Goal: Task Accomplishment & Management: Complete application form

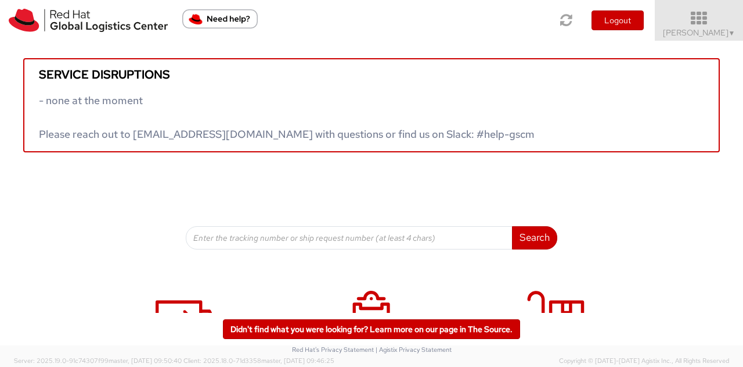
click at [709, 31] on span "Jason Alexander ▼" at bounding box center [699, 32] width 73 height 10
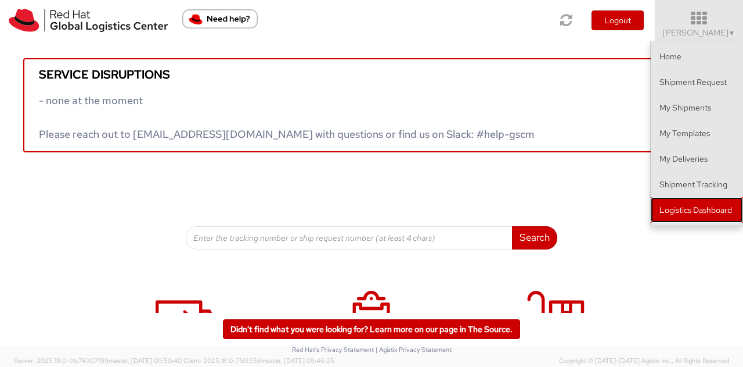
click at [694, 204] on link "Logistics Dashboard" at bounding box center [697, 210] width 92 height 26
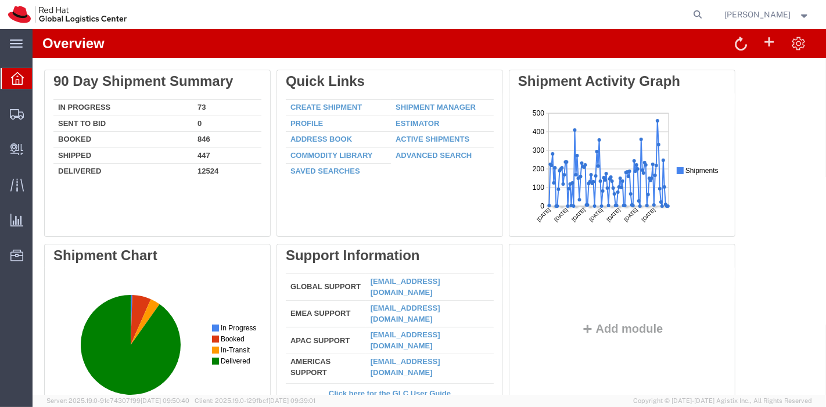
click at [770, 227] on div "Delete 90 Day Shipment Summary In Progress 73 Sent To Bid 0 Booked 846 Shipped …" at bounding box center [429, 244] width 770 height 349
click at [0, 0] on span "Create Delivery" at bounding box center [0, 0] width 0 height 0
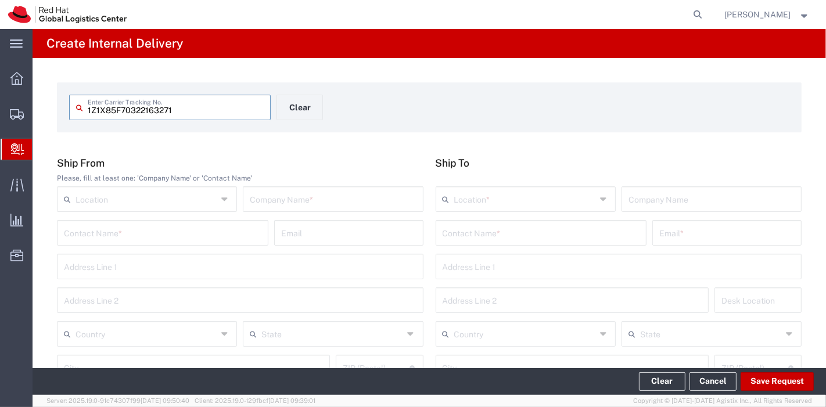
type input "1Z1X85F70322163271"
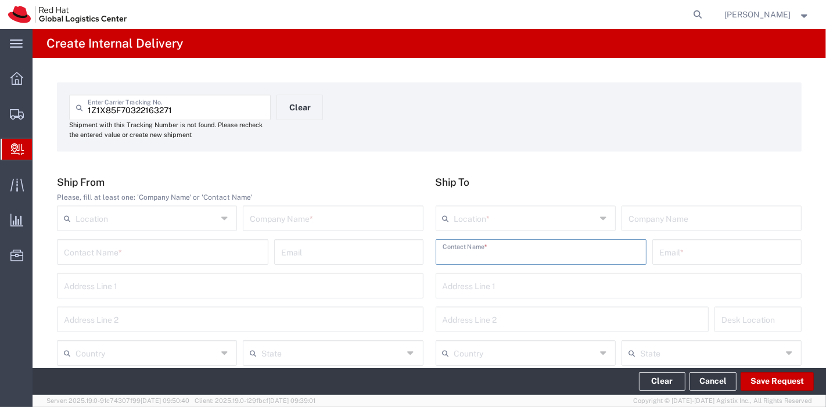
click at [484, 254] on input "text" at bounding box center [541, 251] width 197 height 20
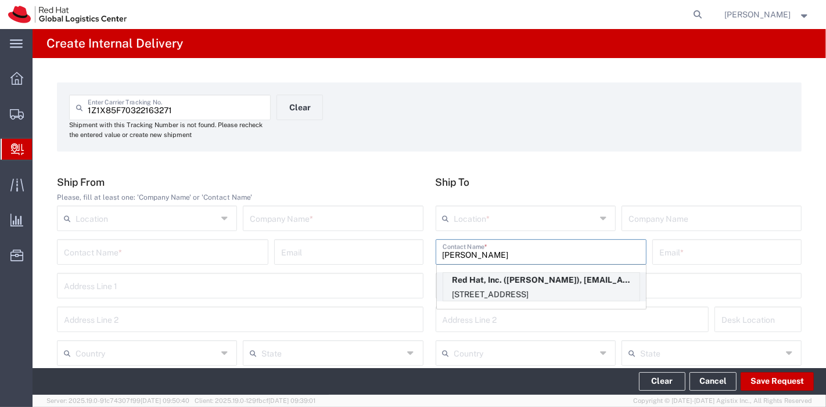
type input "deon glor"
click at [490, 281] on p "Red Hat, Inc. (Deon Glorius), dglorius@redhat.com" at bounding box center [541, 280] width 196 height 15
type input "RH - [GEOGRAPHIC_DATA]"
type input "Red Hat, Inc."
type input "Deon Glorius"
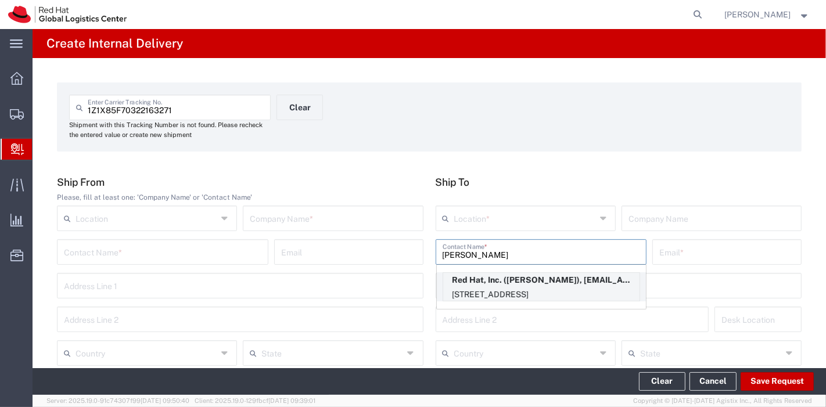
type input "dglorius@redhat.com"
type input "[STREET_ADDRESS]"
type input "FLEX"
type input "[GEOGRAPHIC_DATA]"
type input "RALEIGH"
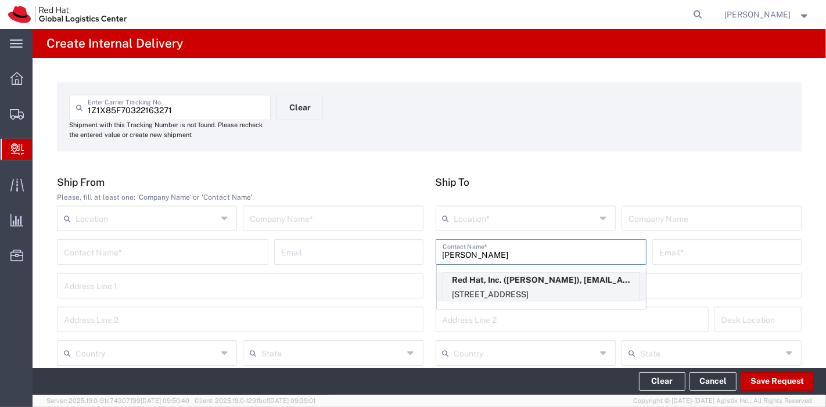
type input "27601"
type input "[US_STATE]"
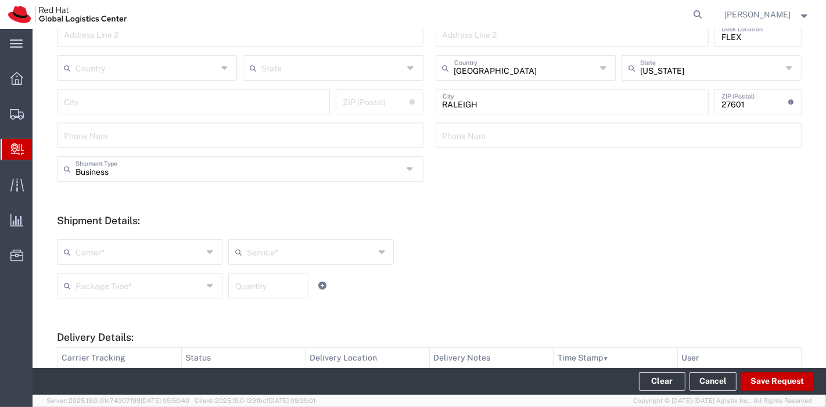
scroll to position [286, 0]
click at [135, 258] on input "text" at bounding box center [140, 250] width 128 height 20
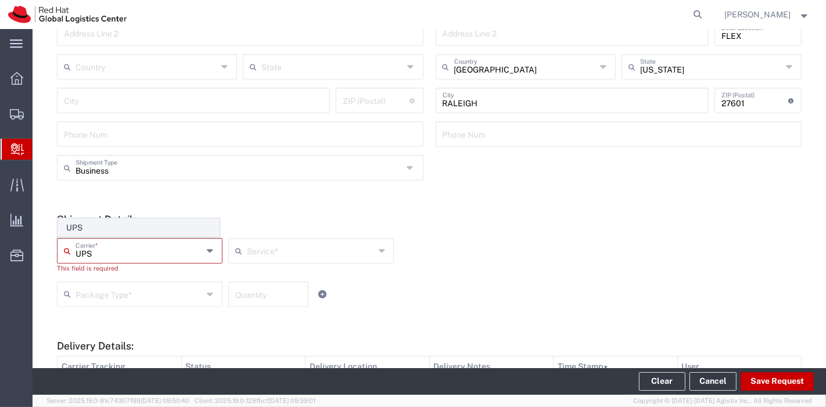
type input "UPS"
click at [112, 232] on span "UPS" at bounding box center [138, 228] width 161 height 18
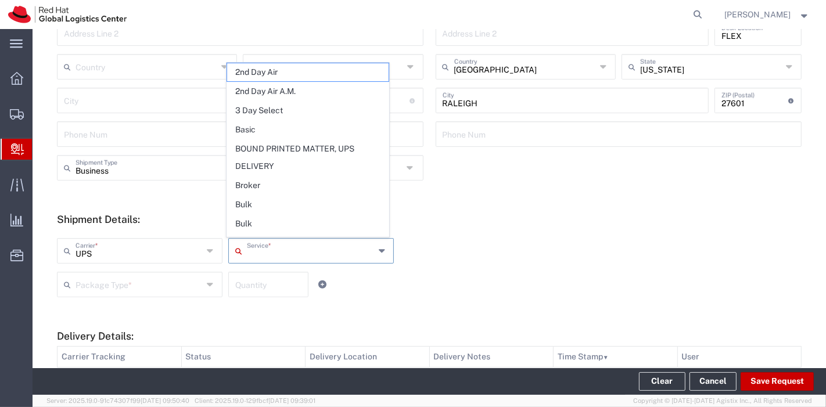
click at [249, 252] on input "text" at bounding box center [311, 250] width 128 height 20
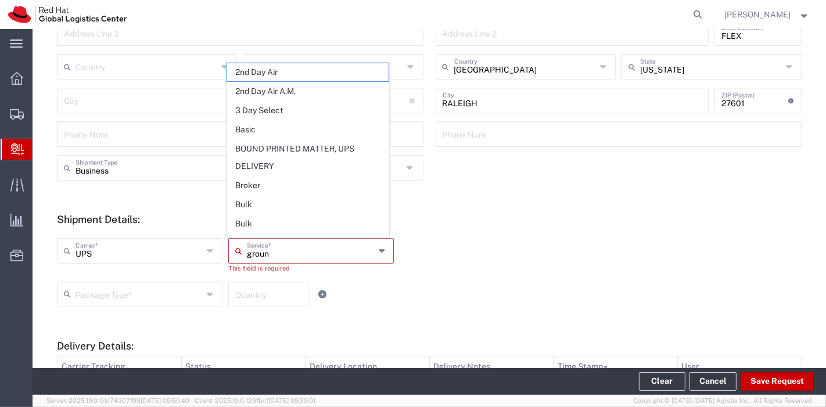
type input "ground"
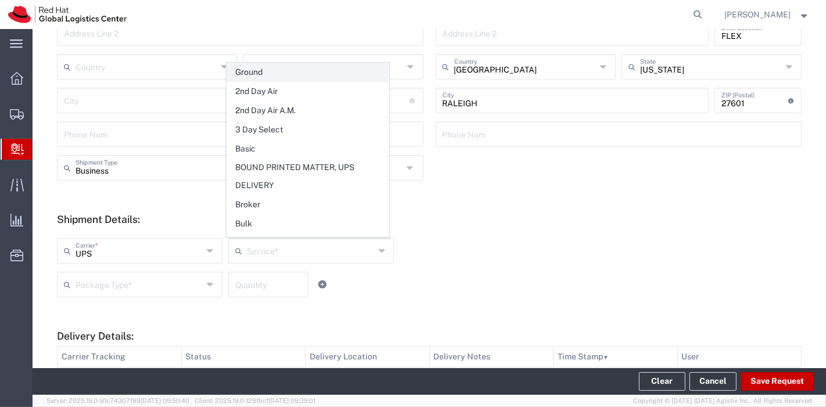
click at [264, 67] on span "Ground" at bounding box center [307, 72] width 161 height 18
type input "Ground"
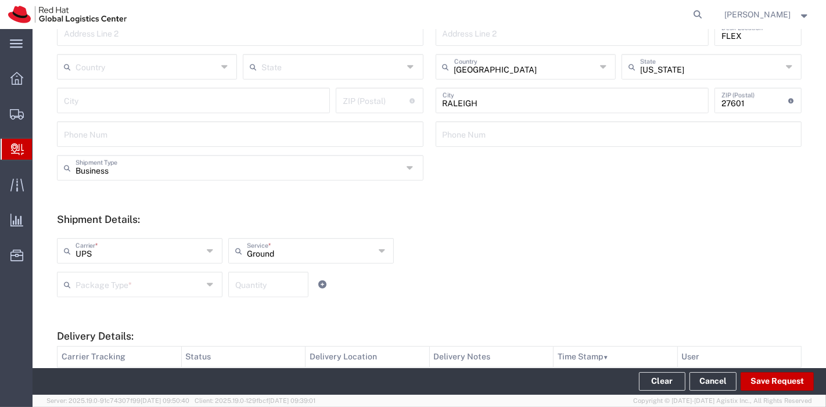
click at [148, 282] on input "text" at bounding box center [140, 284] width 128 height 20
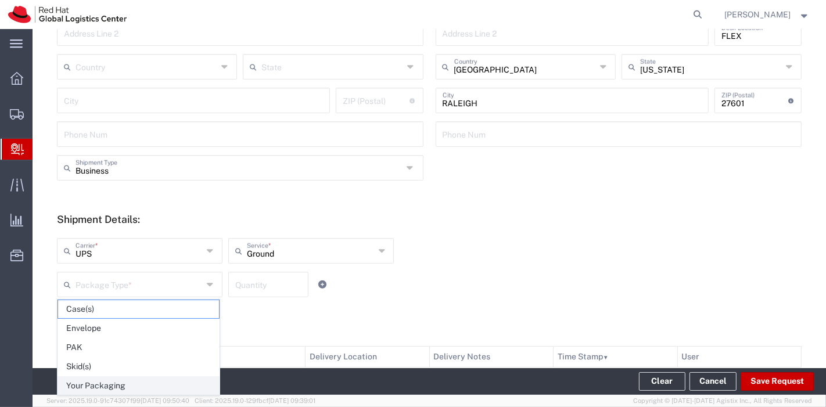
click at [110, 378] on span "Your Packaging" at bounding box center [138, 386] width 161 height 18
type input "Your Packaging"
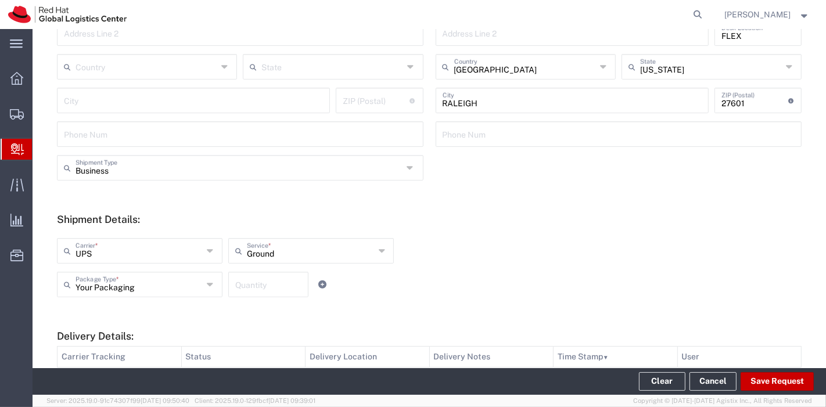
click at [252, 288] on input "number" at bounding box center [268, 284] width 66 height 20
type input "1"
click at [342, 309] on form "Ship From Please, fill at least one: 'Company Name' or 'Contact Name' Location …" at bounding box center [429, 196] width 745 height 612
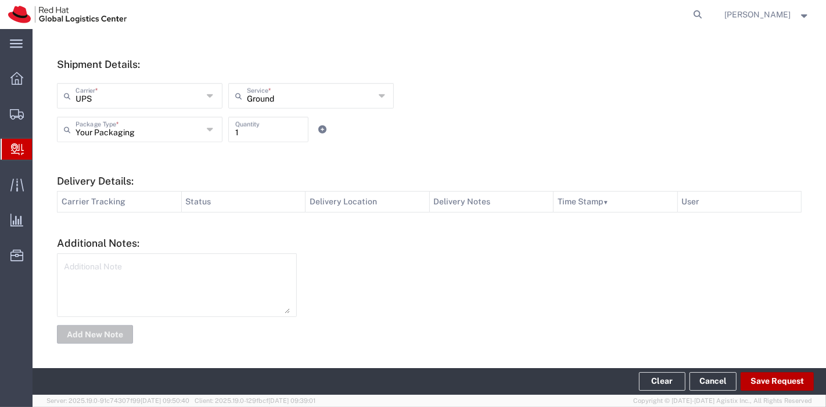
click at [782, 380] on button "Save Request" at bounding box center [777, 381] width 73 height 19
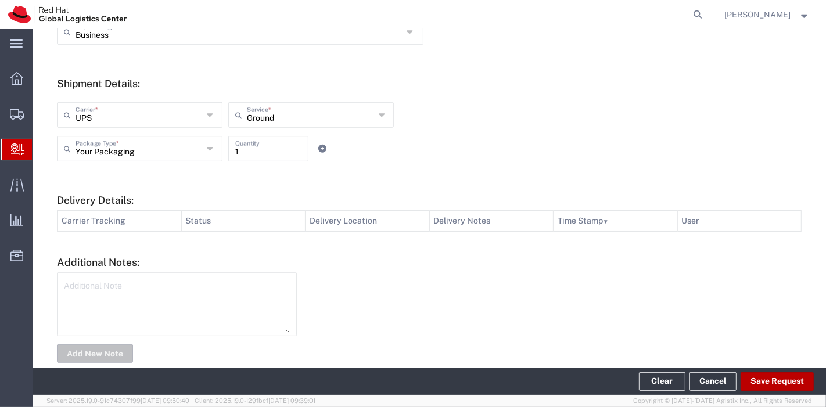
scroll to position [460, 0]
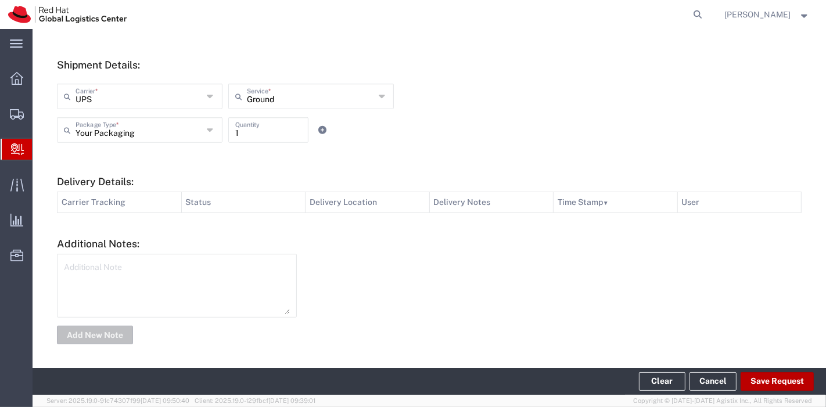
click at [773, 381] on button "Save Request" at bounding box center [777, 381] width 73 height 19
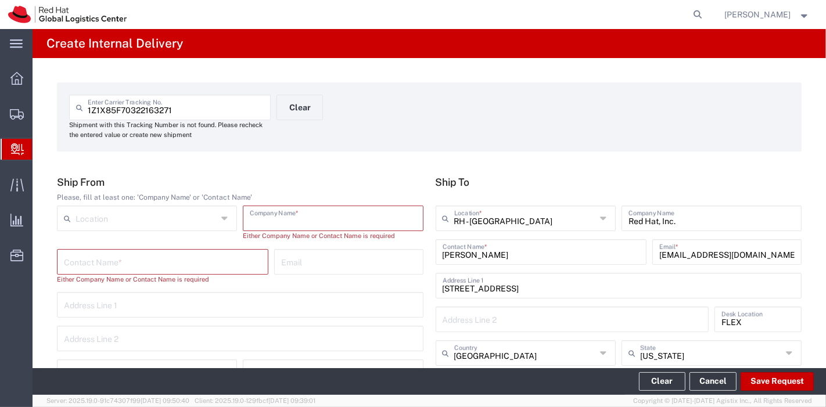
click at [305, 218] on input "text" at bounding box center [333, 217] width 166 height 20
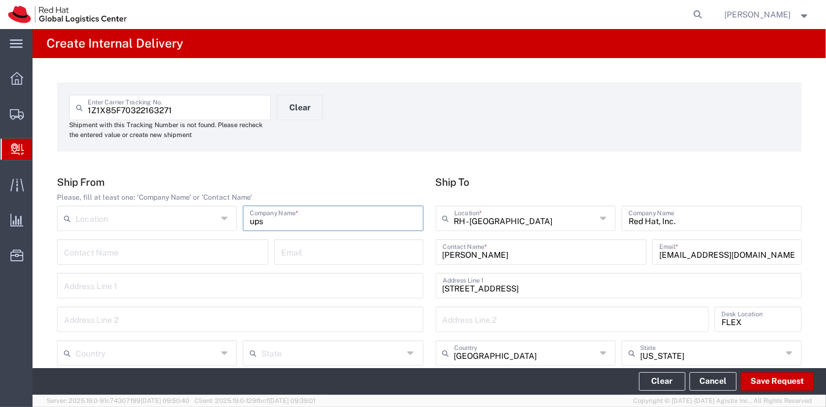
type input "ups"
click at [164, 352] on input "text" at bounding box center [147, 352] width 142 height 20
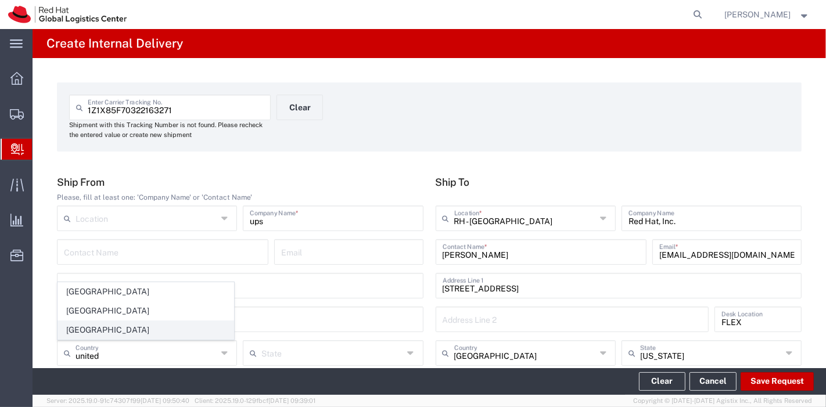
click at [113, 326] on span "[GEOGRAPHIC_DATA]" at bounding box center [145, 330] width 175 height 18
type input "[GEOGRAPHIC_DATA]"
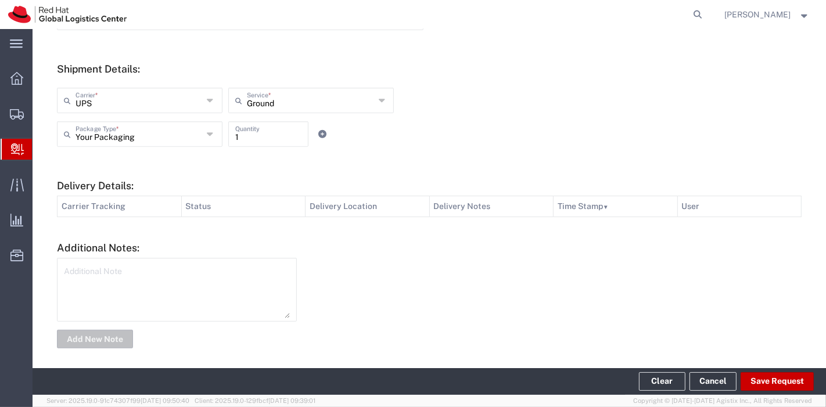
scroll to position [441, 0]
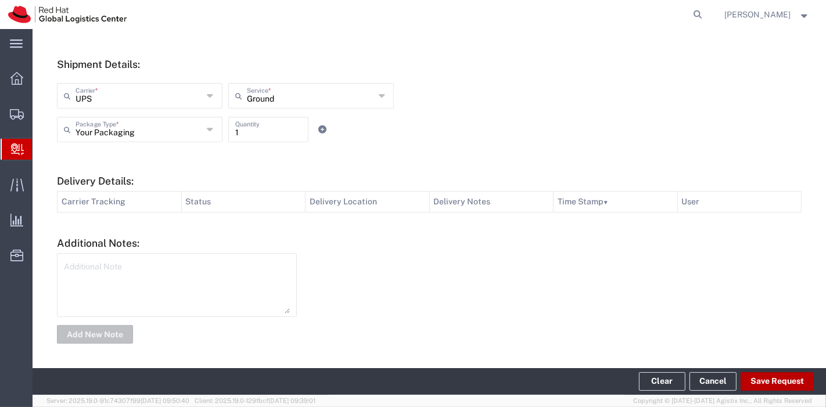
click at [772, 379] on button "Save Request" at bounding box center [777, 381] width 73 height 19
type input "[GEOGRAPHIC_DATA]"
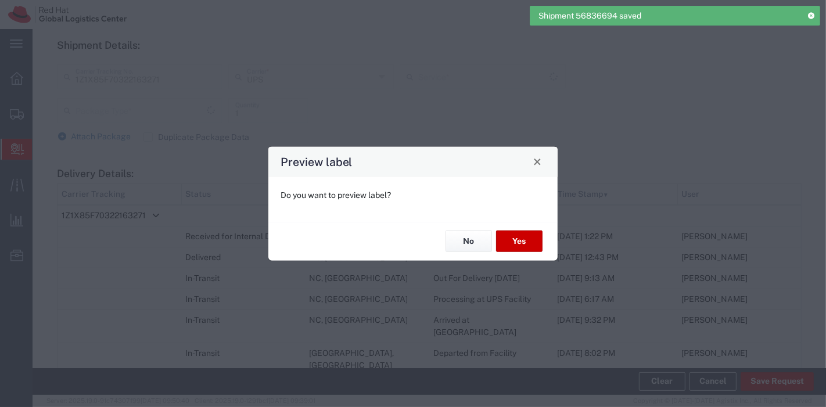
type input "Your Packaging"
type input "Ground"
click at [526, 243] on button "Yes" at bounding box center [519, 241] width 46 height 21
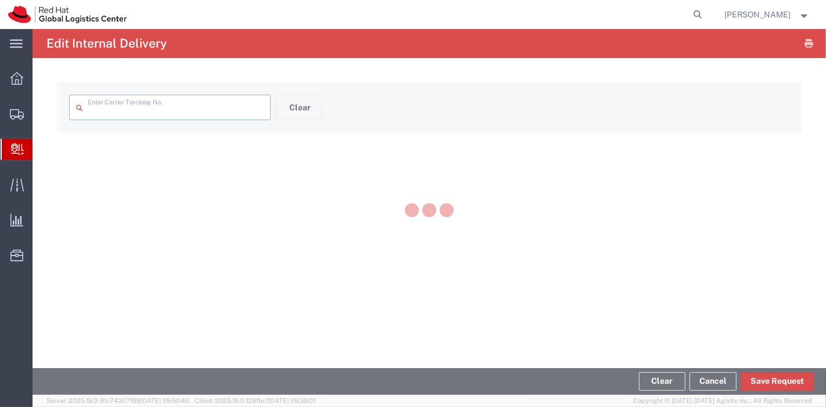
type input "1Z1X85F70322163271"
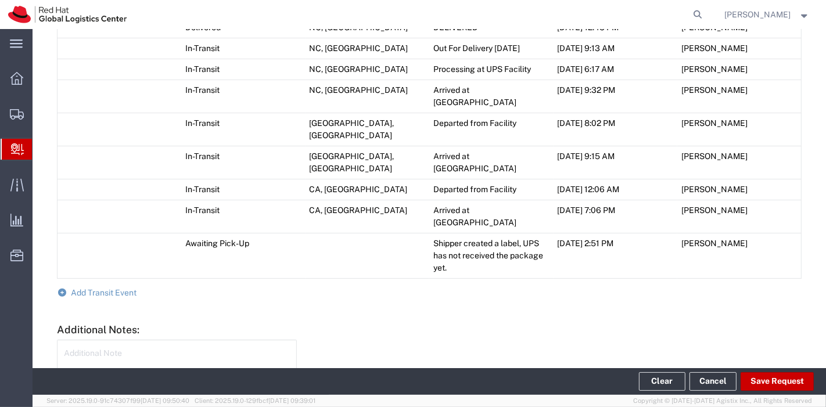
scroll to position [685, 0]
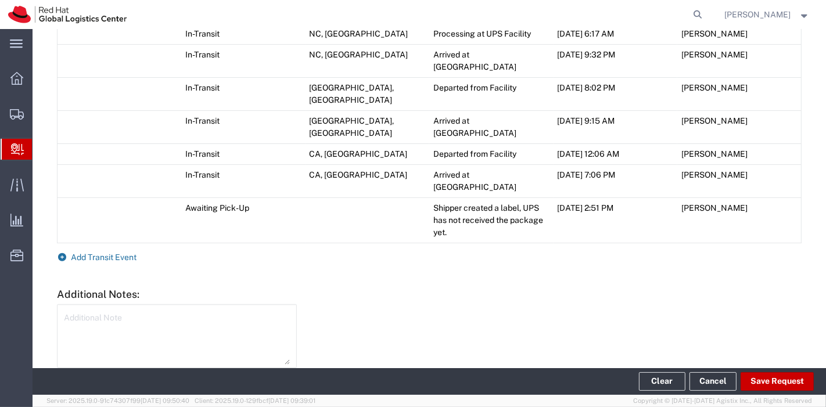
click at [98, 253] on span "Add Transit Event" at bounding box center [104, 257] width 66 height 9
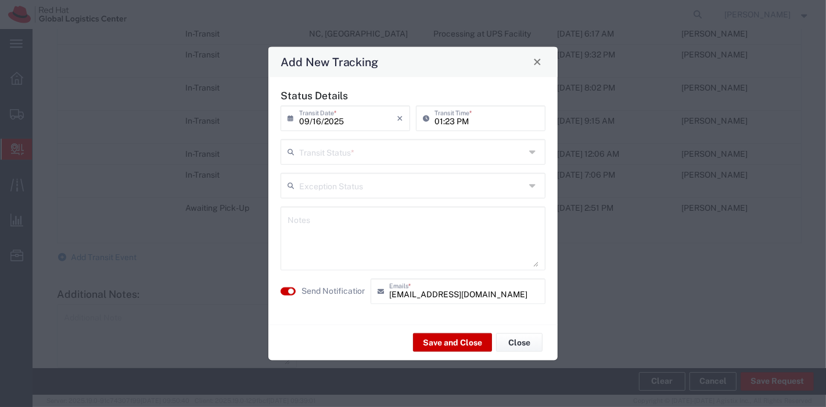
click at [367, 156] on input "text" at bounding box center [412, 151] width 226 height 20
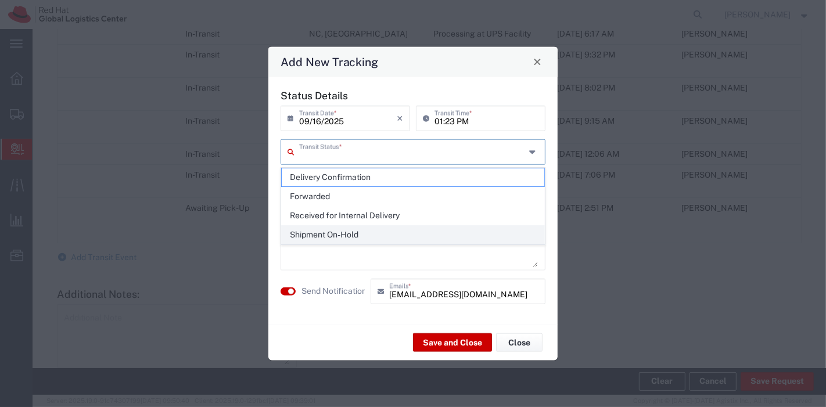
click at [351, 239] on span "Shipment On-Hold" at bounding box center [413, 235] width 263 height 18
type input "Shipment On-Hold"
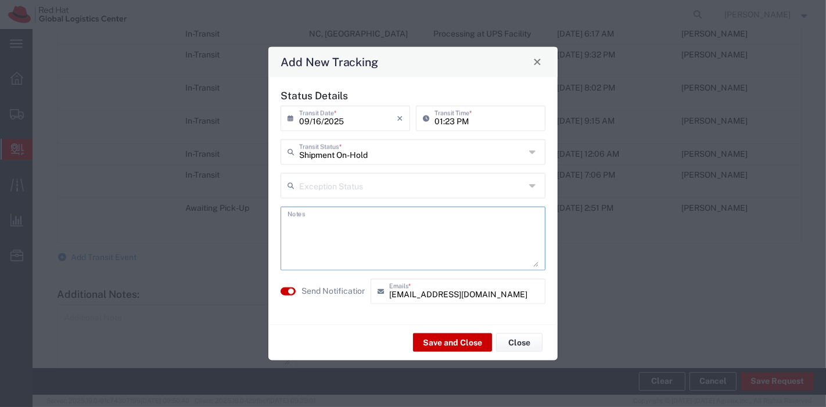
click at [355, 216] on textarea at bounding box center [413, 238] width 251 height 57
type textarea "Too large for lockers - pickup in POST"
click at [433, 343] on button "Save and Close" at bounding box center [452, 342] width 79 height 19
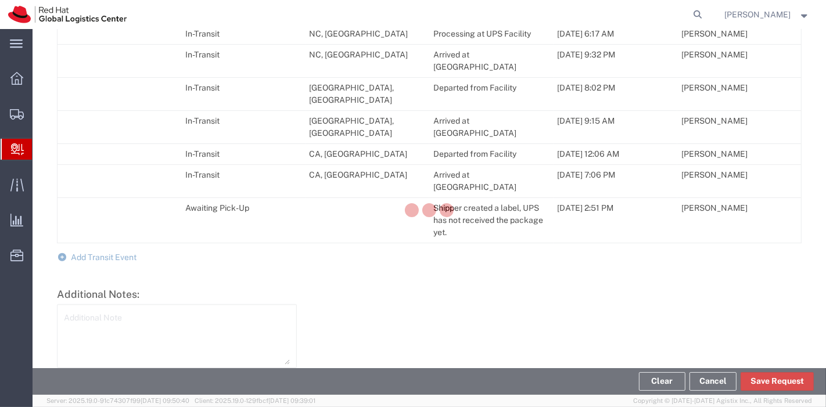
scroll to position [718, 0]
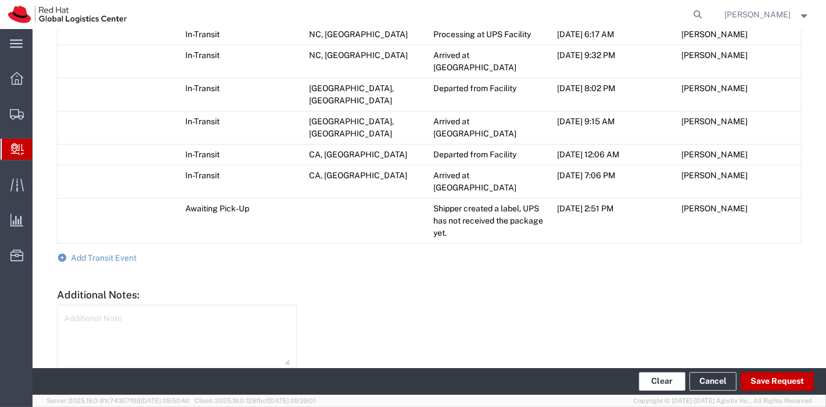
click at [665, 378] on button "Clear" at bounding box center [662, 381] width 46 height 19
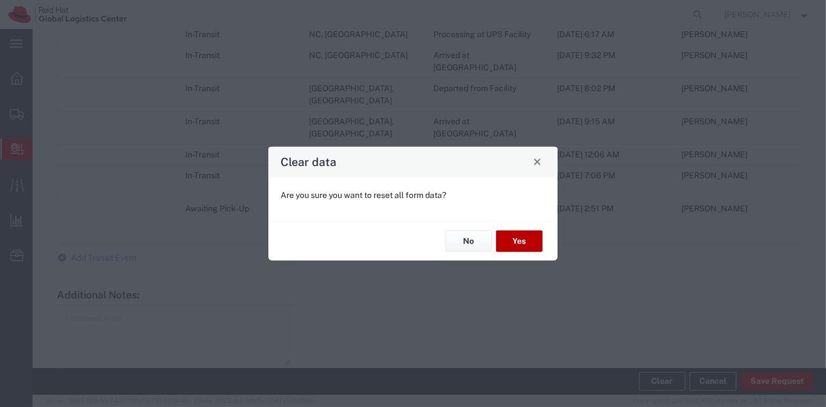
click at [515, 238] on button "Yes" at bounding box center [519, 241] width 46 height 21
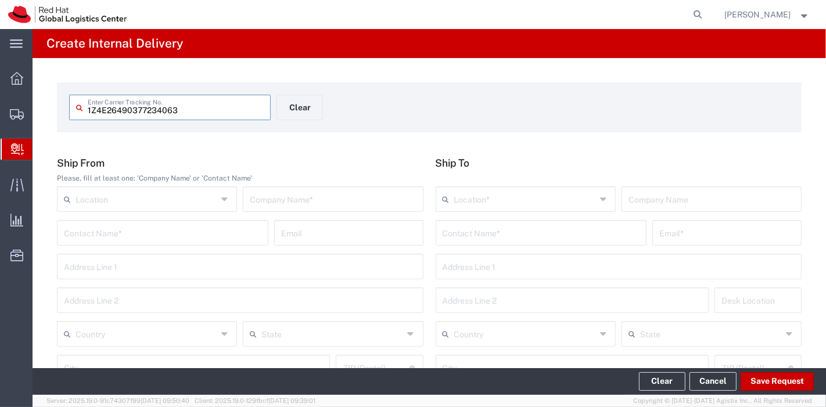
type input "1Z4E26490377234063"
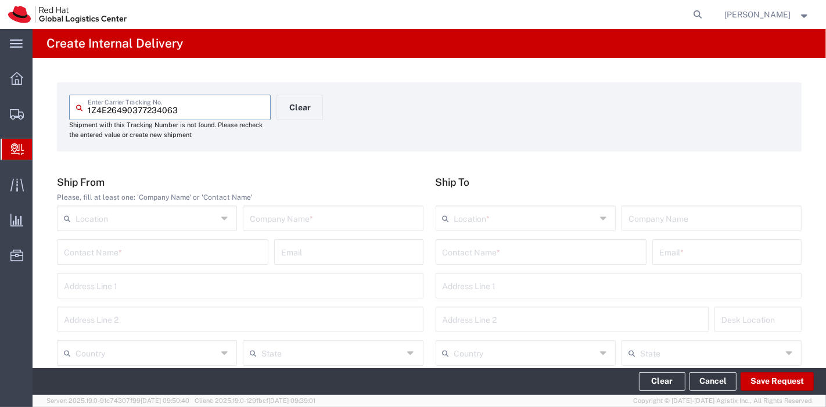
click at [300, 217] on input "text" at bounding box center [333, 217] width 166 height 20
type input "UPS"
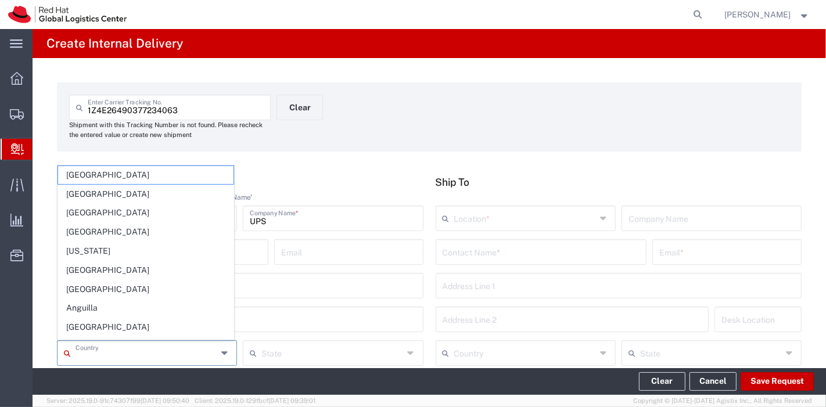
click at [171, 357] on input "text" at bounding box center [147, 352] width 142 height 20
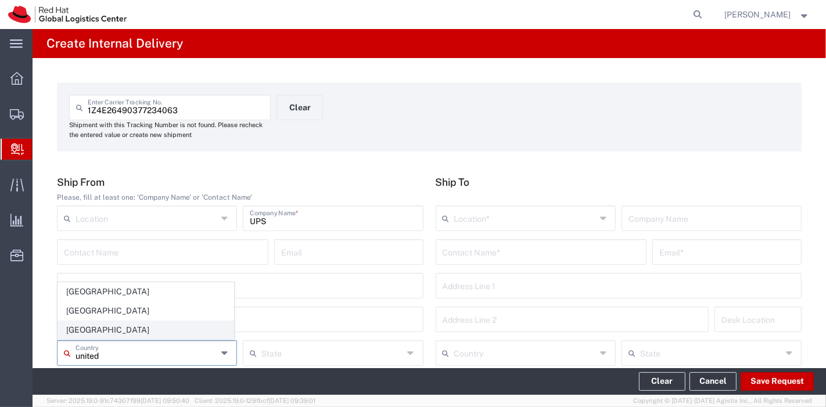
click at [117, 333] on span "[GEOGRAPHIC_DATA]" at bounding box center [145, 330] width 175 height 18
type input "[GEOGRAPHIC_DATA]"
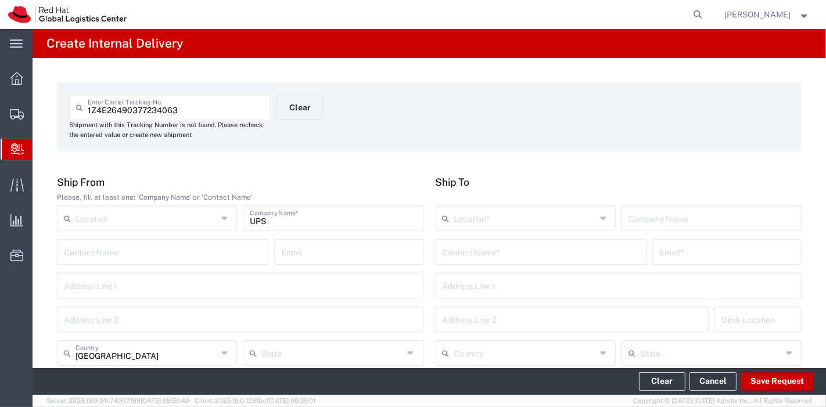
click at [472, 256] on input "text" at bounding box center [541, 251] width 197 height 20
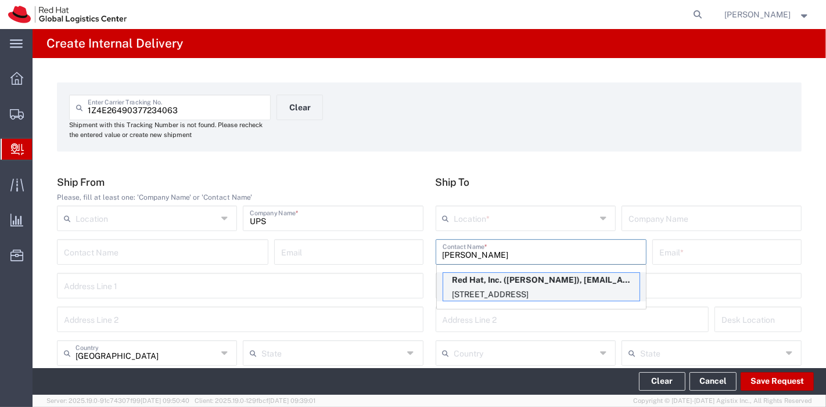
type input "mirich"
click at [477, 280] on p "Red Hat, Inc. (Albert Mirich), amirich@redhat.com" at bounding box center [541, 280] width 196 height 15
type input "RH - [GEOGRAPHIC_DATA]"
type input "Red Hat, Inc."
type input "Albert Mirich"
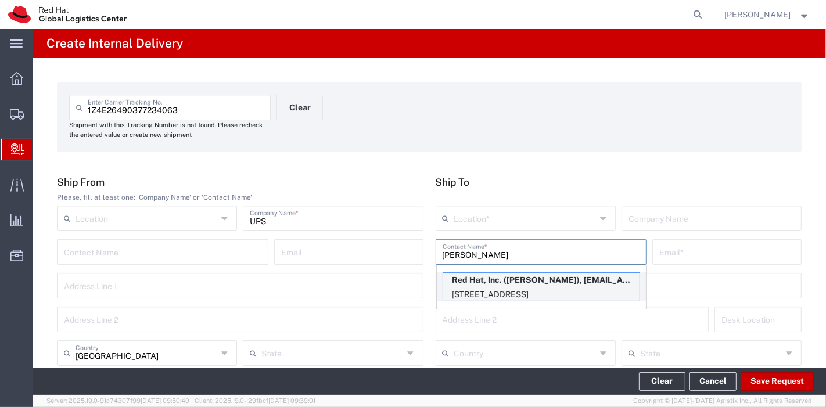
type input "amirich@redhat.com"
type input "[STREET_ADDRESS]"
type input "FLEX"
type input "[GEOGRAPHIC_DATA]"
type input "RALEIGH"
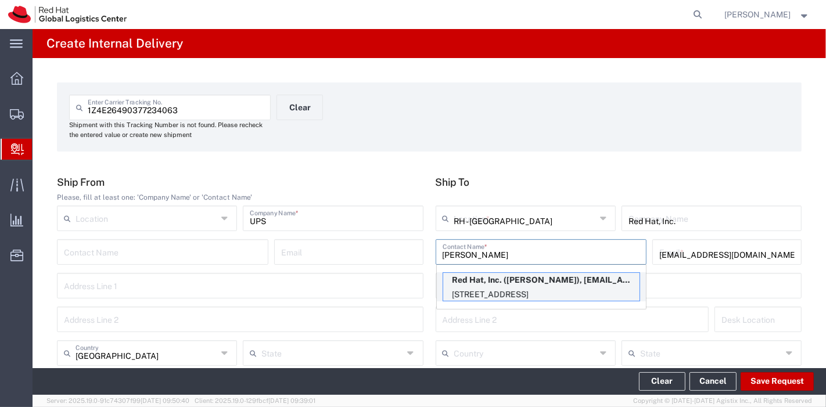
type input "27601"
type input "[US_STATE]"
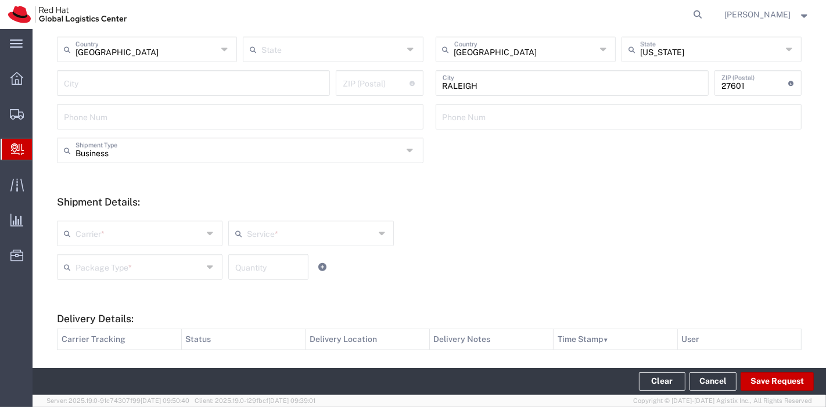
scroll to position [305, 0]
click at [187, 229] on input "text" at bounding box center [140, 231] width 128 height 20
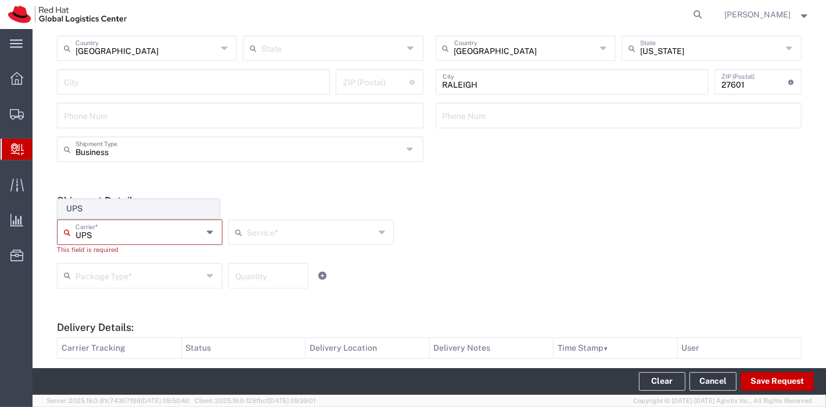
type input "UPS"
click at [158, 209] on span "UPS" at bounding box center [138, 209] width 161 height 18
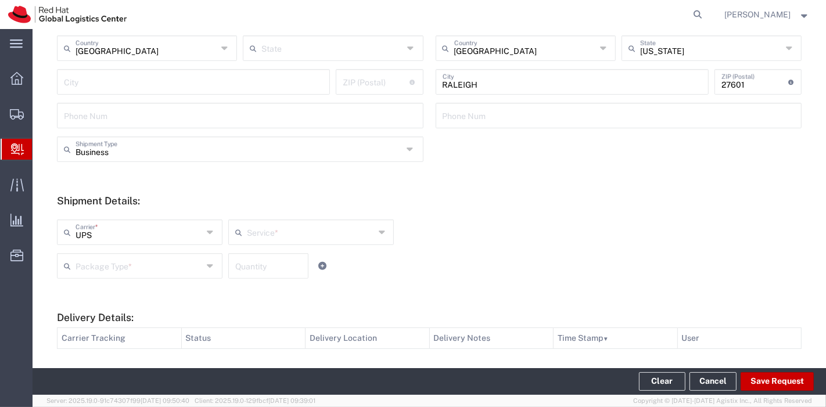
click at [252, 227] on input "text" at bounding box center [311, 231] width 128 height 20
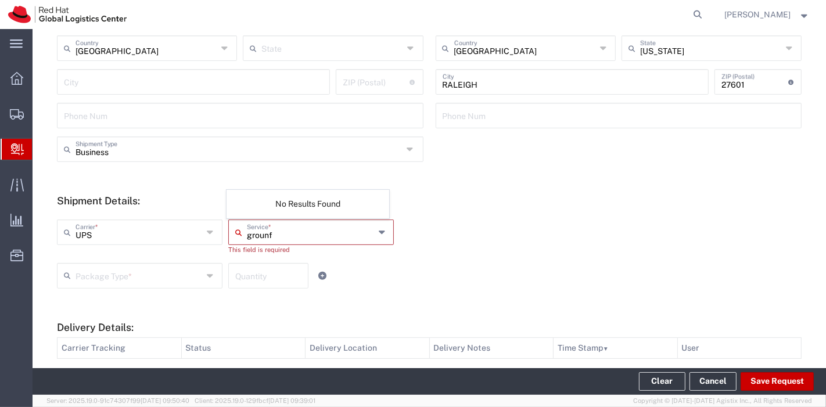
type input "groun"
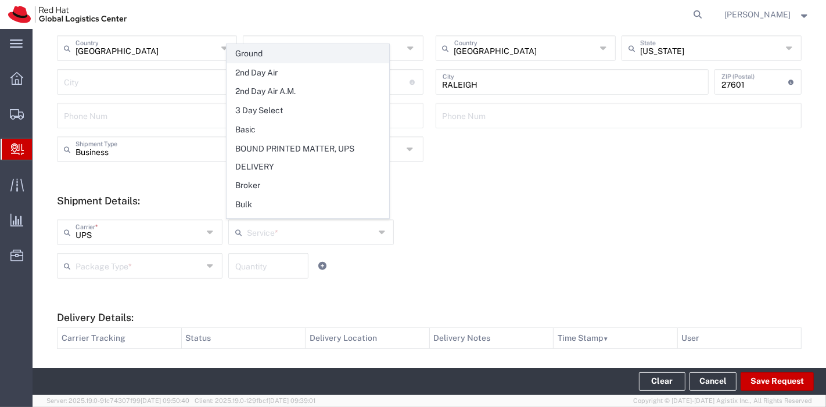
click at [265, 46] on span "Ground" at bounding box center [307, 54] width 161 height 18
type input "Ground"
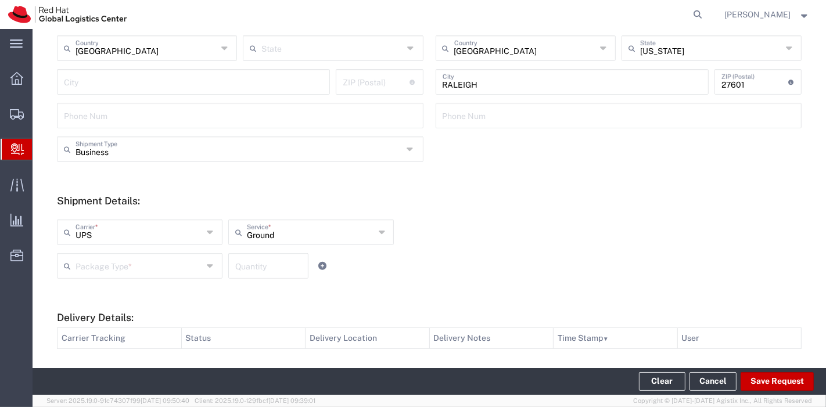
click at [111, 264] on input "text" at bounding box center [140, 265] width 128 height 20
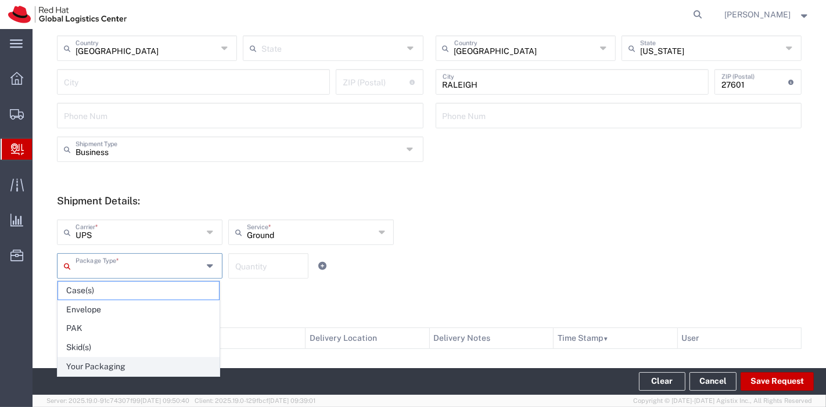
click at [106, 358] on span "Your Packaging" at bounding box center [138, 367] width 161 height 18
type input "Your Packaging"
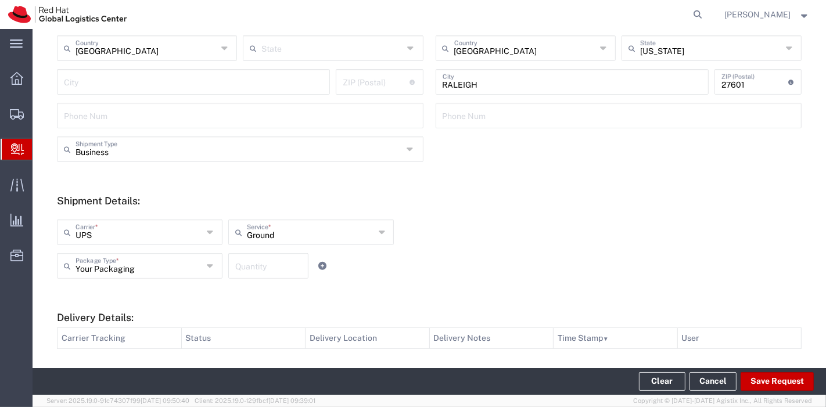
click at [241, 270] on input "number" at bounding box center [268, 265] width 66 height 20
type input "1"
click at [761, 384] on button "Save Request" at bounding box center [777, 381] width 73 height 19
type input "[GEOGRAPHIC_DATA]"
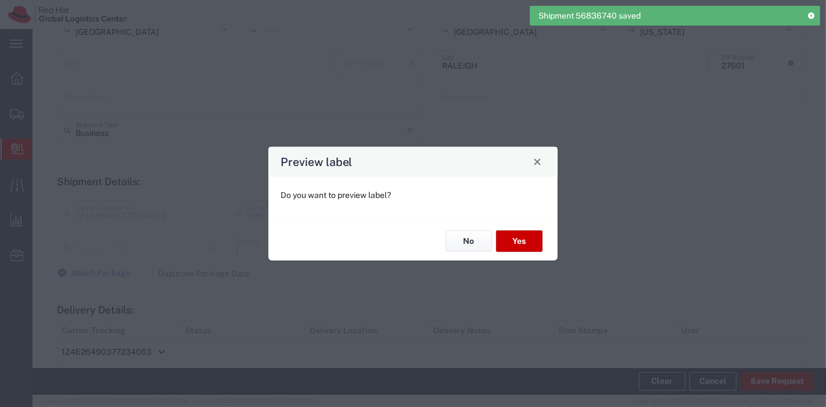
type input "Your Packaging"
type input "Ground"
click at [466, 232] on button "No" at bounding box center [469, 241] width 46 height 21
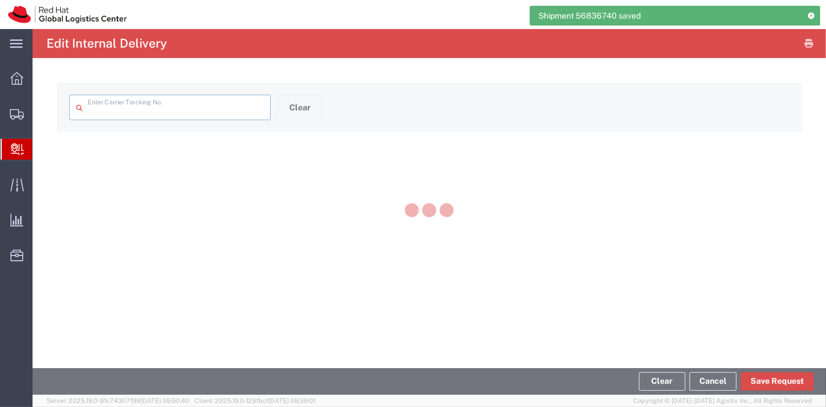
type input "1Z4E26490377234063"
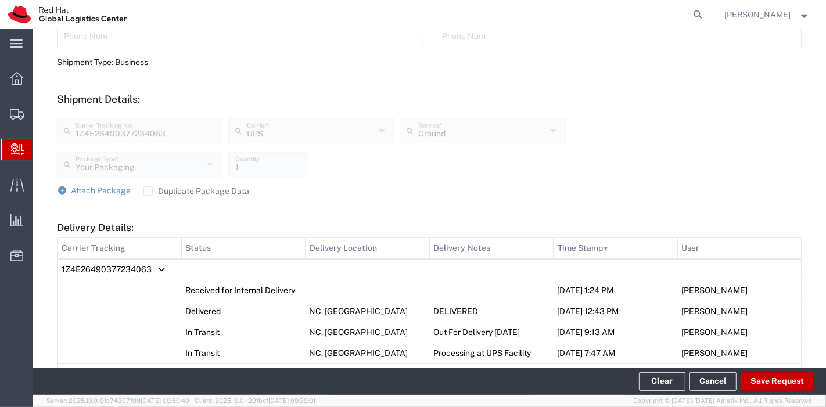
scroll to position [369, 0]
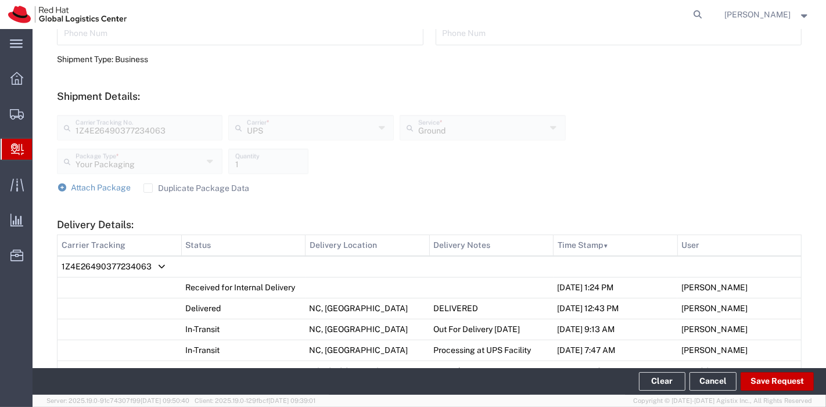
click at [147, 185] on label "Duplicate Package Data" at bounding box center [196, 188] width 106 height 9
click at [148, 188] on input "Duplicate Package Data" at bounding box center [148, 188] width 0 height 0
click at [86, 185] on span "Attach Package" at bounding box center [101, 187] width 60 height 9
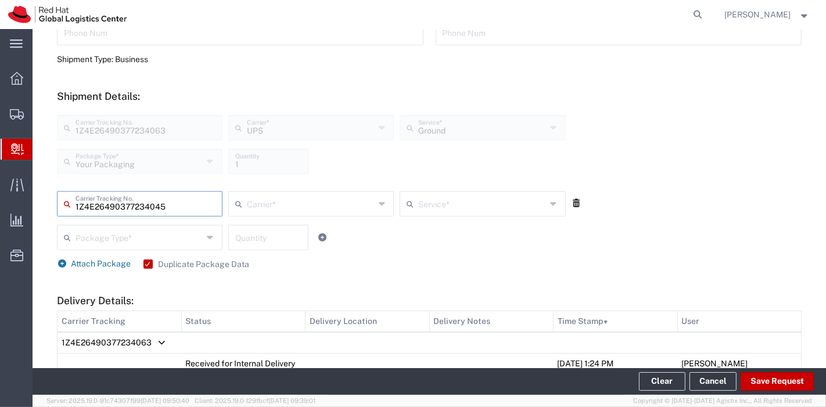
type input "1Z4E26490377234045"
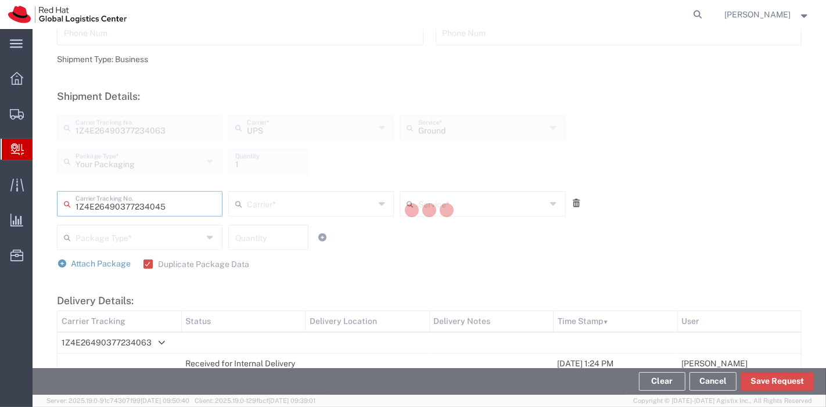
type input "UPS"
type input "Your Packaging"
type input "1"
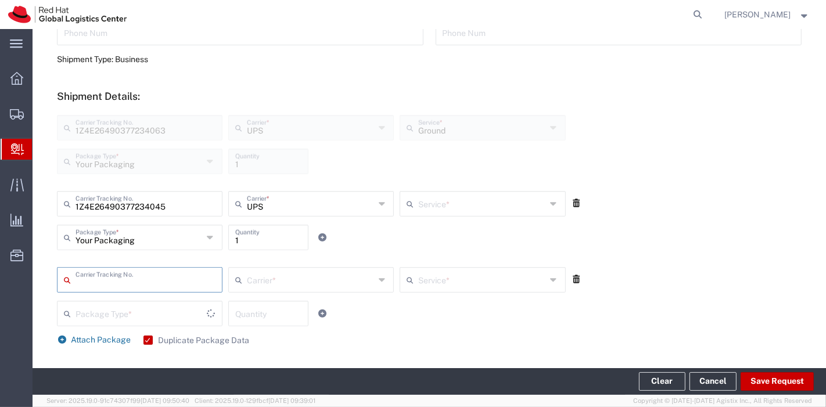
type input "Ground"
type input "1Z4E26490377234107"
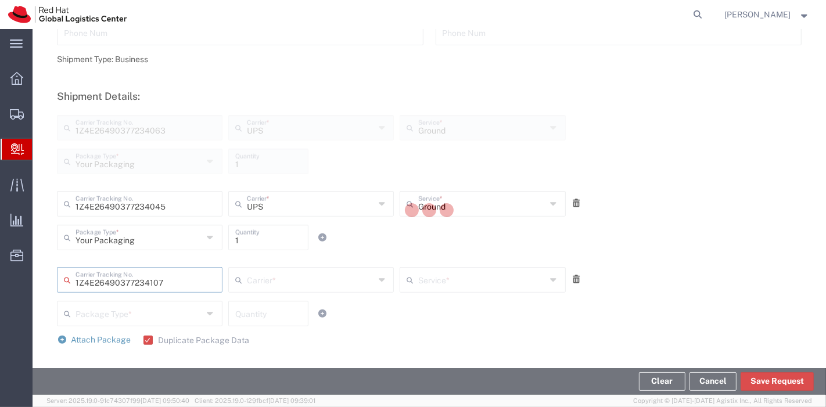
type input "UPS"
type input "Your Packaging"
type input "1"
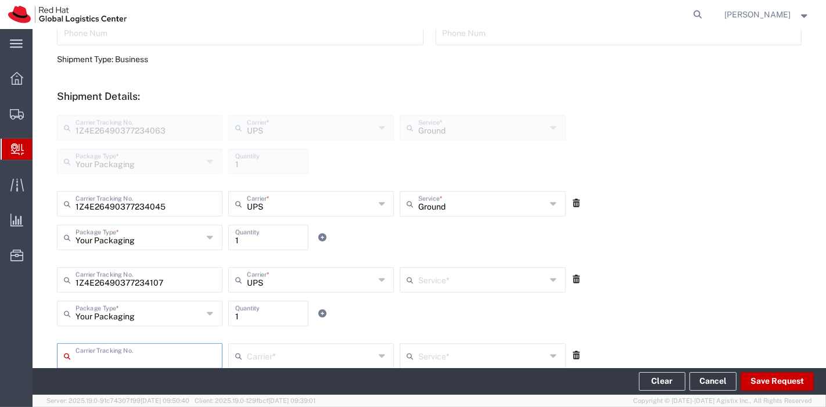
type input "Ground"
click at [768, 385] on button "Save Request" at bounding box center [777, 381] width 73 height 19
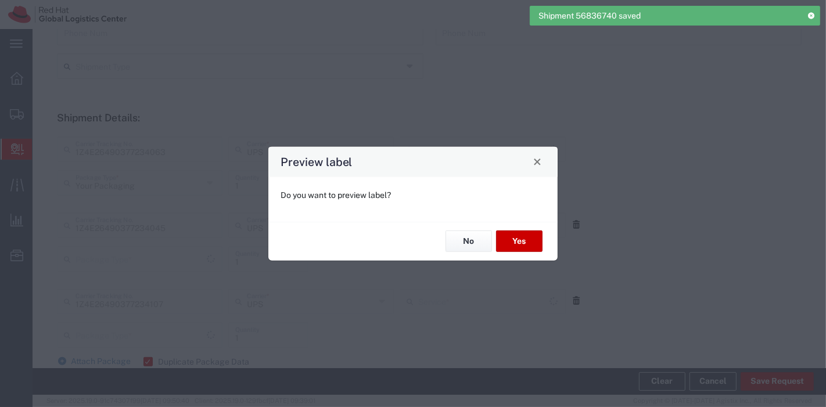
type input "Ground"
type input "Your Packaging"
type input "Ground"
type input "Your Packaging"
type input "Ground"
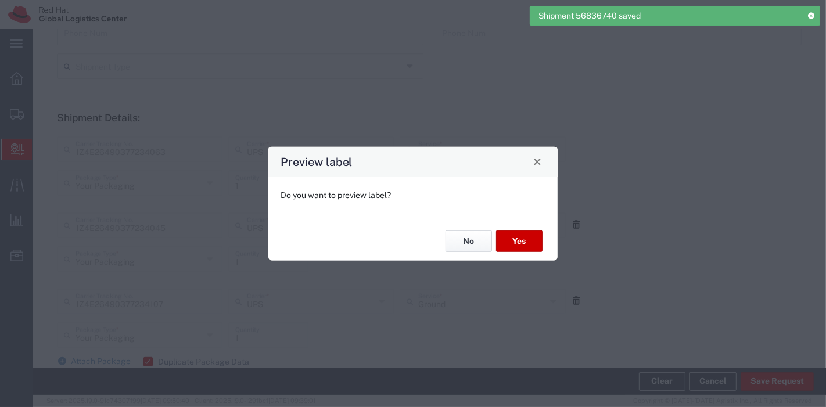
click at [467, 235] on button "No" at bounding box center [469, 241] width 46 height 21
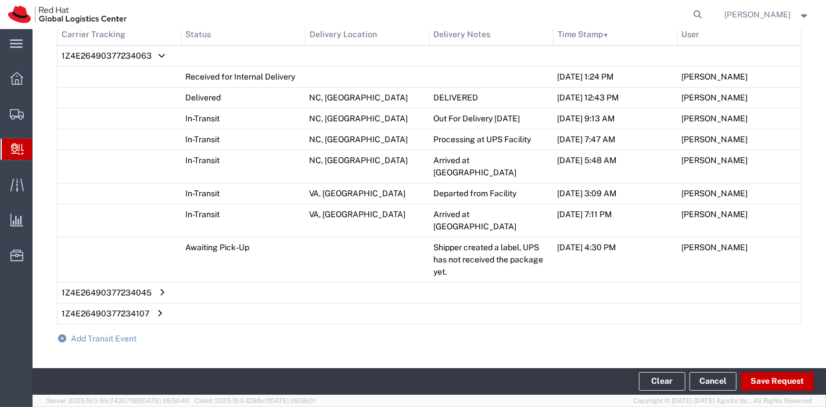
scroll to position [757, 0]
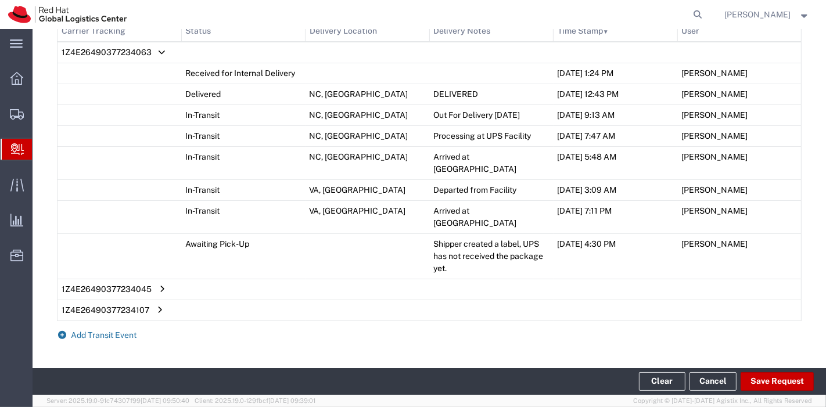
click at [98, 331] on span "Add Transit Event" at bounding box center [104, 335] width 66 height 9
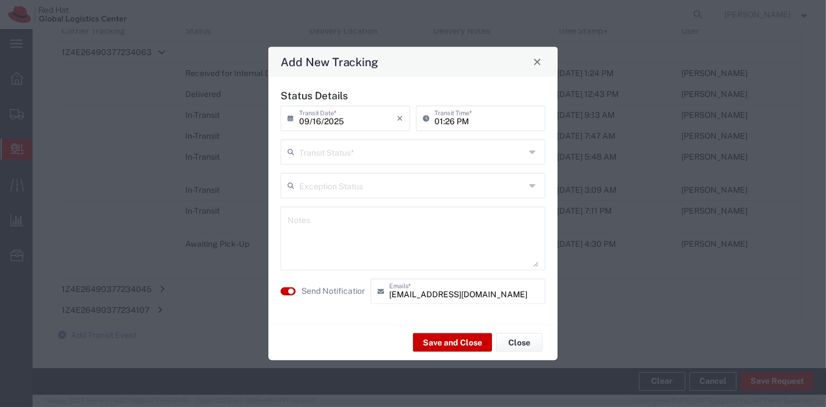
click at [387, 143] on input "text" at bounding box center [412, 151] width 226 height 20
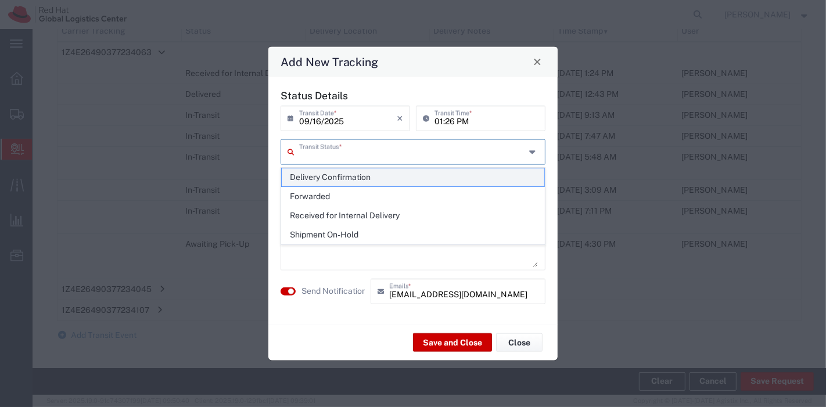
click at [362, 180] on span "Delivery Confirmation" at bounding box center [413, 177] width 263 height 18
type input "Delivery Confirmation"
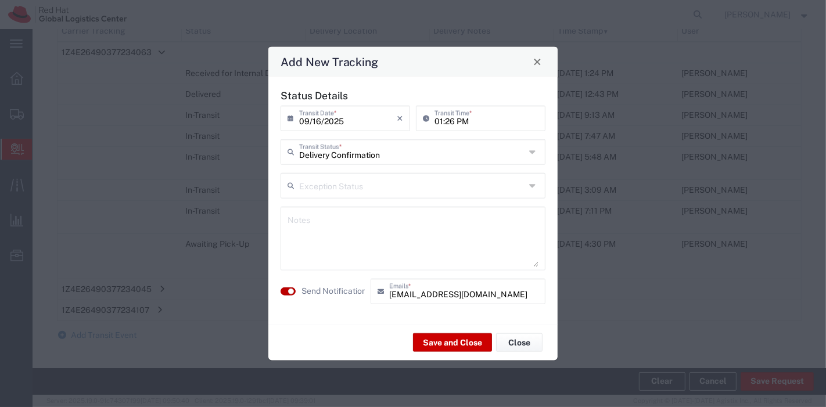
click at [292, 288] on button "button" at bounding box center [288, 291] width 15 height 8
click at [457, 349] on button "Save and Close" at bounding box center [452, 342] width 79 height 19
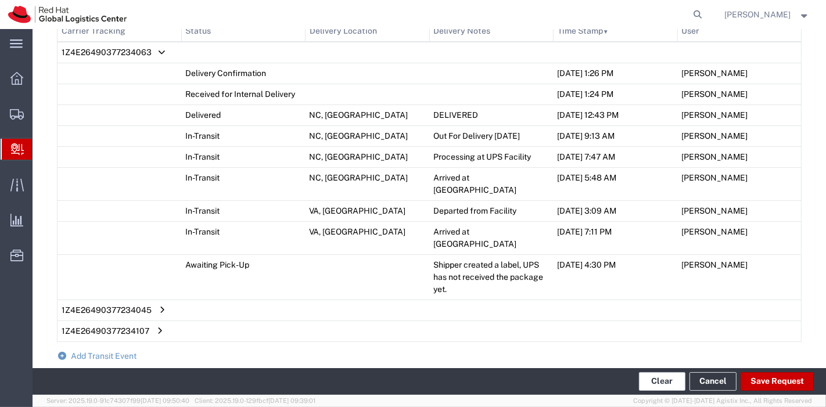
click at [676, 382] on button "Clear" at bounding box center [662, 381] width 46 height 19
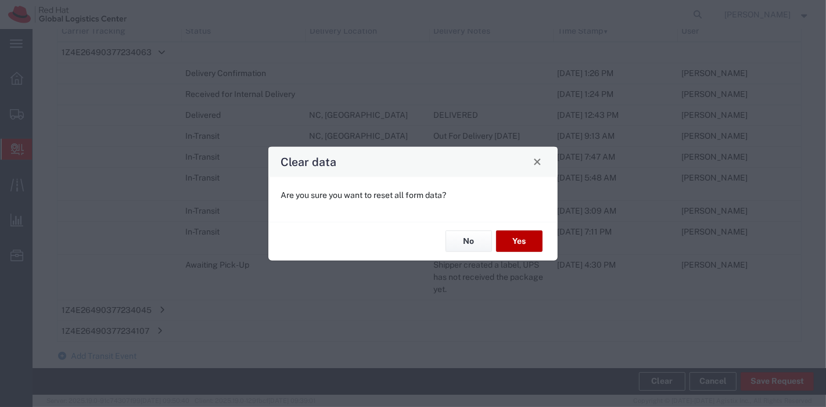
click at [509, 236] on button "Yes" at bounding box center [519, 241] width 46 height 21
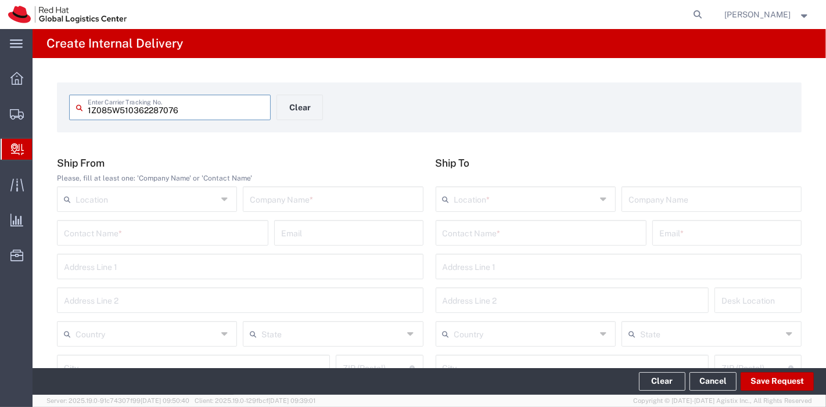
type input "1Z085W510362287076"
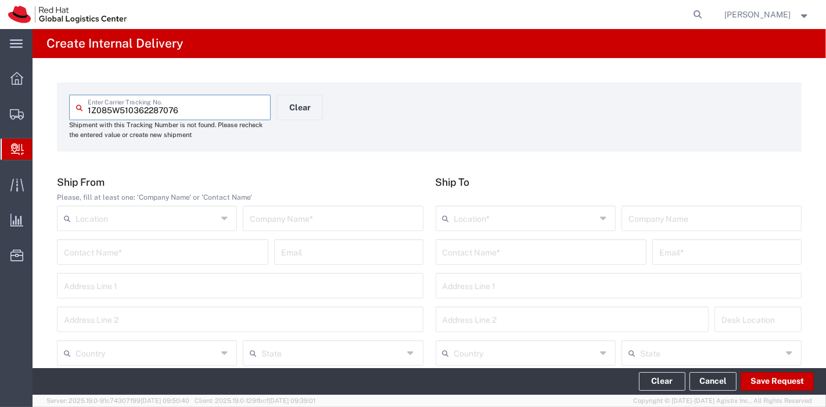
click at [371, 218] on input "text" at bounding box center [333, 217] width 166 height 20
type input "ups"
click at [167, 362] on input "text" at bounding box center [147, 352] width 142 height 20
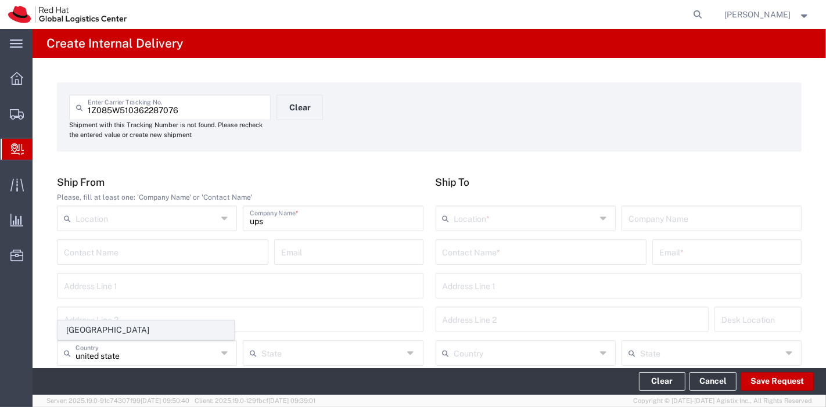
click at [103, 335] on span "[GEOGRAPHIC_DATA]" at bounding box center [145, 330] width 175 height 18
type input "[GEOGRAPHIC_DATA]"
click at [490, 253] on input "text" at bounding box center [541, 251] width 197 height 20
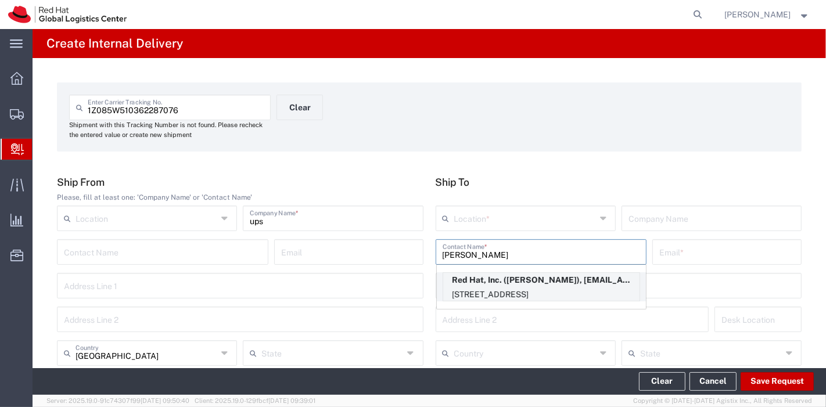
type input "drew cook"
click at [494, 281] on p "Red Hat, Inc. (Drew Cook), acook@redhat.com" at bounding box center [541, 280] width 196 height 15
type input "RH - [GEOGRAPHIC_DATA]"
type input "Red Hat, Inc."
type input "Drew Cook"
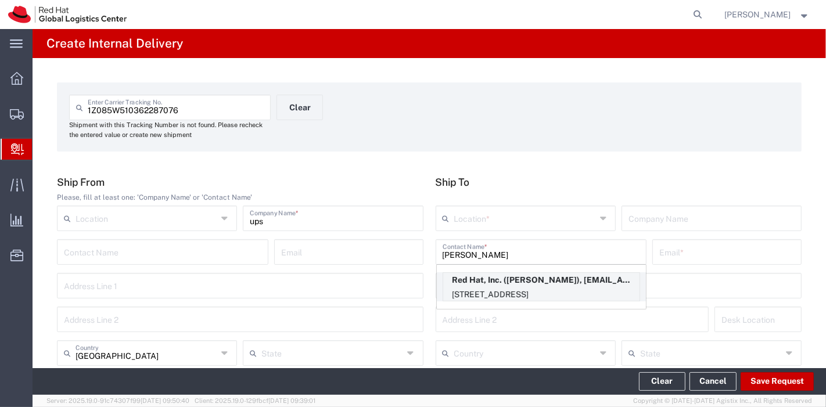
type input "acook@redhat.com"
type input "[STREET_ADDRESS]"
type input "14N219"
type input "[GEOGRAPHIC_DATA]"
type input "RALEIGH"
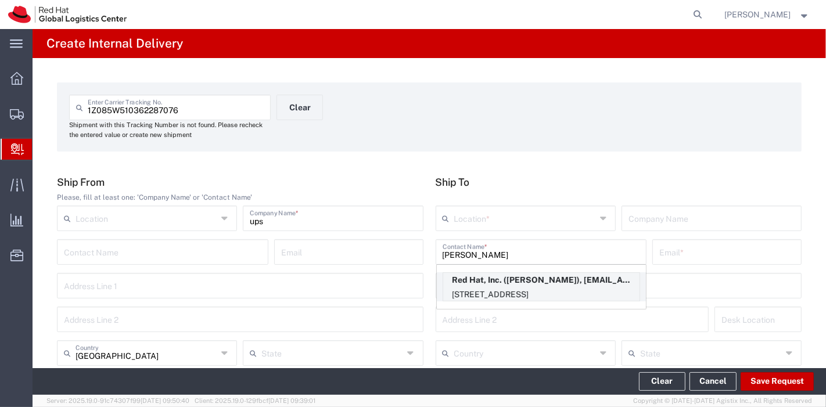
type input "27601"
type input "[US_STATE]"
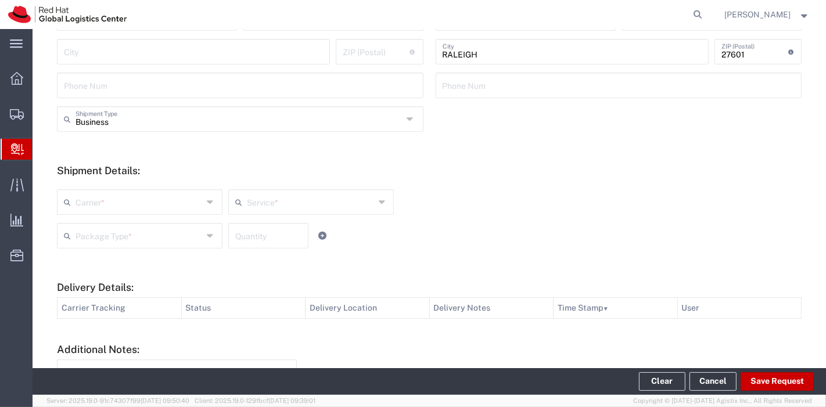
scroll to position [336, 0]
click at [179, 206] on input "text" at bounding box center [140, 200] width 128 height 20
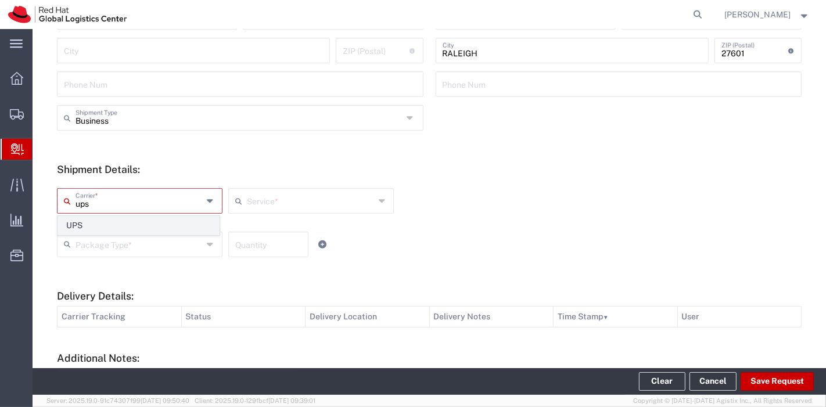
click at [164, 217] on span "UPS" at bounding box center [138, 226] width 161 height 18
type input "UPS"
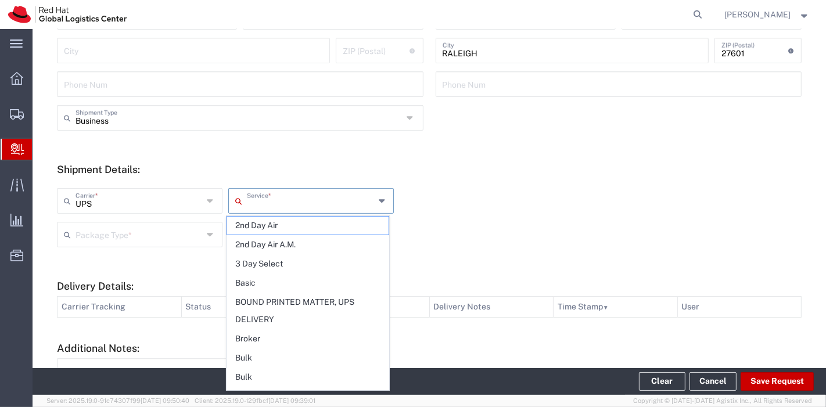
click at [259, 202] on input "text" at bounding box center [311, 200] width 128 height 20
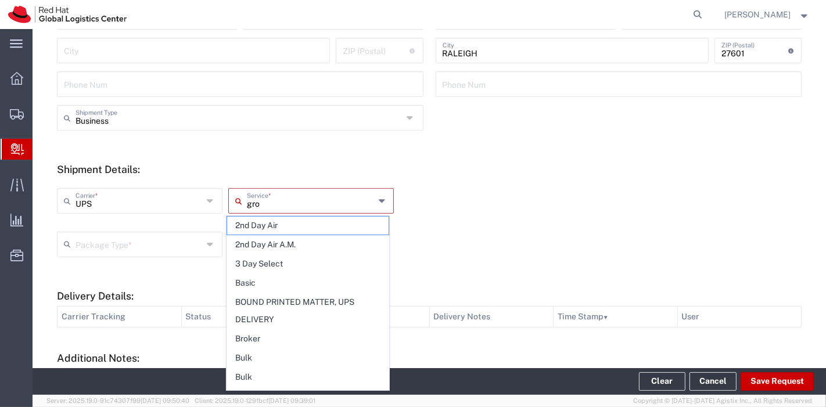
type input "grou"
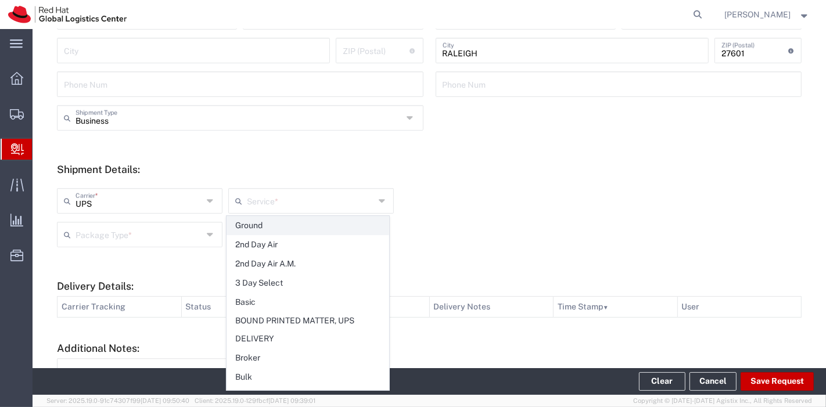
click at [257, 220] on span "Ground" at bounding box center [307, 226] width 161 height 18
type input "Ground"
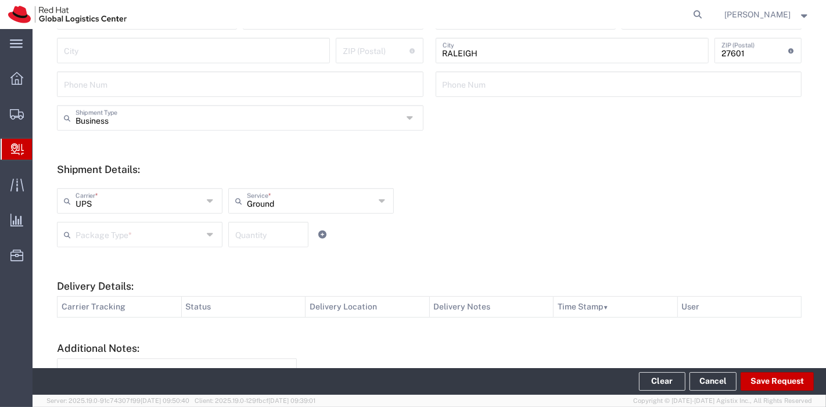
click at [166, 232] on input "text" at bounding box center [140, 234] width 128 height 20
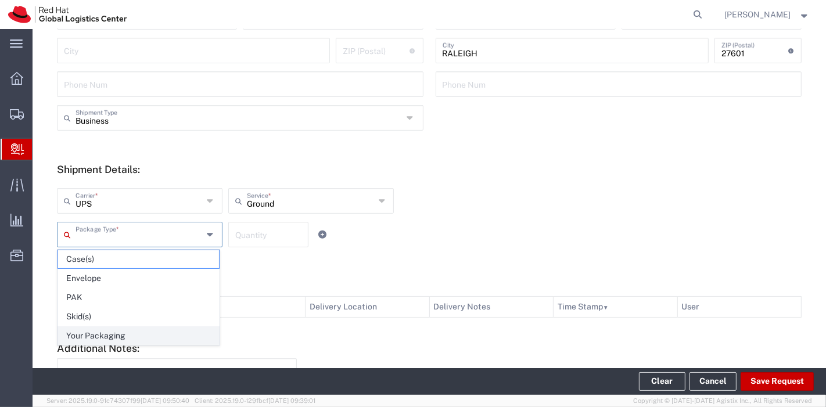
click at [129, 329] on span "Your Packaging" at bounding box center [138, 336] width 161 height 18
type input "Your Packaging"
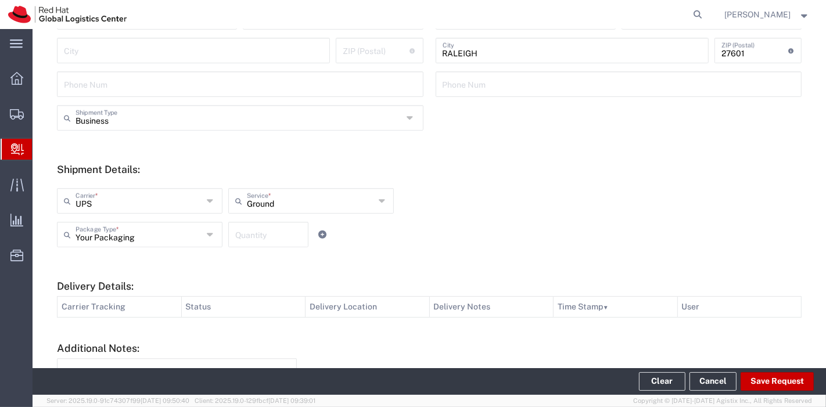
click at [261, 236] on input "number" at bounding box center [268, 234] width 66 height 20
type input "1"
click at [760, 379] on button "Save Request" at bounding box center [777, 381] width 73 height 19
type input "[GEOGRAPHIC_DATA]"
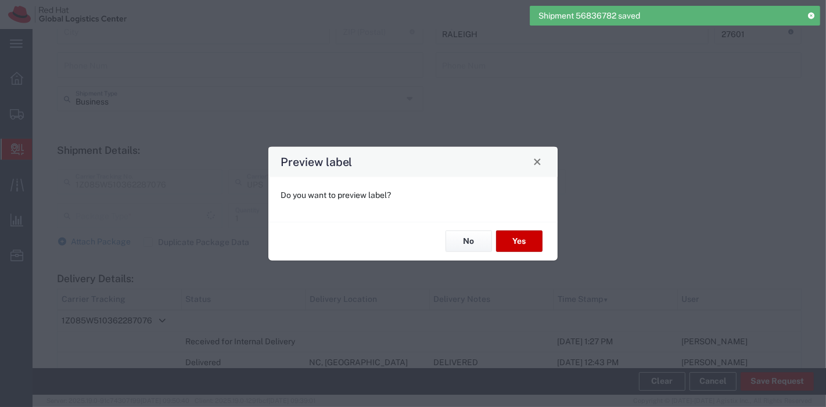
scroll to position [317, 0]
type input "Your Packaging"
type input "Ground"
click at [531, 241] on button "Yes" at bounding box center [519, 241] width 46 height 21
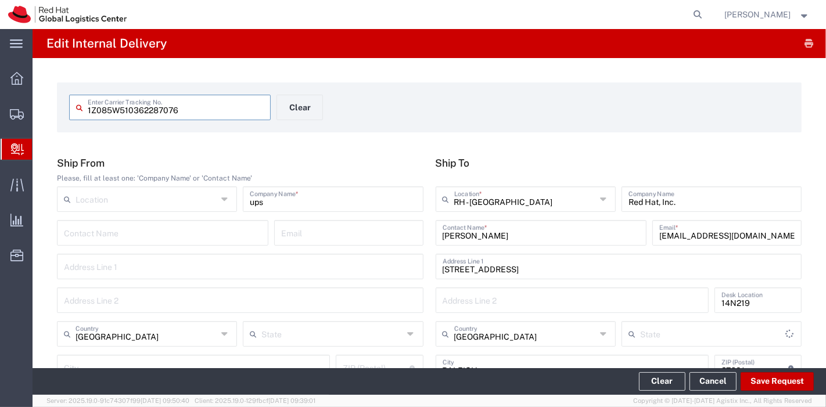
type input "[US_STATE]"
click at [669, 380] on button "Clear" at bounding box center [662, 381] width 46 height 19
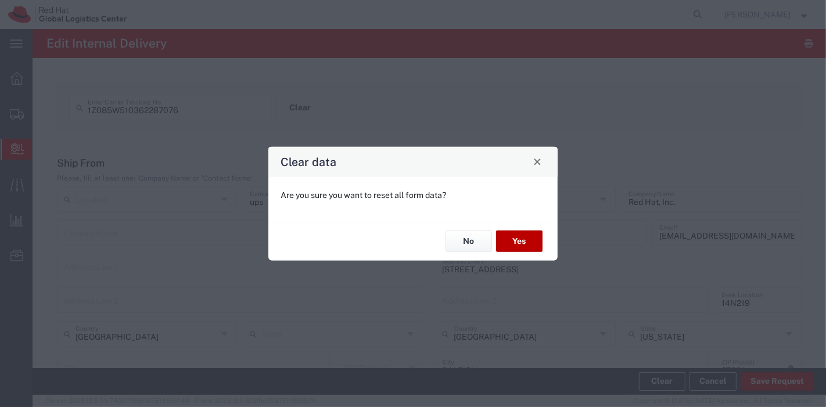
click at [513, 240] on button "Yes" at bounding box center [519, 241] width 46 height 21
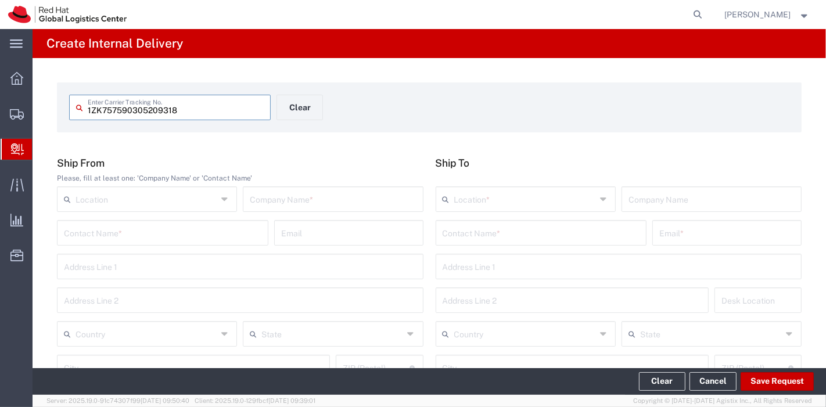
type input "1ZK757590305209318"
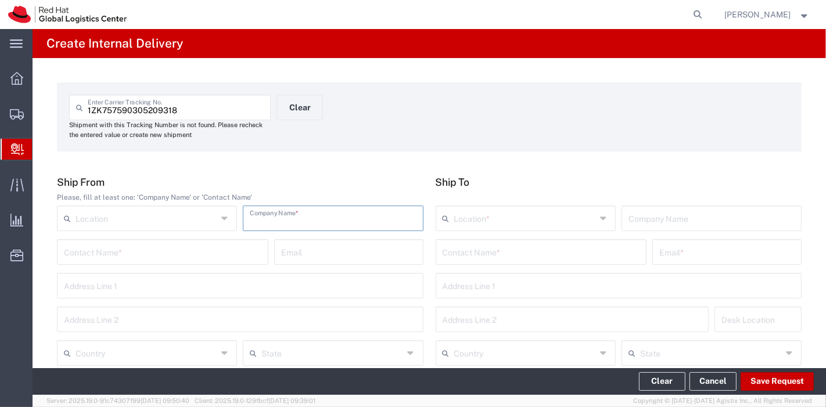
click at [276, 216] on input "text" at bounding box center [333, 217] width 166 height 20
type input "ups"
click at [151, 355] on input "text" at bounding box center [147, 352] width 142 height 20
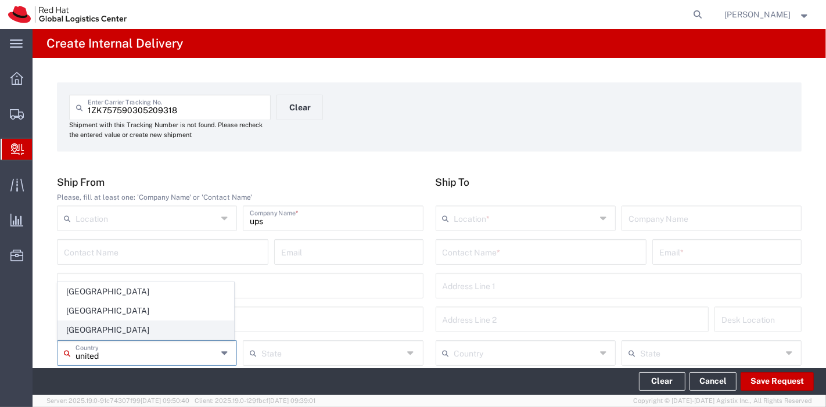
click at [106, 326] on span "[GEOGRAPHIC_DATA]" at bounding box center [145, 330] width 175 height 18
type input "[GEOGRAPHIC_DATA]"
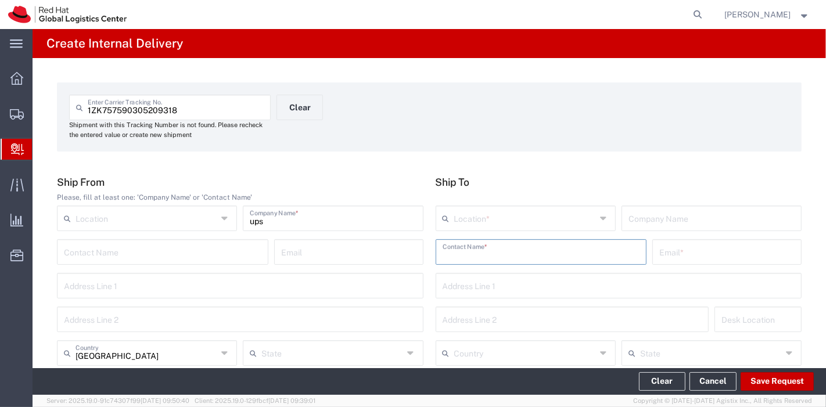
click at [522, 247] on input "text" at bounding box center [541, 251] width 197 height 20
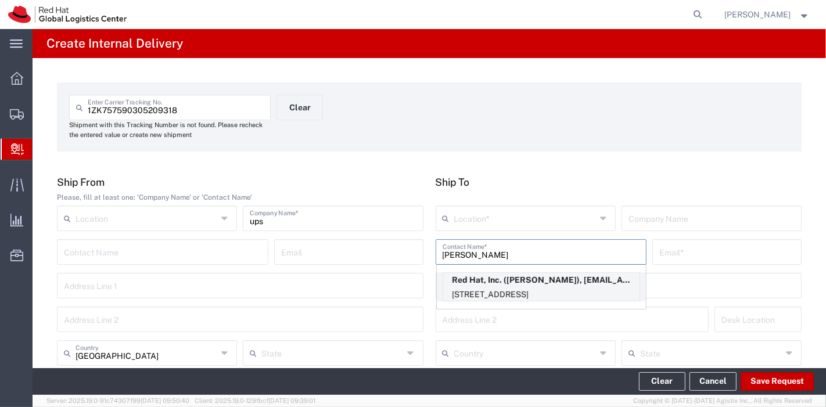
type input "scott sue"
click at [504, 293] on p "100 East Davie Street, 15S249, RALEIGH, NC, 27601, US" at bounding box center [541, 295] width 196 height 15
type input "RH - [GEOGRAPHIC_DATA]"
type input "Red Hat, Inc."
type input "Scott Suehle"
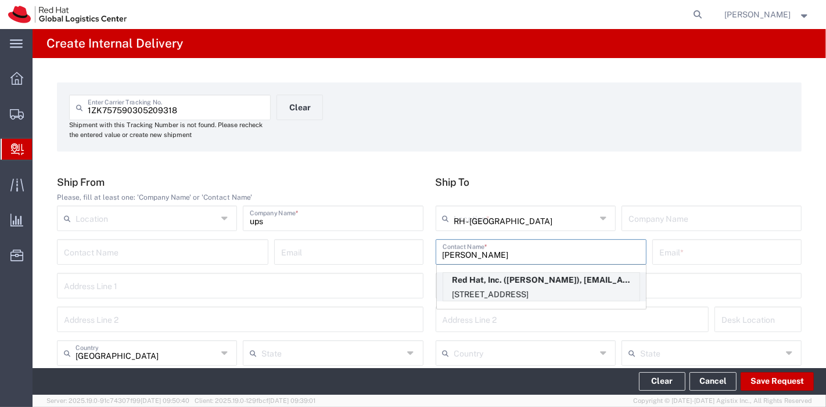
type input "ssuehle@redhat.com"
type input "[STREET_ADDRESS]"
type input "15S249"
type input "[GEOGRAPHIC_DATA]"
type input "RALEIGH"
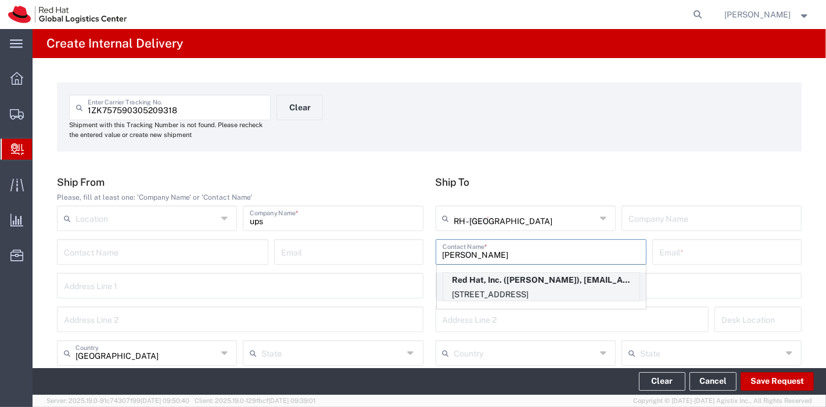
type input "27601"
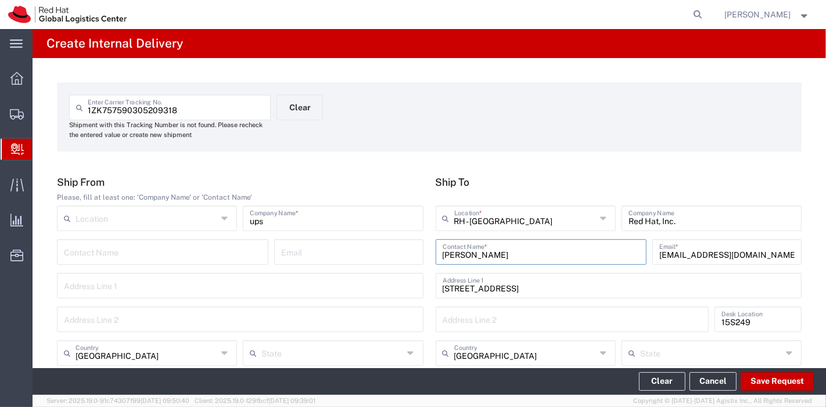
type input "[US_STATE]"
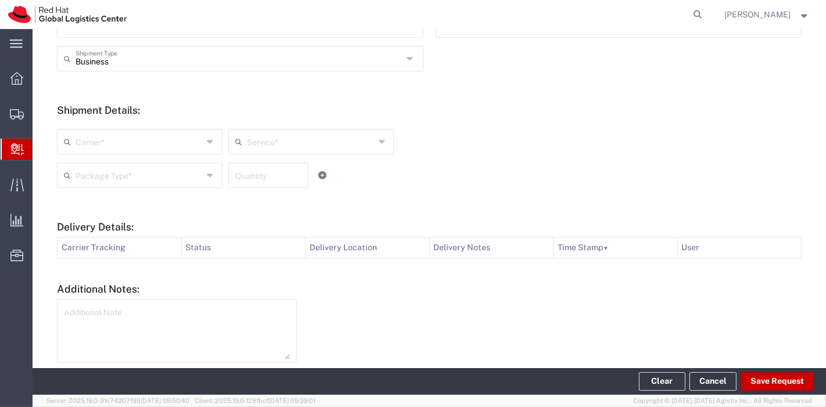
scroll to position [398, 0]
click at [207, 134] on icon at bounding box center [211, 139] width 9 height 19
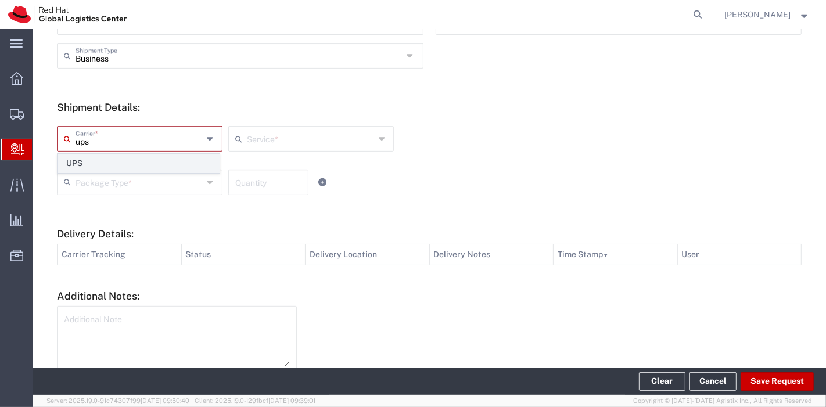
click at [192, 155] on span "UPS" at bounding box center [138, 164] width 161 height 18
type input "UPS"
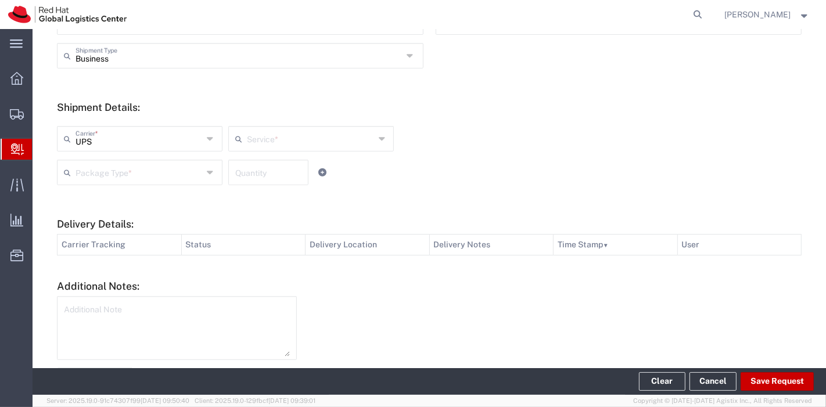
click at [272, 135] on input "text" at bounding box center [311, 138] width 128 height 20
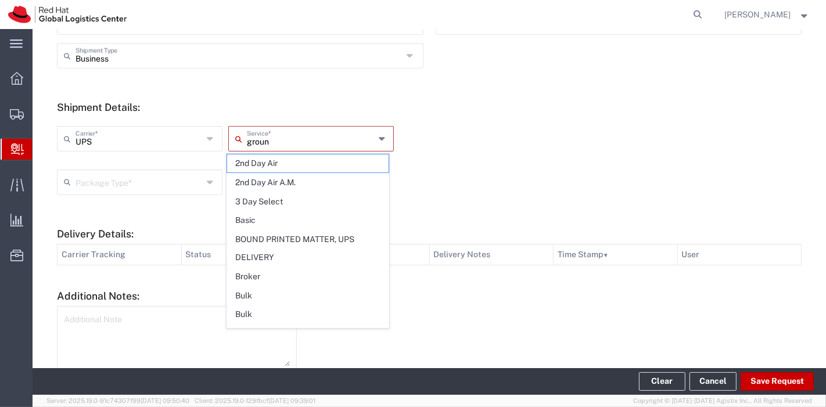
type input "ground"
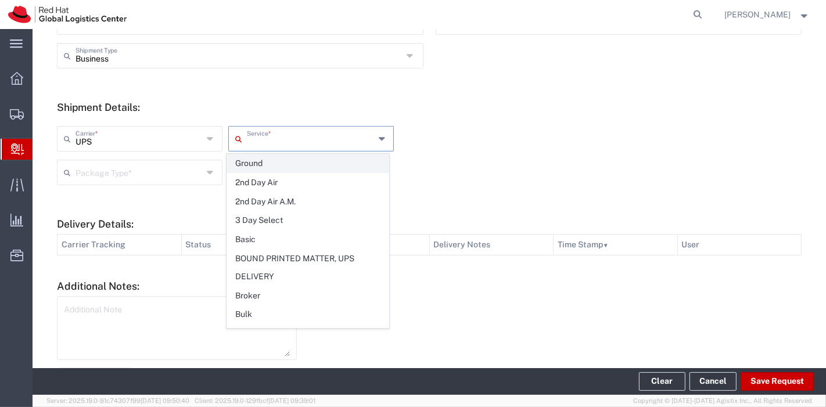
click at [257, 158] on span "Ground" at bounding box center [307, 164] width 161 height 18
type input "Ground"
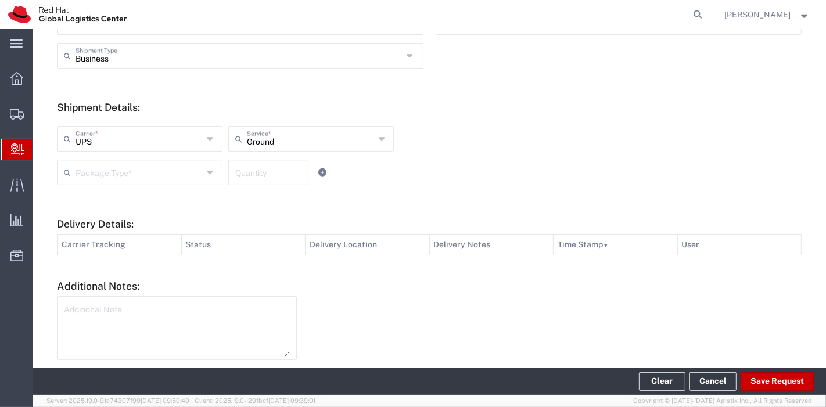
click at [179, 172] on input "text" at bounding box center [140, 171] width 128 height 20
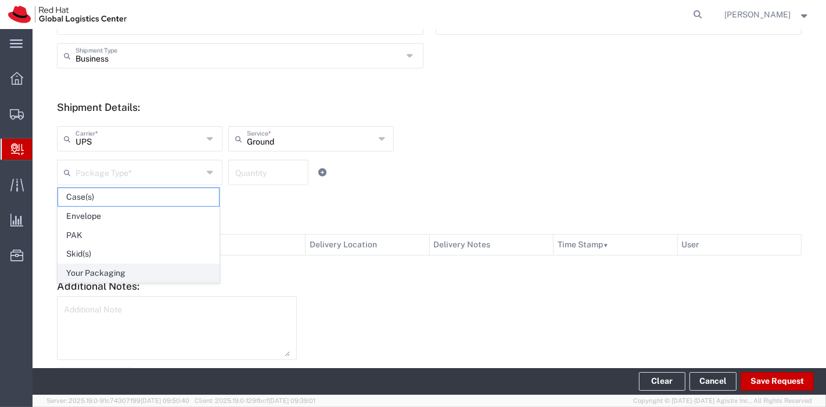
click at [144, 268] on span "Your Packaging" at bounding box center [138, 273] width 161 height 18
type input "Your Packaging"
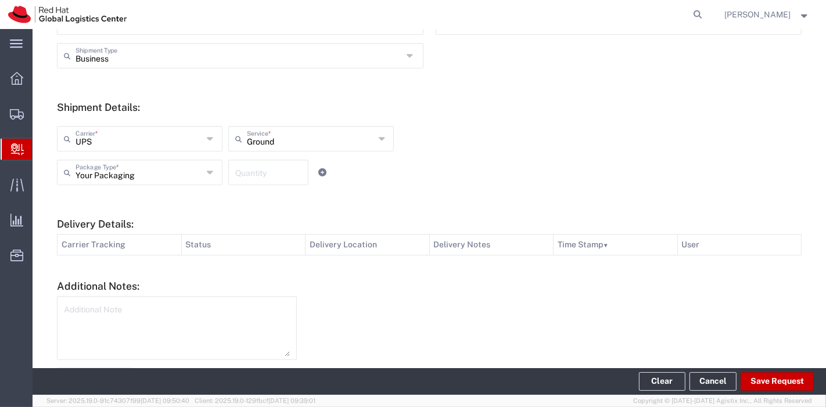
click at [249, 179] on input "number" at bounding box center [268, 171] width 66 height 20
type input "1"
click at [771, 376] on button "Save Request" at bounding box center [777, 381] width 73 height 19
type input "[GEOGRAPHIC_DATA]"
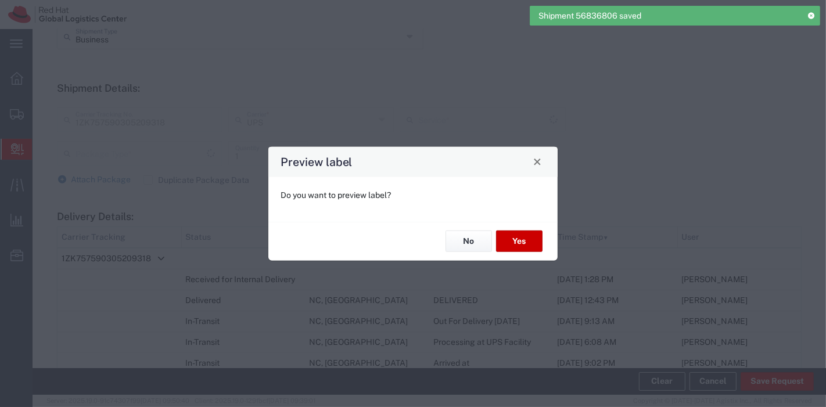
scroll to position [380, 0]
type input "Your Packaging"
type input "Ground"
click at [473, 239] on button "No" at bounding box center [469, 241] width 46 height 21
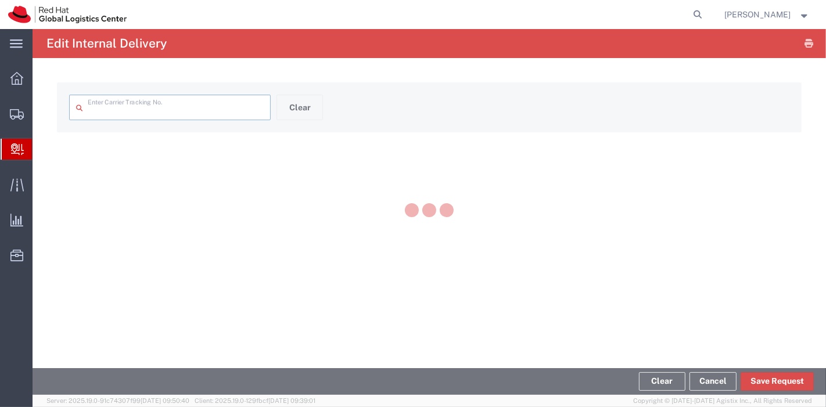
type input "1ZK757590305209318"
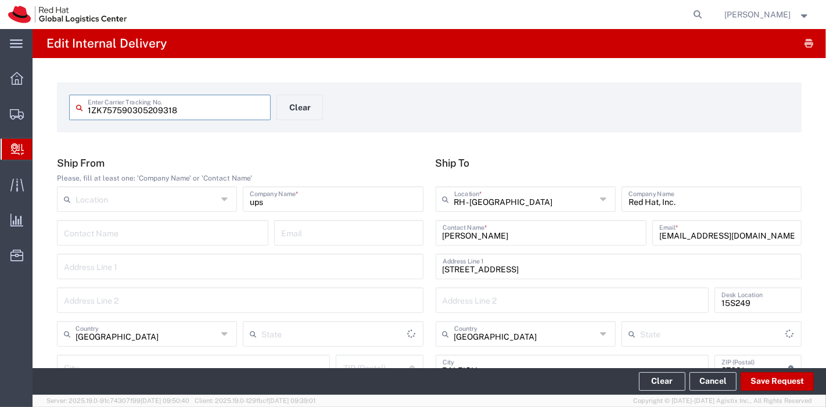
type input "Your Packaging"
type input "Ground"
type input "[US_STATE]"
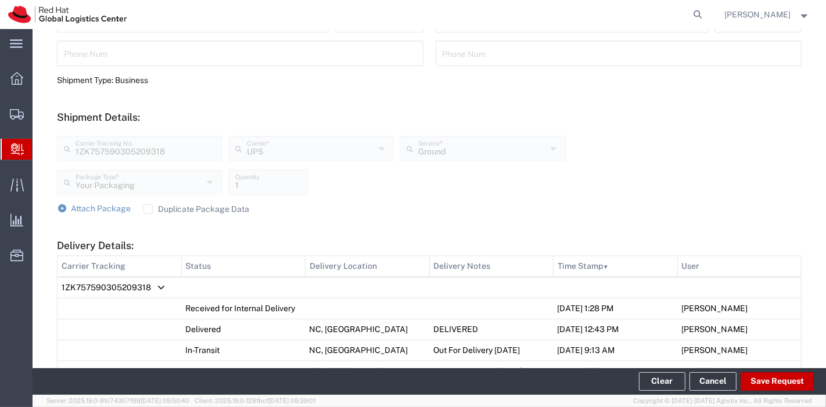
scroll to position [349, 0]
click at [147, 208] on label "Duplicate Package Data" at bounding box center [196, 208] width 106 height 9
click at [148, 209] on input "Duplicate Package Data" at bounding box center [148, 209] width 0 height 0
click at [67, 207] on link "Attach Package" at bounding box center [94, 209] width 74 height 12
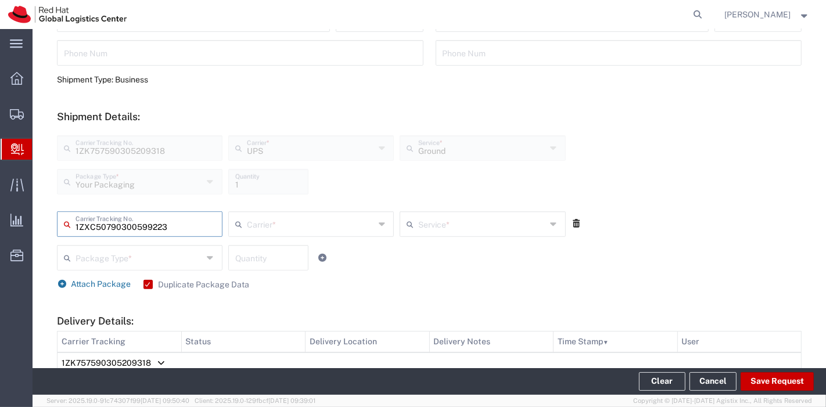
type input "1ZXC50790300599223"
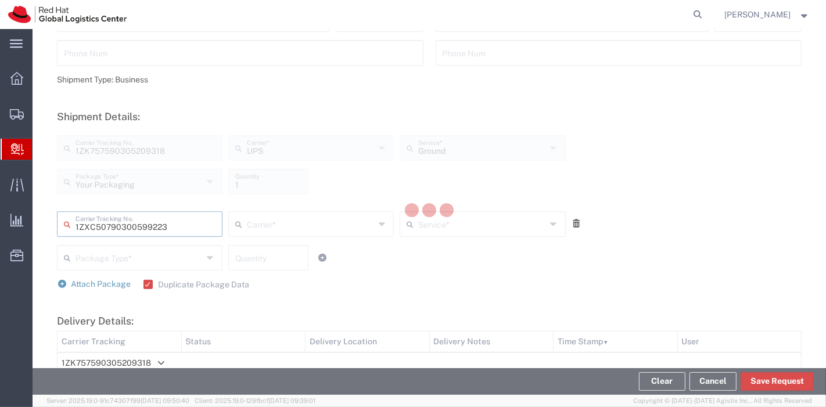
type input "UPS"
type input "Your Packaging"
type input "1"
type input "Ground"
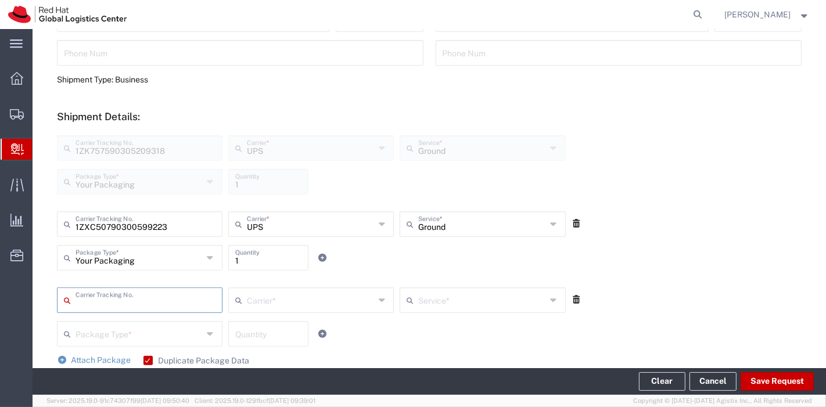
click at [572, 298] on icon at bounding box center [577, 300] width 10 height 8
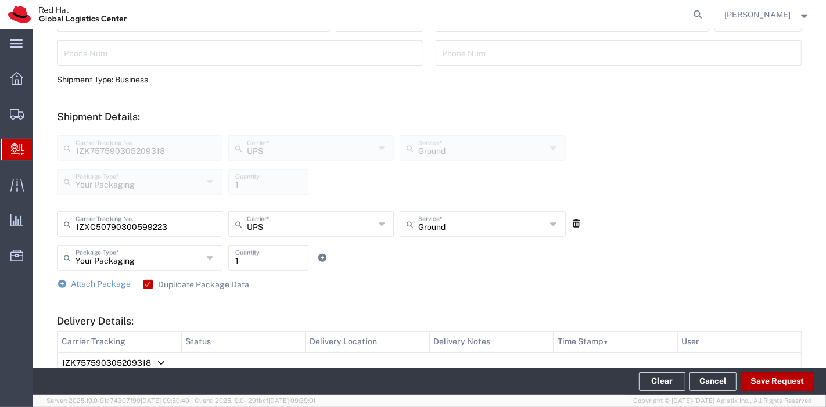
click at [760, 376] on button "Save Request" at bounding box center [777, 381] width 73 height 19
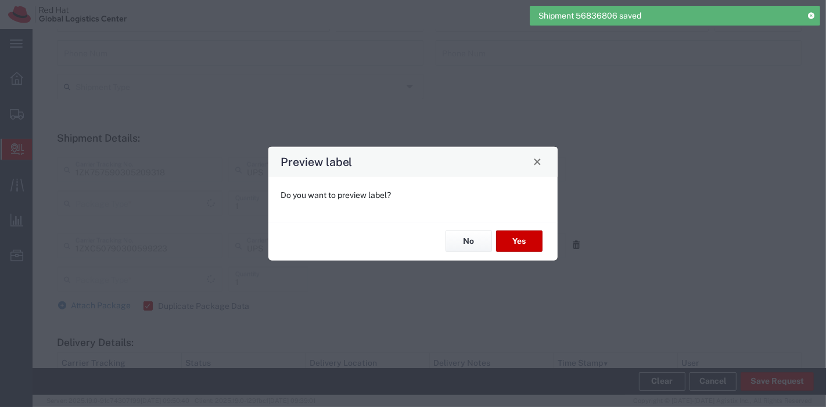
type input "Your Packaging"
type input "Ground"
type input "Your Packaging"
type input "Ground"
click at [511, 244] on button "Yes" at bounding box center [519, 241] width 46 height 21
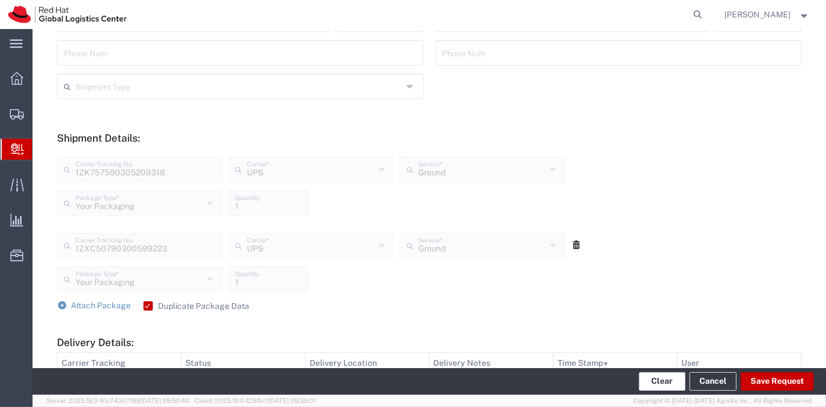
click at [674, 375] on button "Clear" at bounding box center [662, 381] width 46 height 19
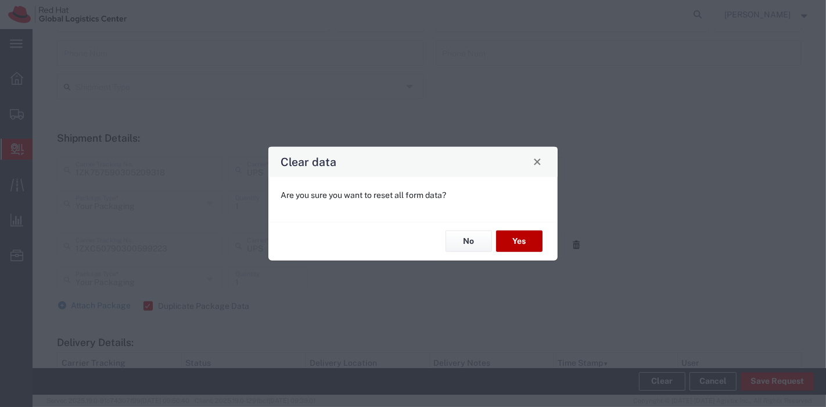
click at [512, 245] on button "Yes" at bounding box center [519, 241] width 46 height 21
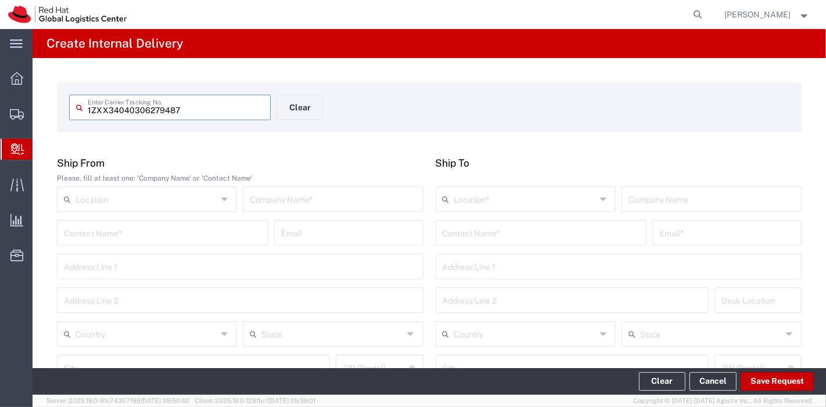
type input "1ZXX34040306279487"
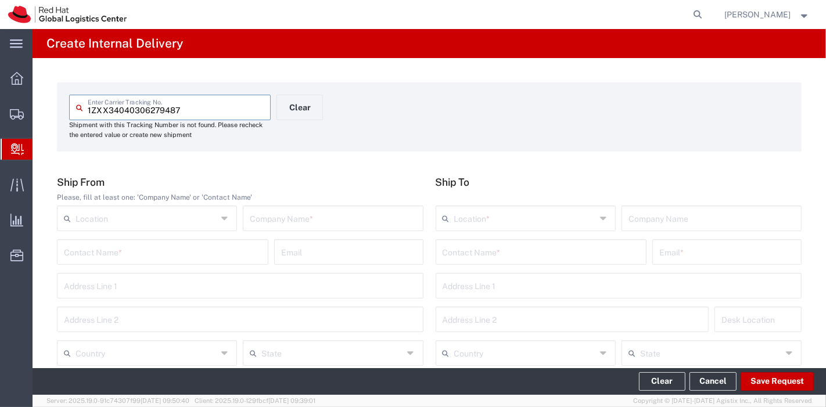
click at [383, 217] on input "text" at bounding box center [333, 217] width 166 height 20
type input "UPS"
click at [136, 350] on input "text" at bounding box center [147, 352] width 142 height 20
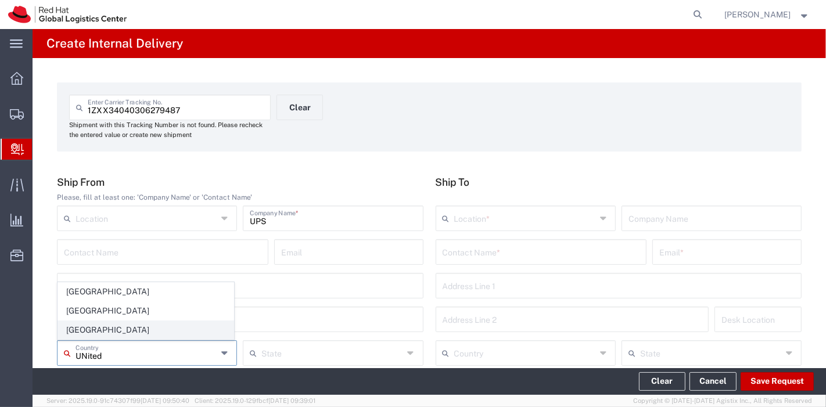
click at [114, 332] on span "[GEOGRAPHIC_DATA]" at bounding box center [145, 330] width 175 height 18
type input "[GEOGRAPHIC_DATA]"
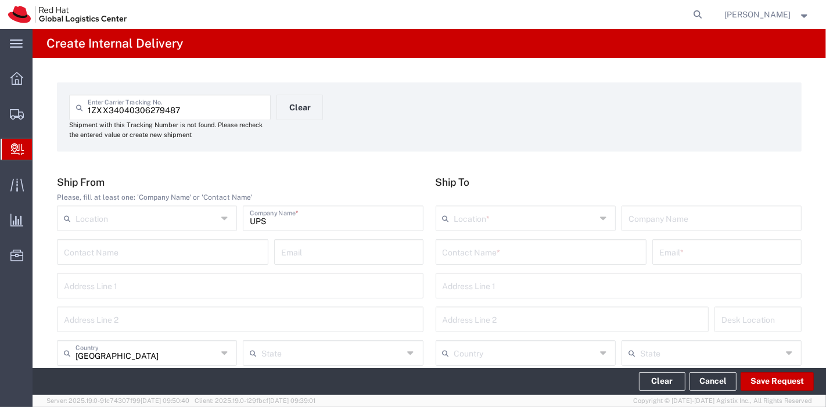
click at [505, 248] on input "text" at bounding box center [541, 251] width 197 height 20
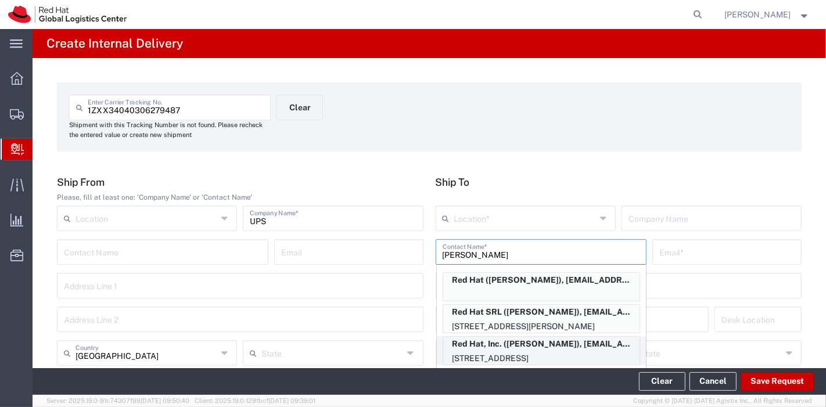
type input "Patti"
click at [561, 353] on p "100 East Davie Street, FLEX, RALEIGH, NC, 27601, US" at bounding box center [541, 358] width 196 height 15
type input "RH - [GEOGRAPHIC_DATA]"
type input "Red Hat, Inc."
type input "Patti Naumann"
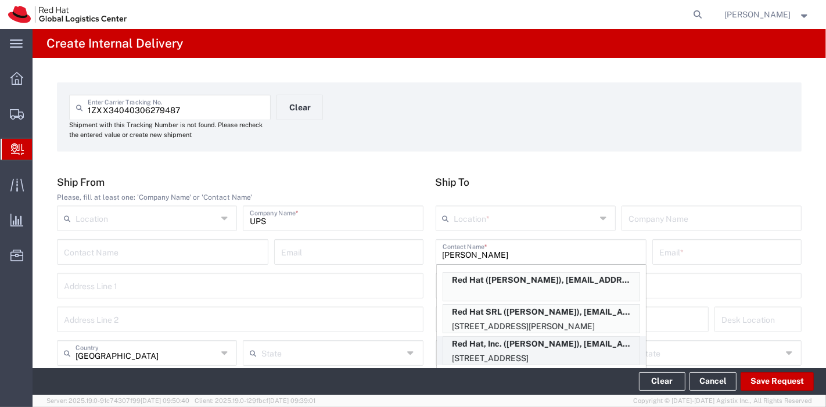
type input "pnaumann@redhat.com"
type input "[STREET_ADDRESS]"
type input "FLEX"
type input "[GEOGRAPHIC_DATA]"
type input "RALEIGH"
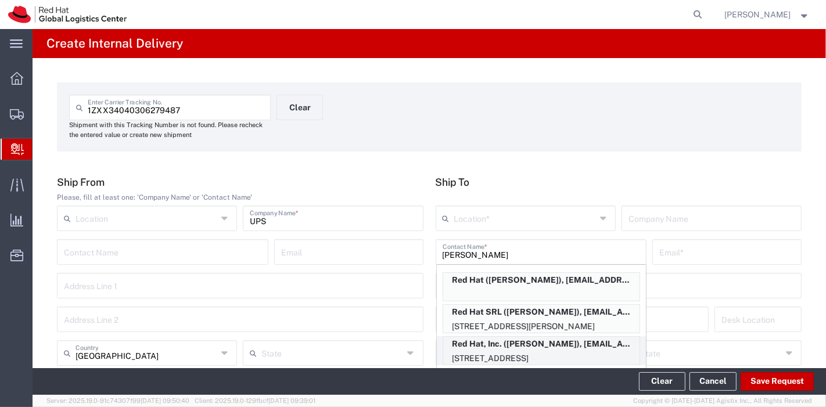
type input "27601"
type input "[US_STATE]"
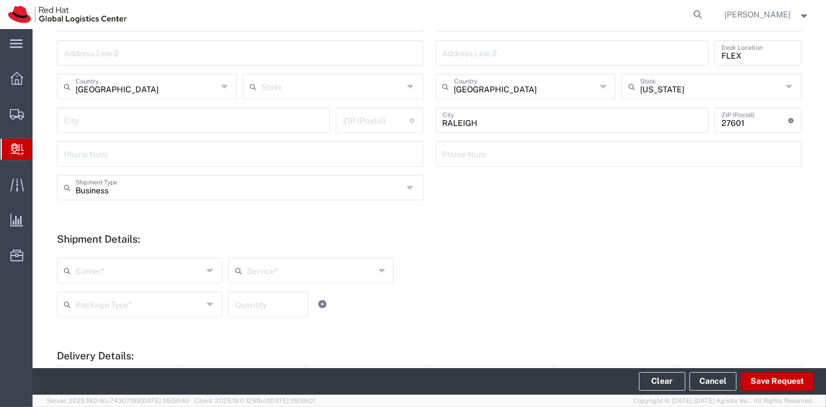
scroll to position [267, 0]
click at [186, 276] on input "text" at bounding box center [140, 269] width 128 height 20
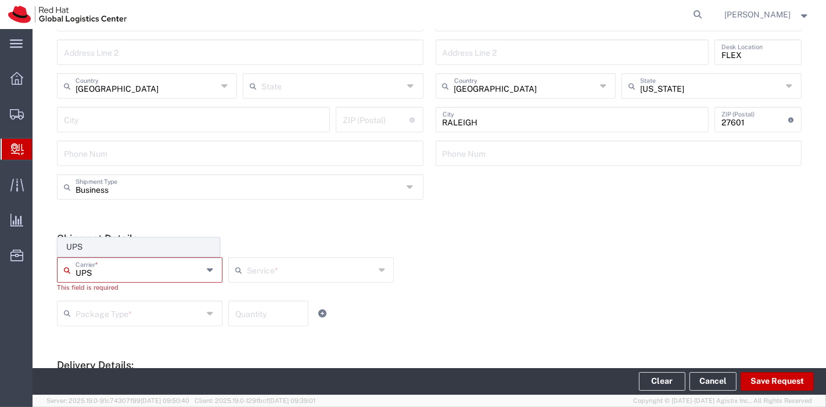
type input "UPS"
click at [141, 250] on span "UPS" at bounding box center [138, 247] width 161 height 18
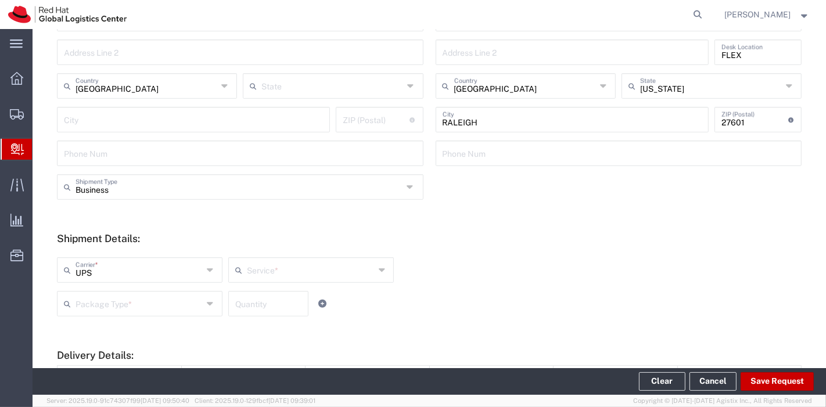
click at [278, 279] on input "text" at bounding box center [311, 269] width 128 height 20
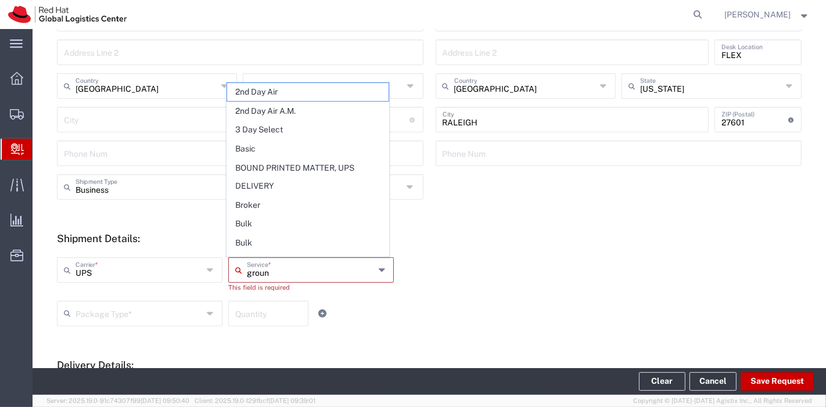
type input "ground"
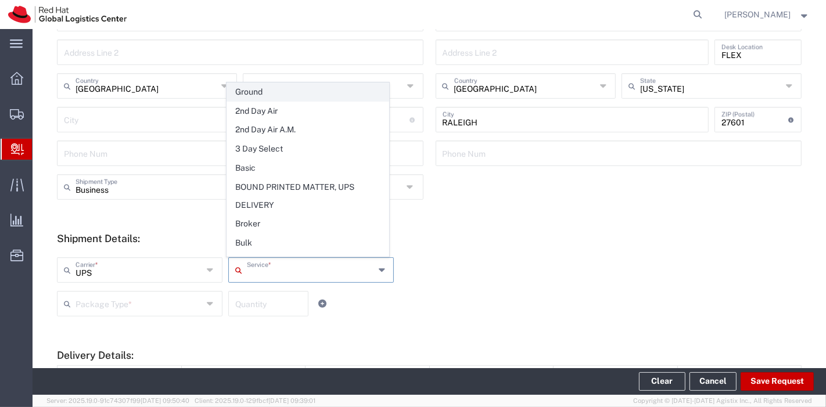
click at [249, 95] on span "Ground" at bounding box center [307, 92] width 161 height 18
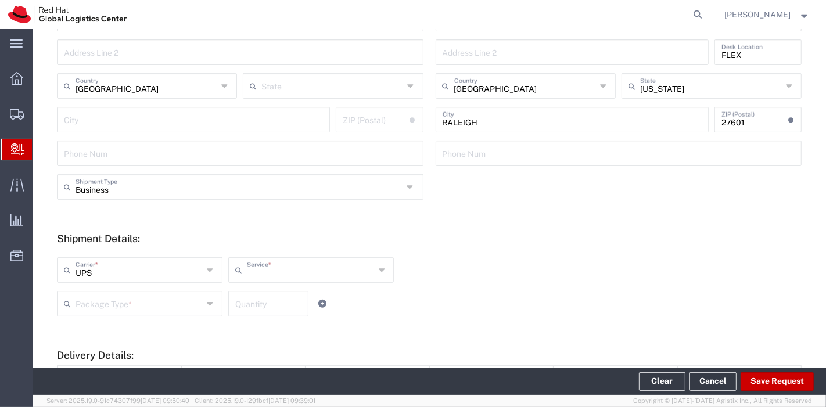
type input "Ground"
click at [97, 314] on div "Package Type *" at bounding box center [140, 304] width 166 height 26
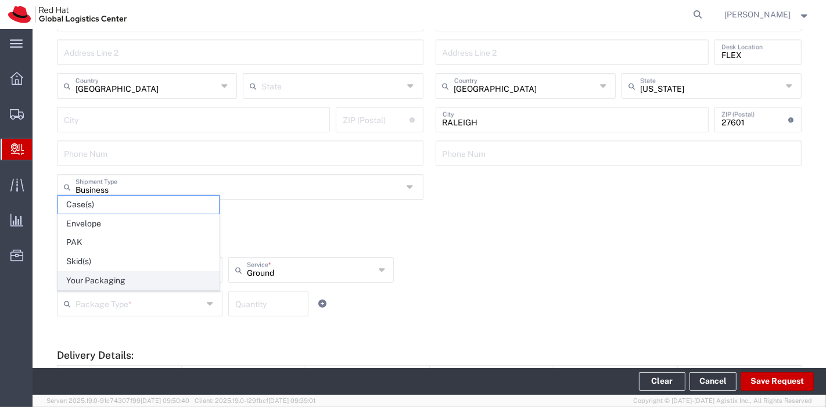
click at [95, 278] on span "Your Packaging" at bounding box center [138, 281] width 161 height 18
type input "Your Packaging"
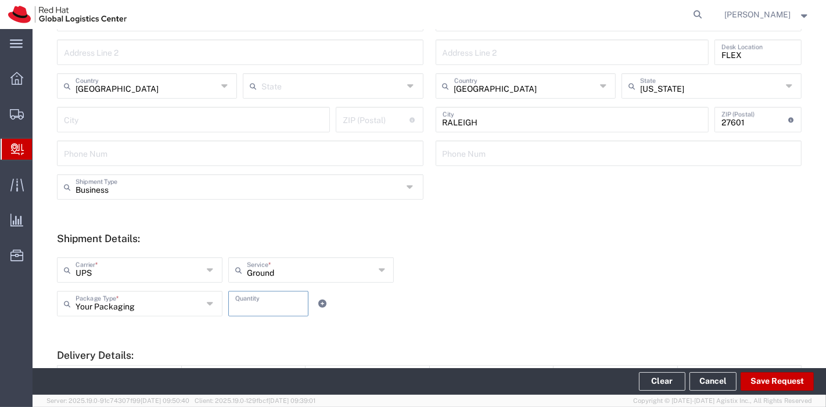
click at [250, 307] on input "number" at bounding box center [268, 303] width 66 height 20
type input "1"
click at [760, 382] on button "Save Request" at bounding box center [777, 381] width 73 height 19
type input "[GEOGRAPHIC_DATA]"
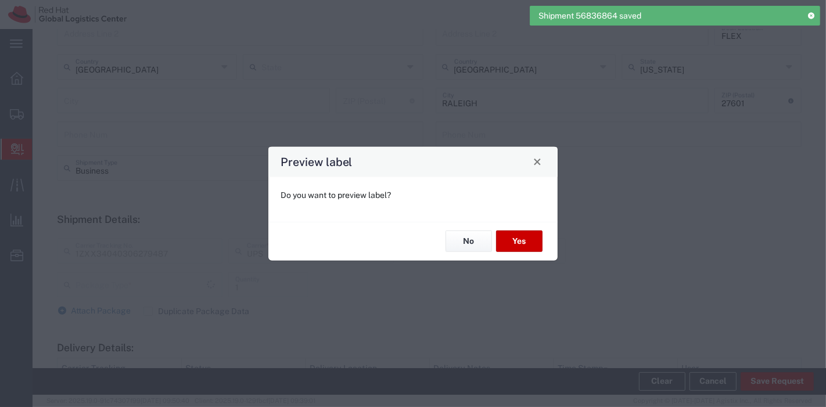
scroll to position [247, 0]
type input "Your Packaging"
type input "Ground"
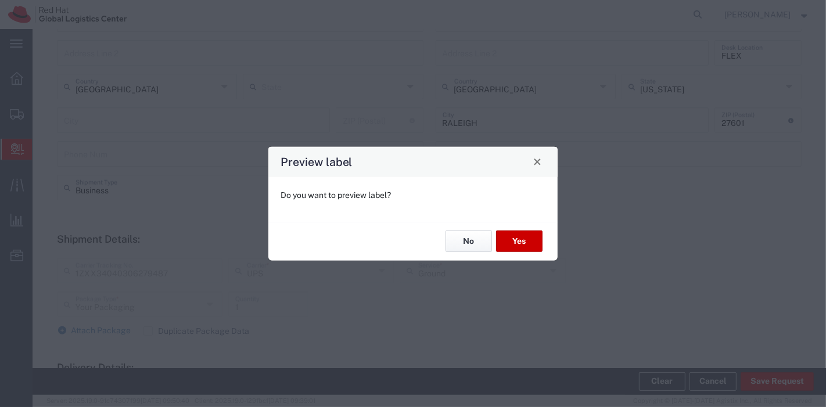
click at [476, 239] on button "No" at bounding box center [469, 241] width 46 height 21
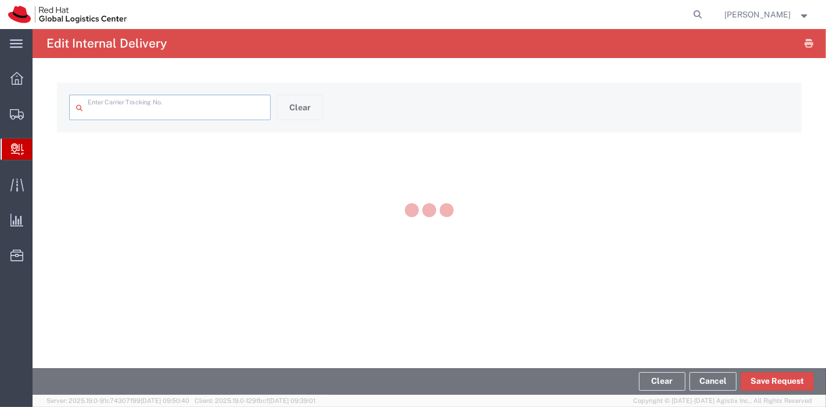
type input "1ZXX34040306279487"
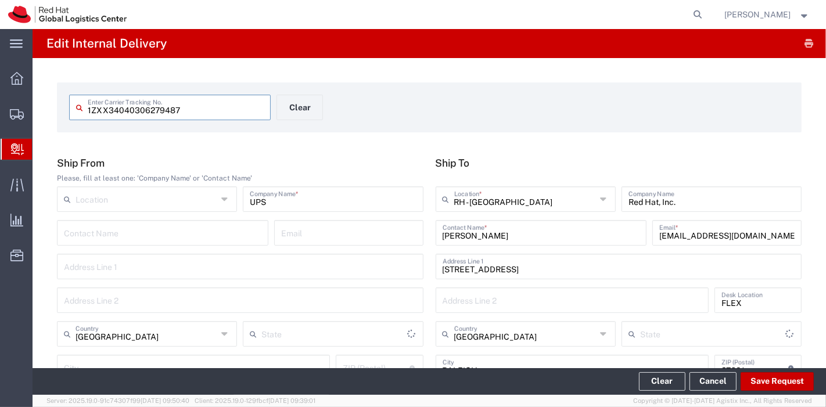
type input "Your Packaging"
type input "Ground"
type input "[US_STATE]"
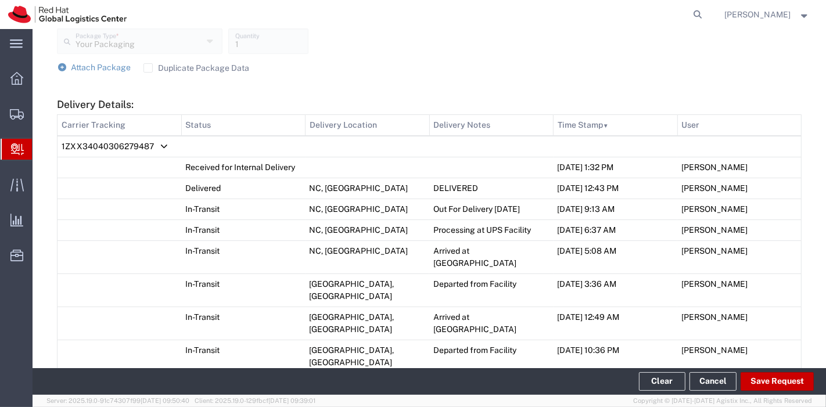
scroll to position [480, 0]
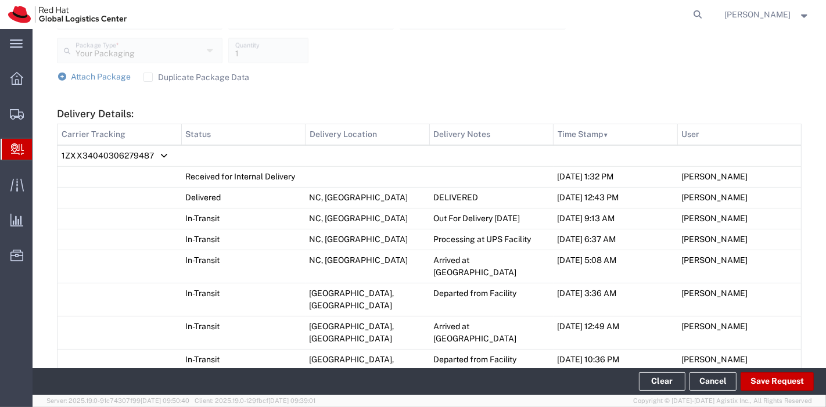
click at [85, 70] on div "Your Packaging Package Type * Your Packaging Case(s) Envelope PAK Skid(s) 1 Qua…" at bounding box center [311, 55] width 515 height 34
click at [85, 77] on span "Attach Package" at bounding box center [101, 76] width 60 height 9
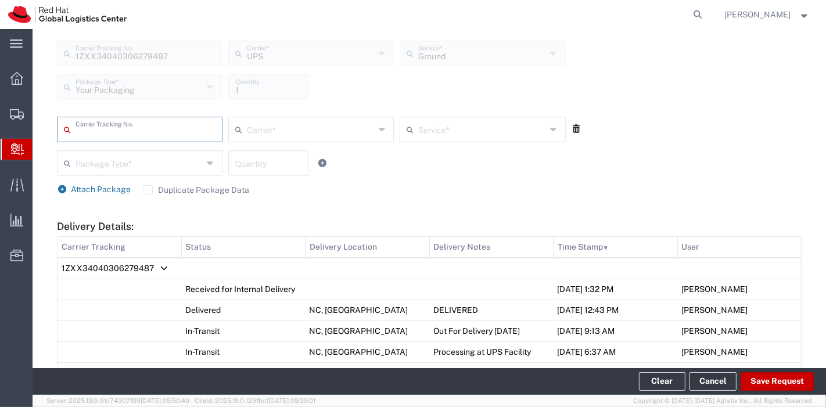
scroll to position [443, 0]
type input "1ZXX34040306279496"
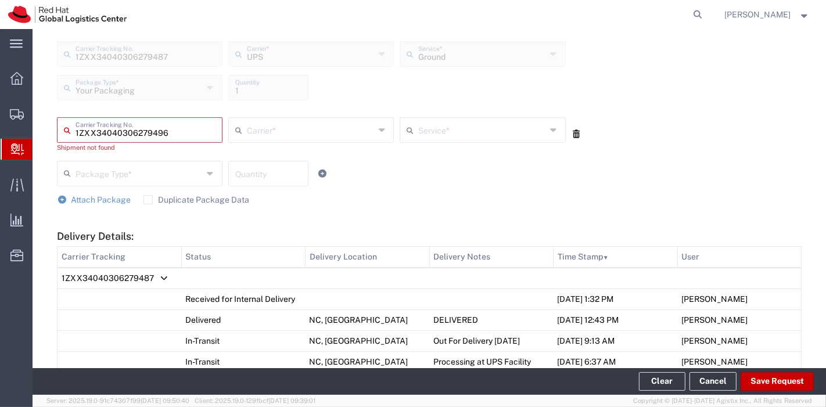
click at [253, 128] on input "text" at bounding box center [311, 129] width 128 height 20
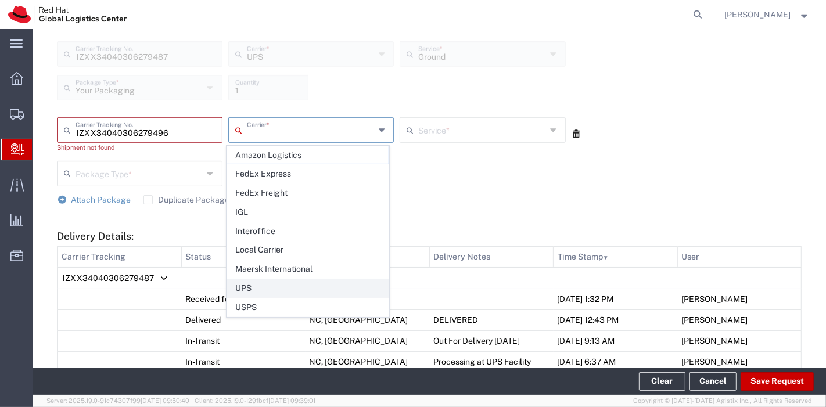
click at [254, 282] on span "UPS" at bounding box center [307, 288] width 161 height 18
type input "UPS"
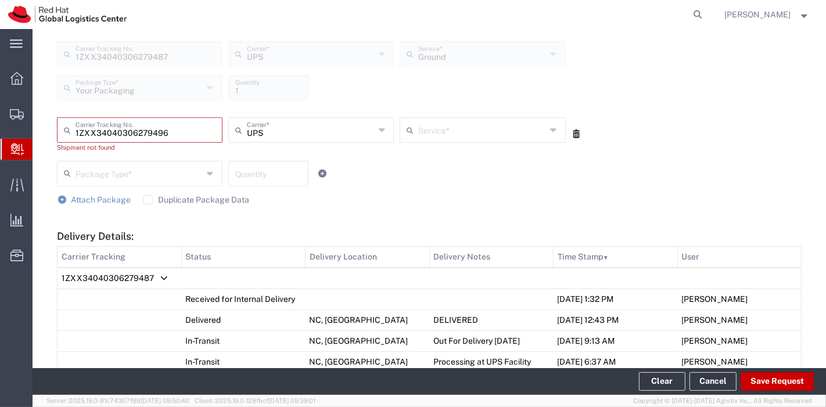
click at [451, 128] on input "text" at bounding box center [482, 129] width 128 height 20
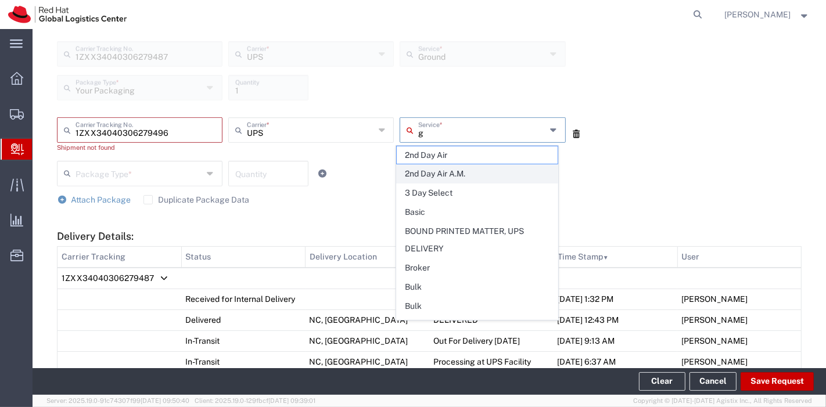
type input "gr"
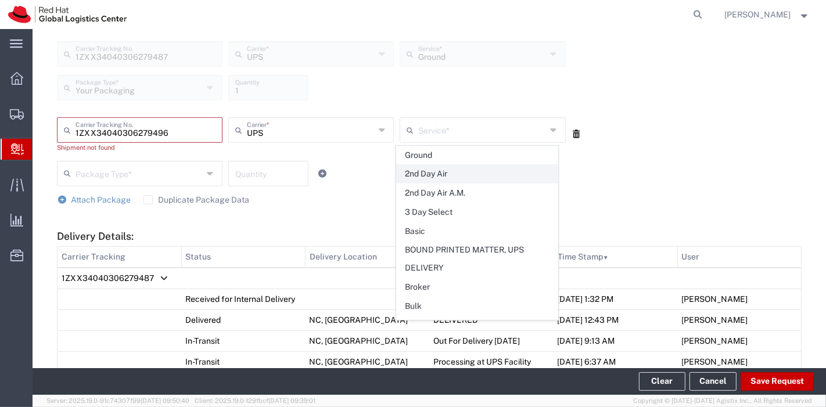
click at [422, 165] on span "2nd Day Air" at bounding box center [477, 174] width 161 height 18
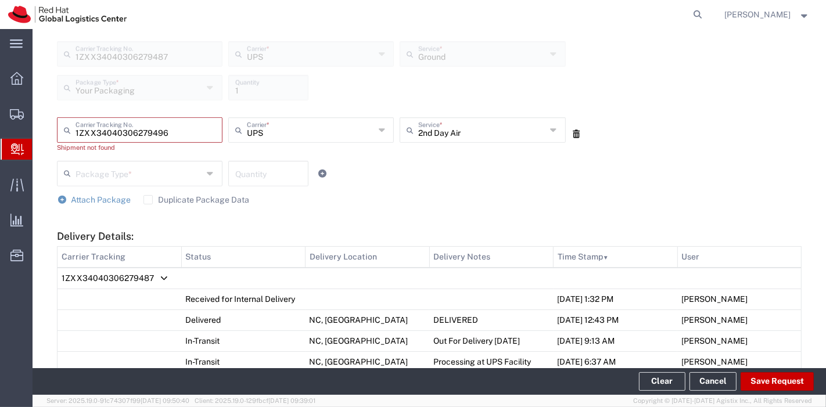
click at [441, 132] on input "2nd Day Air" at bounding box center [482, 129] width 128 height 20
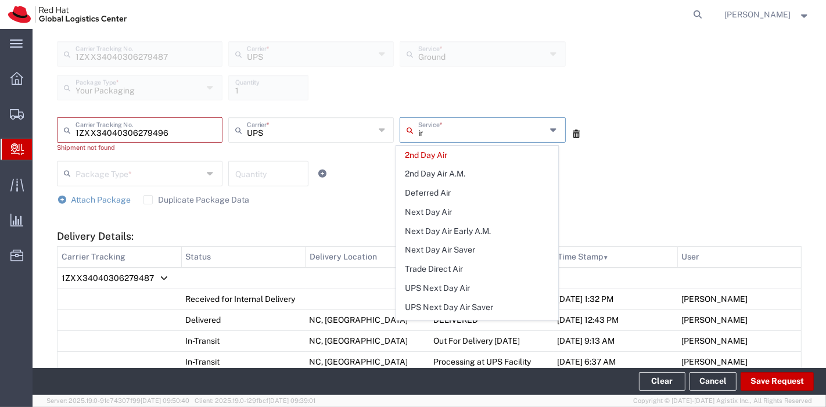
type input "r"
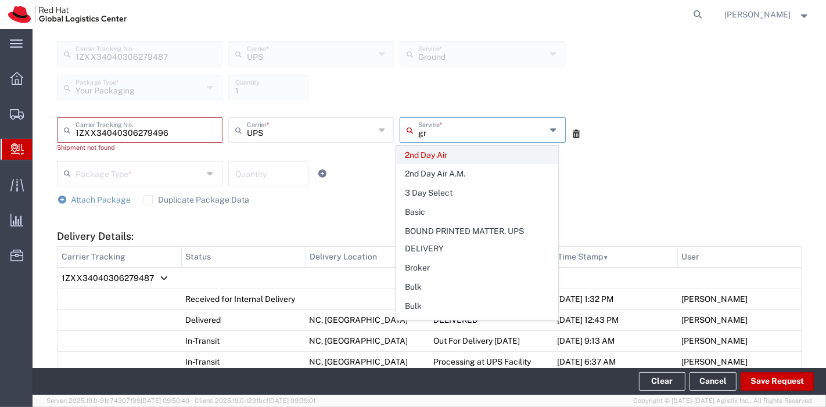
type input "gro"
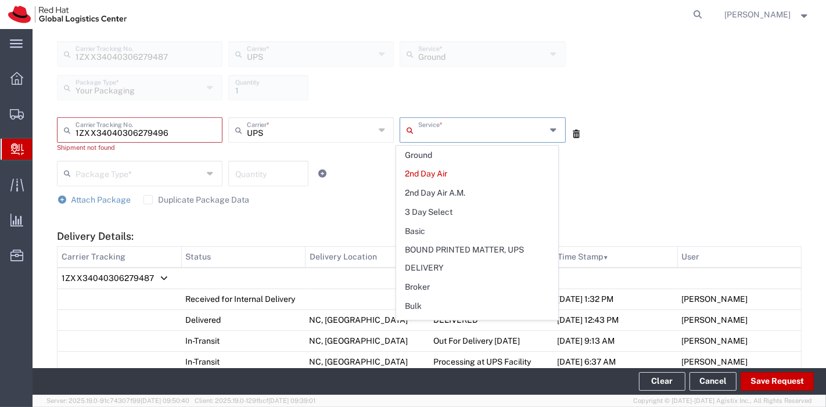
click at [440, 146] on span "Ground" at bounding box center [477, 155] width 161 height 18
type input "Ground"
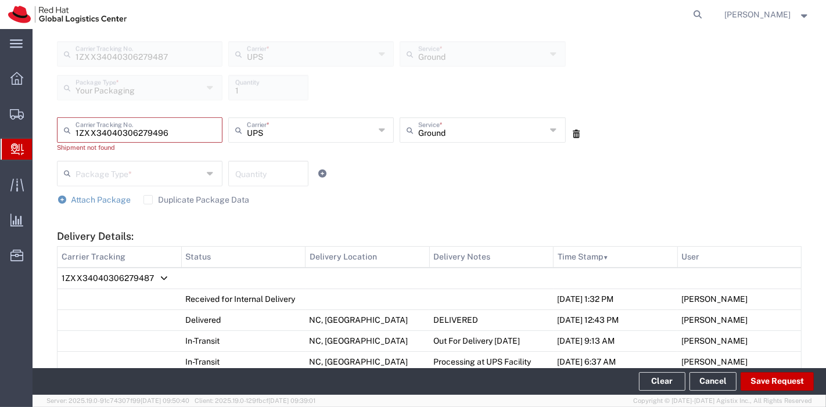
click at [143, 180] on input "text" at bounding box center [140, 173] width 128 height 20
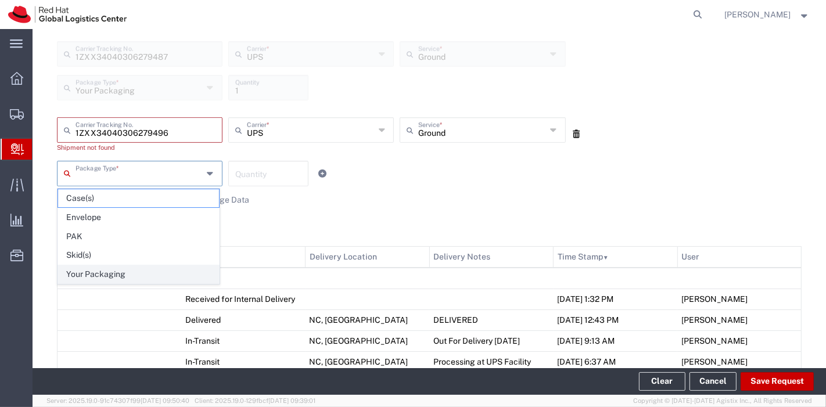
click at [106, 266] on span "Your Packaging" at bounding box center [138, 274] width 161 height 18
type input "Your Packaging"
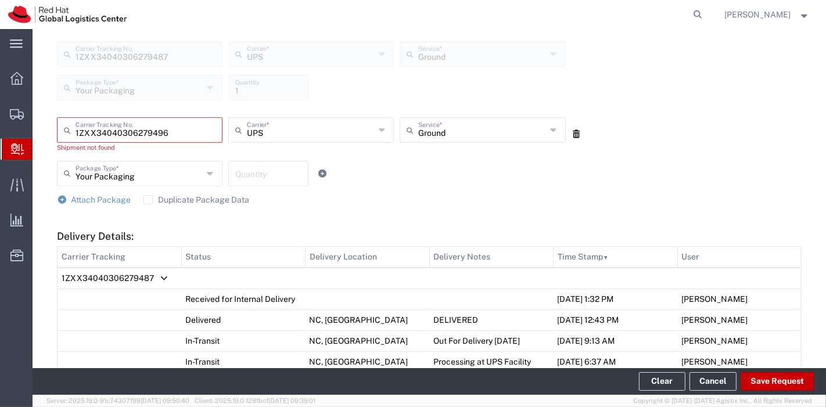
click at [266, 168] on input "number" at bounding box center [268, 173] width 66 height 20
type input "1"
click at [306, 230] on h5 "Delivery Details:" at bounding box center [429, 236] width 745 height 12
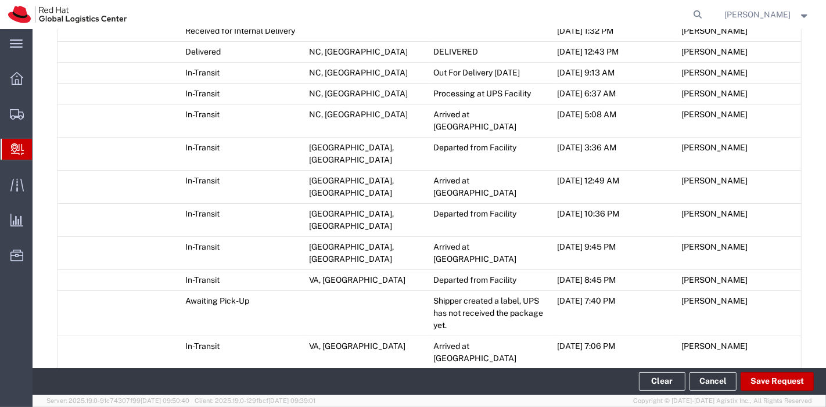
scroll to position [712, 0]
click at [755, 376] on button "Save Request" at bounding box center [777, 381] width 73 height 19
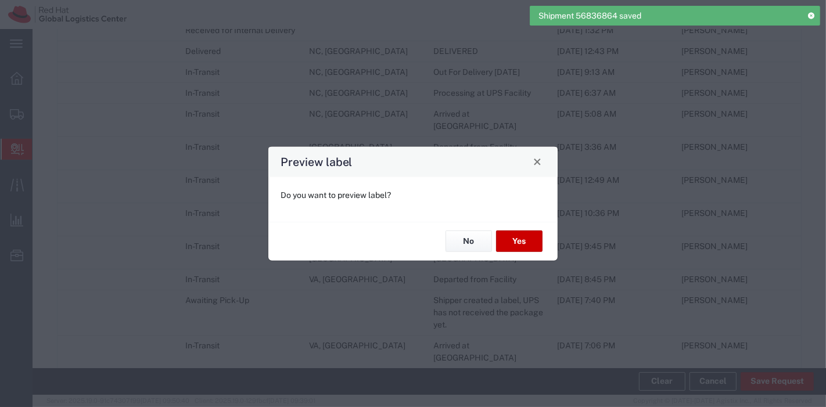
type input "Your Packaging"
type input "Ground"
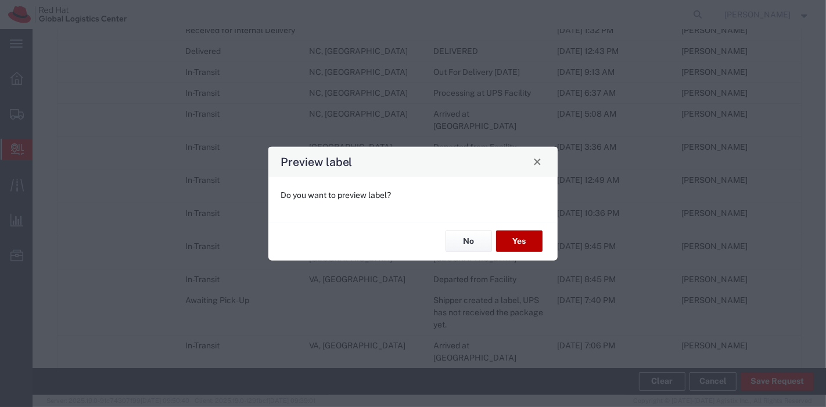
click at [520, 246] on button "Yes" at bounding box center [519, 241] width 46 height 21
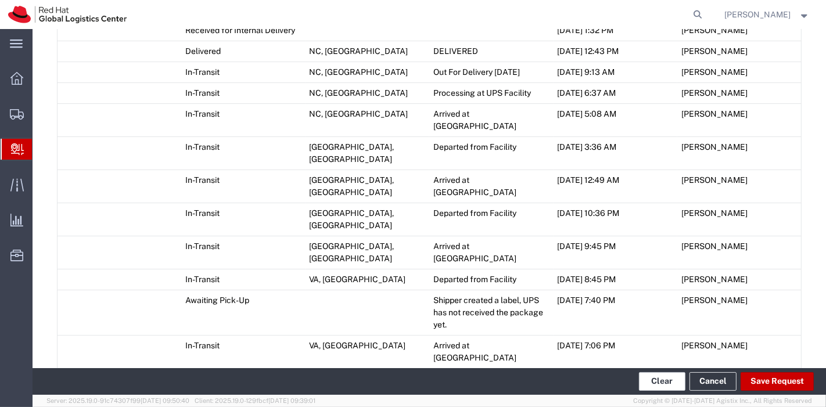
click at [651, 374] on button "Clear" at bounding box center [662, 381] width 46 height 19
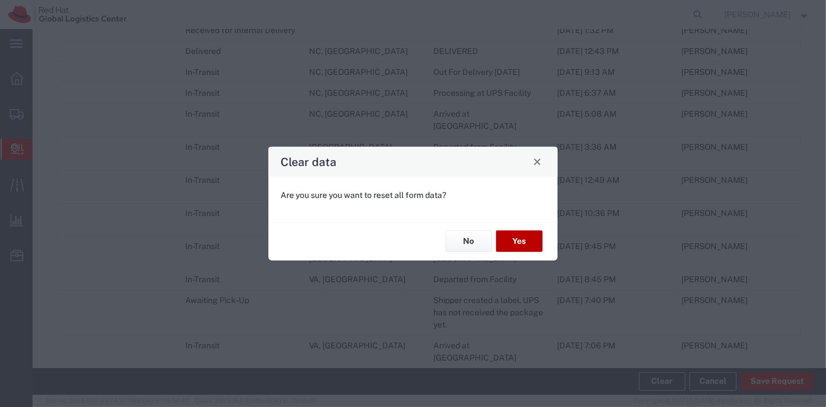
click at [519, 240] on button "Yes" at bounding box center [519, 241] width 46 height 21
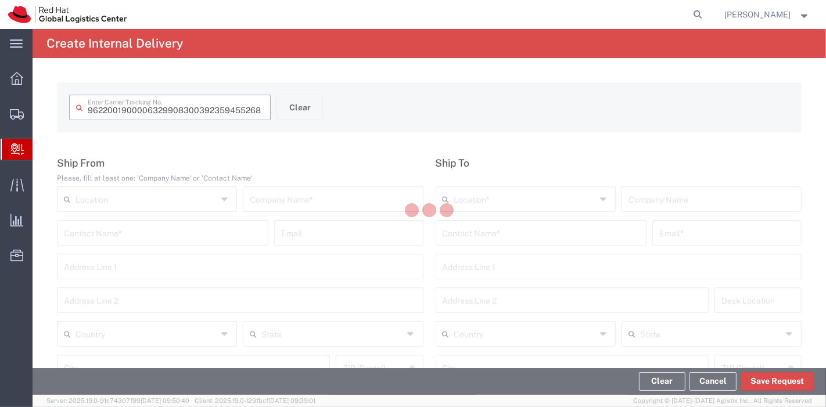
type input "392359455268"
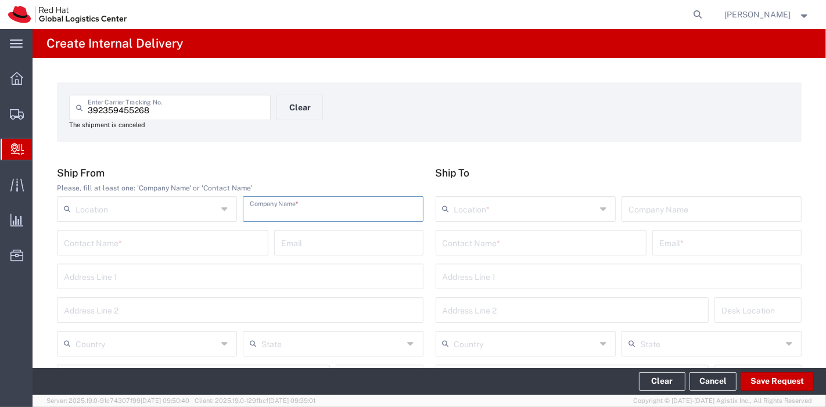
click at [386, 200] on input "text" at bounding box center [333, 208] width 166 height 20
type input "f"
type input "Fedex"
click at [125, 339] on input "text" at bounding box center [147, 343] width 142 height 20
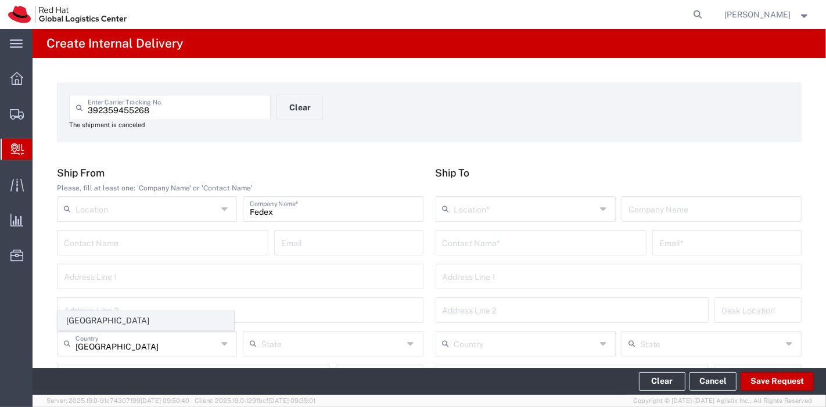
click at [110, 318] on span "[GEOGRAPHIC_DATA]" at bounding box center [145, 321] width 175 height 18
type input "[GEOGRAPHIC_DATA]"
click at [505, 241] on input "text" at bounding box center [541, 242] width 197 height 20
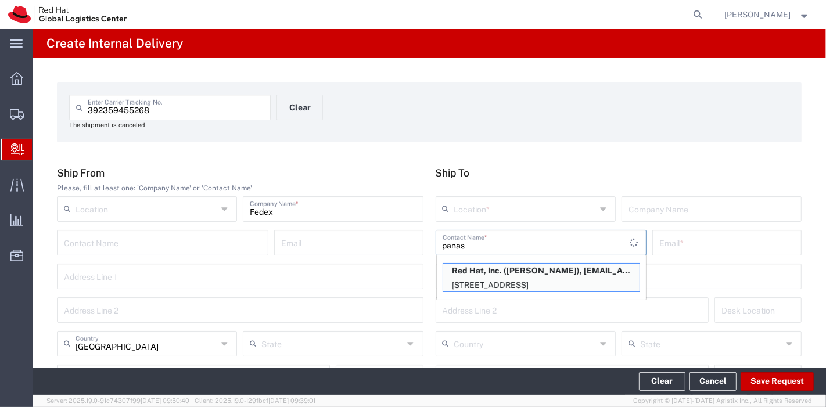
type input "panas"
type input "RH - [GEOGRAPHIC_DATA]"
type input "Red Hat, Inc."
type input "Panashe GARAH"
type input "pgarah@redhat.com"
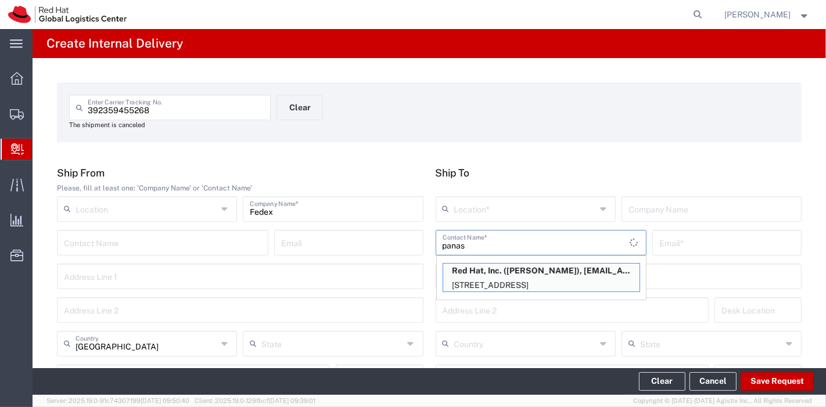
type input "[STREET_ADDRESS]"
type input "14N223"
type input "[GEOGRAPHIC_DATA]"
type input "RALEIGH"
type input "27601"
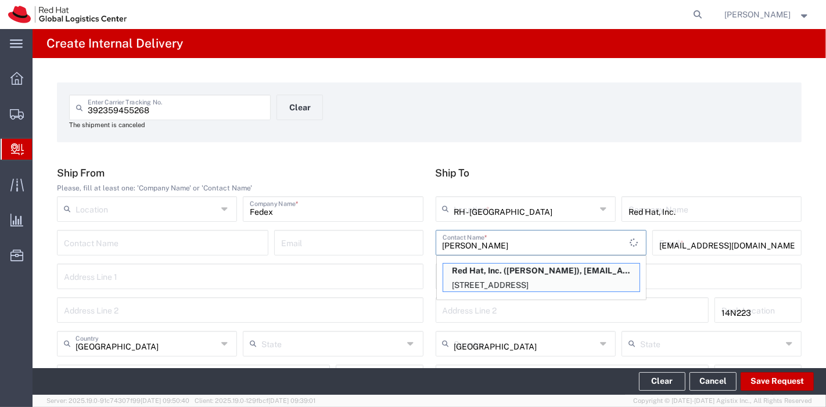
type input "[US_STATE]"
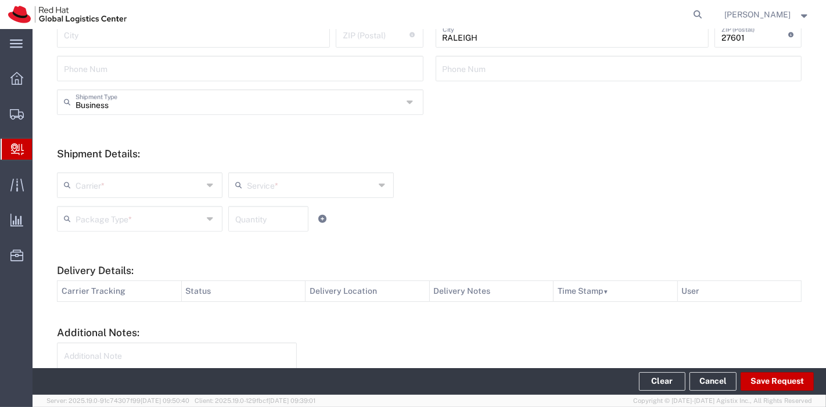
scroll to position [343, 0]
click at [118, 183] on input "text" at bounding box center [140, 184] width 128 height 20
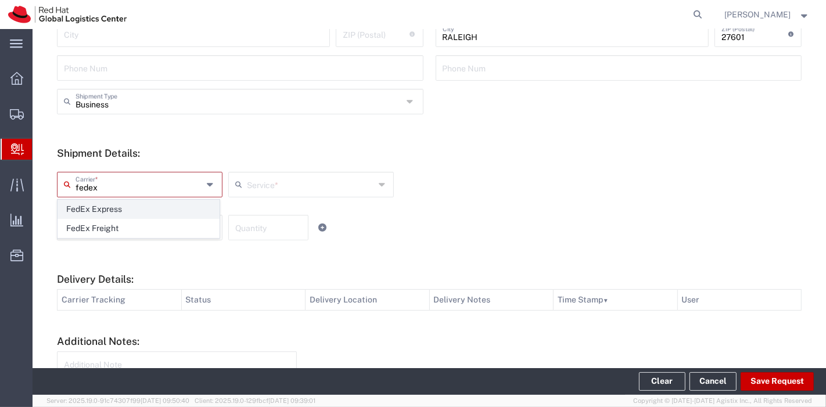
click at [99, 209] on span "FedEx Express" at bounding box center [138, 209] width 161 height 18
type input "FedEx Express"
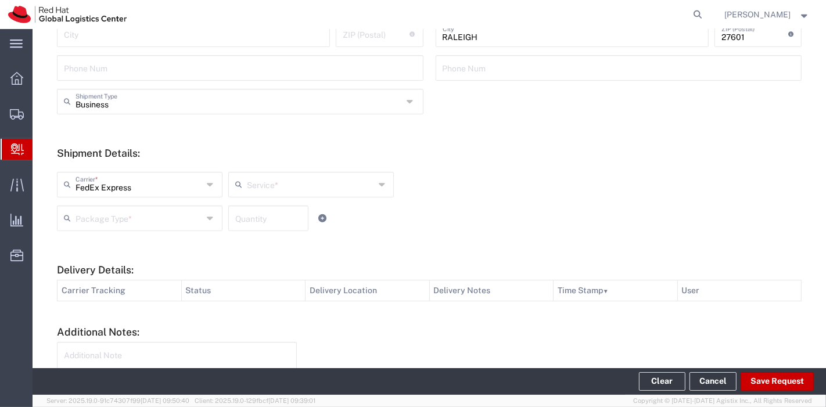
click at [279, 191] on input "text" at bounding box center [311, 184] width 128 height 20
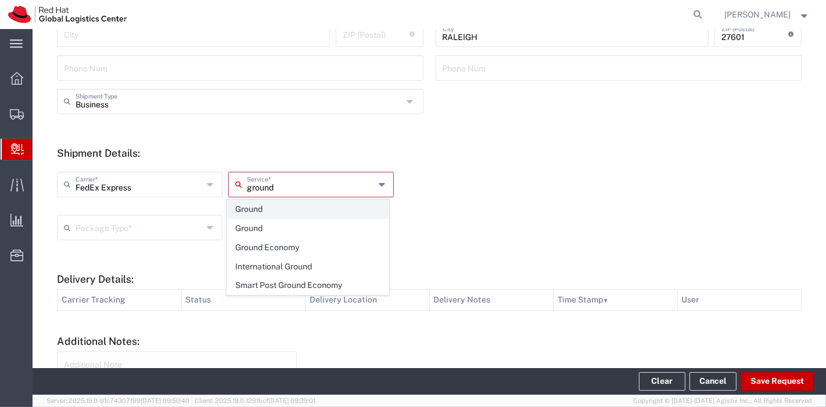
click at [268, 207] on span "Ground" at bounding box center [307, 209] width 161 height 18
type input "Ground"
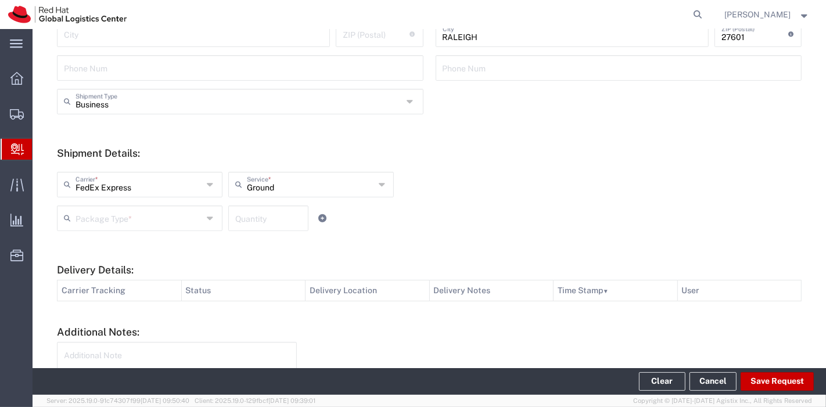
click at [166, 223] on input "text" at bounding box center [140, 217] width 128 height 20
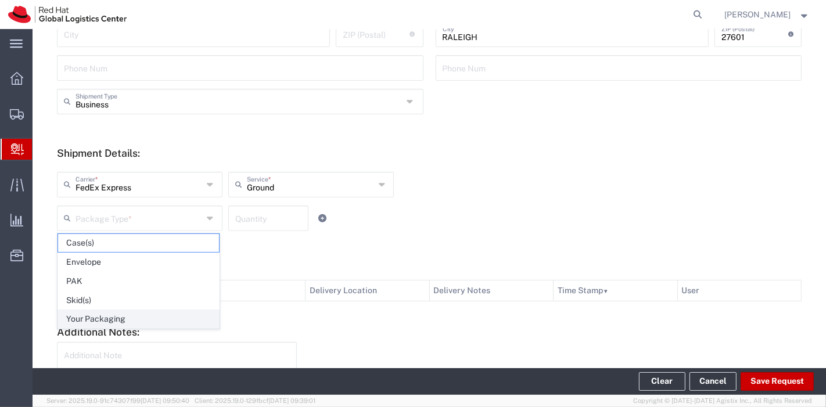
click at [128, 318] on span "Your Packaging" at bounding box center [138, 319] width 161 height 18
type input "Your Packaging"
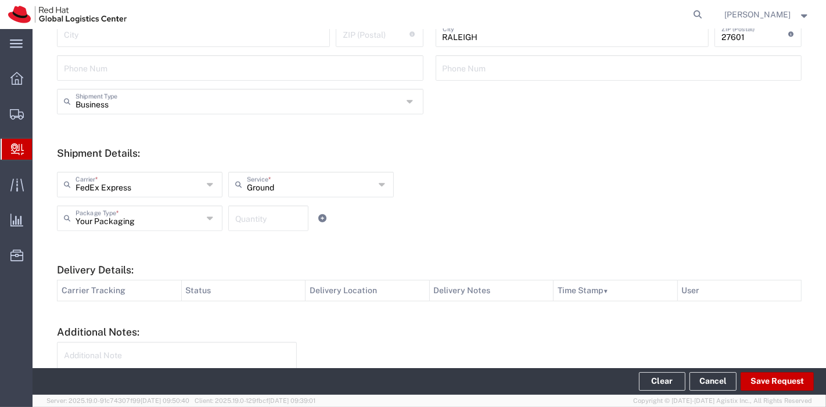
click at [262, 223] on input "number" at bounding box center [268, 217] width 66 height 20
type input "1"
click at [404, 223] on div "Your Packaging Package Type * Case(s) Envelope PAK Skid(s) Your Packaging 1 Qua…" at bounding box center [311, 223] width 515 height 34
click at [786, 379] on button "Save Request" at bounding box center [777, 381] width 73 height 19
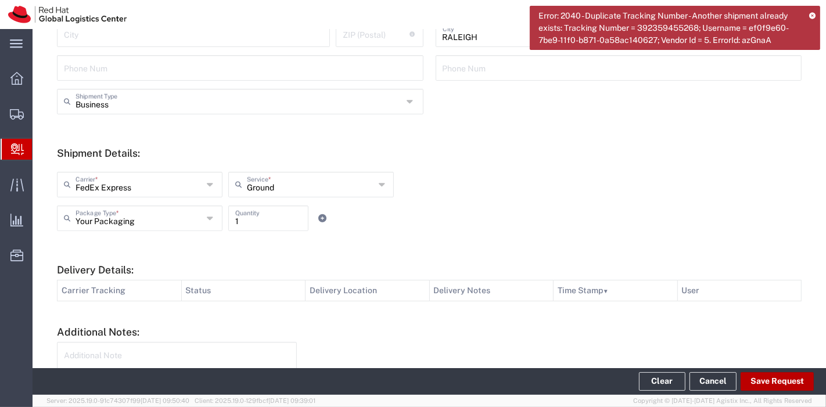
click at [788, 378] on button "Save Request" at bounding box center [777, 381] width 73 height 19
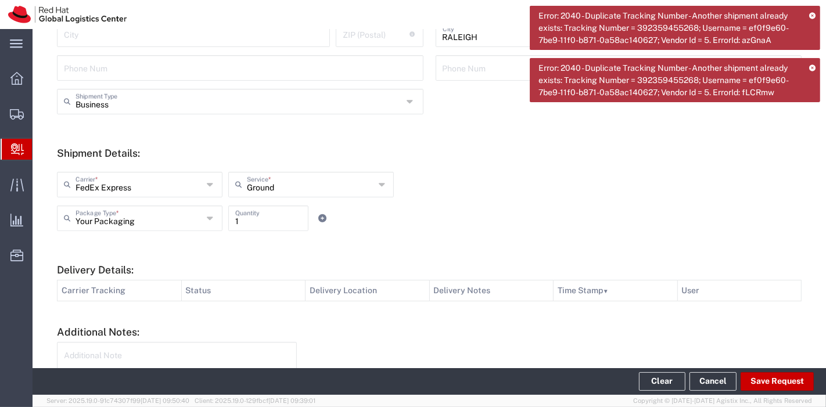
click at [525, 221] on div "Your Packaging Package Type * Case(s) Envelope PAK Skid(s) Your Packaging 1 Qua…" at bounding box center [311, 223] width 515 height 34
click at [814, 64] on icon at bounding box center [812, 67] width 6 height 6
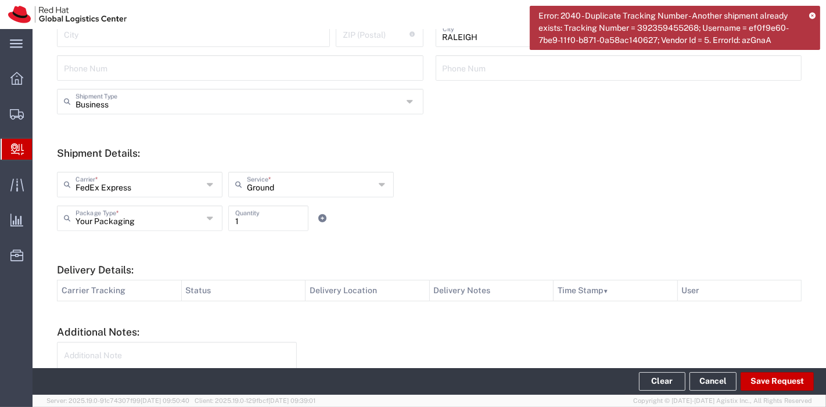
click at [813, 12] on icon at bounding box center [812, 15] width 6 height 6
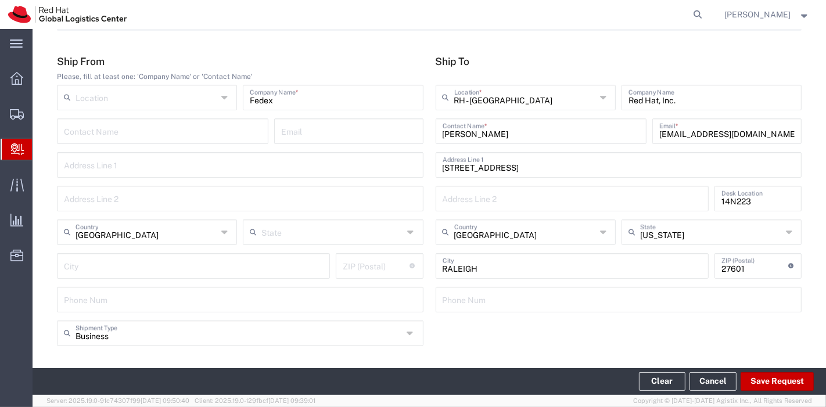
scroll to position [0, 0]
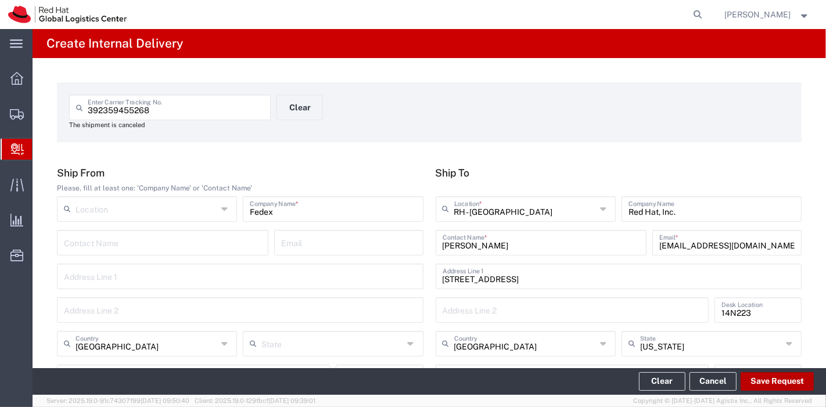
click at [784, 372] on button "Save Request" at bounding box center [777, 381] width 73 height 19
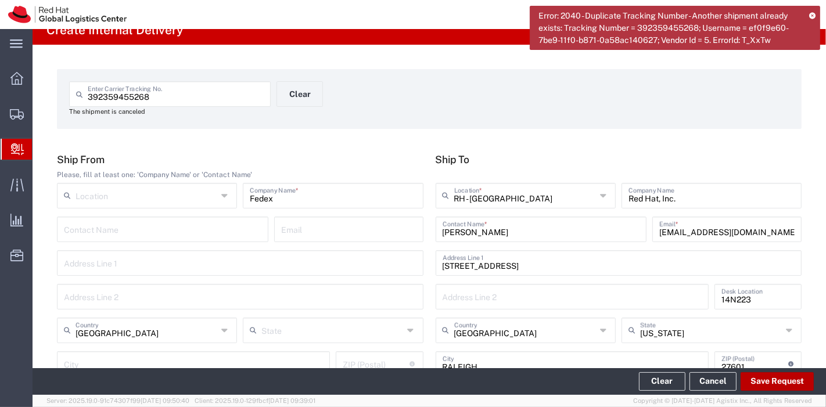
scroll to position [13, 0]
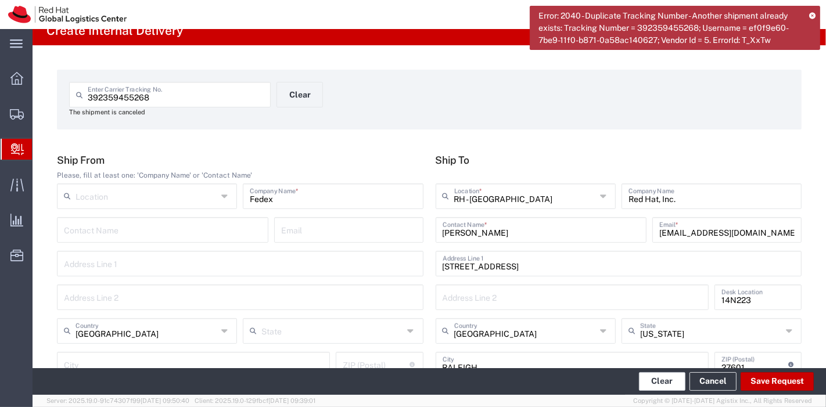
click at [669, 385] on button "Clear" at bounding box center [662, 381] width 46 height 19
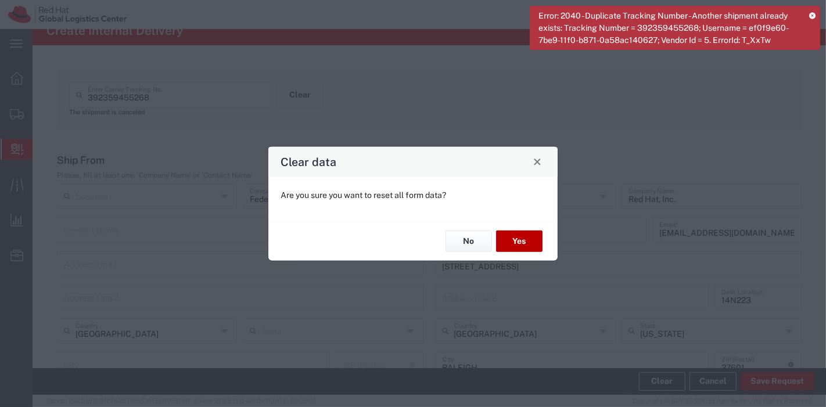
click at [508, 240] on button "Yes" at bounding box center [519, 241] width 46 height 21
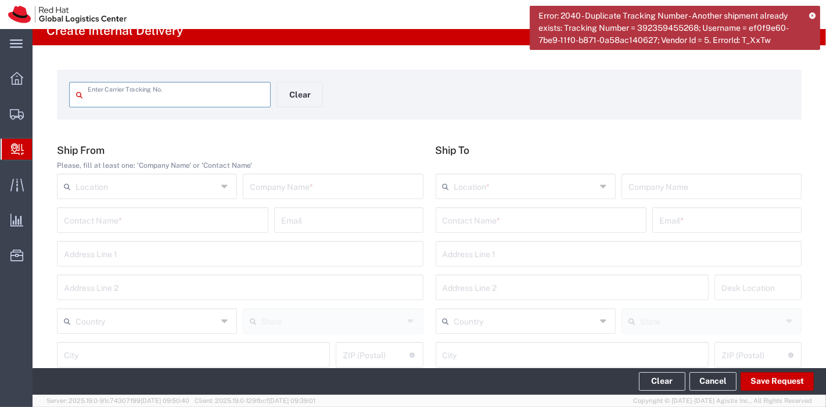
click at [200, 89] on input "text" at bounding box center [176, 94] width 176 height 20
type input "392359455268"
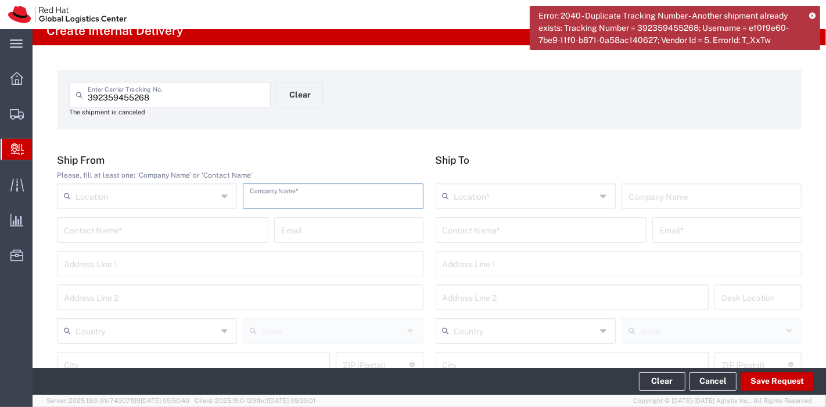
click at [274, 201] on input "text" at bounding box center [333, 195] width 166 height 20
type input "fedex"
click at [118, 332] on input "text" at bounding box center [147, 330] width 142 height 20
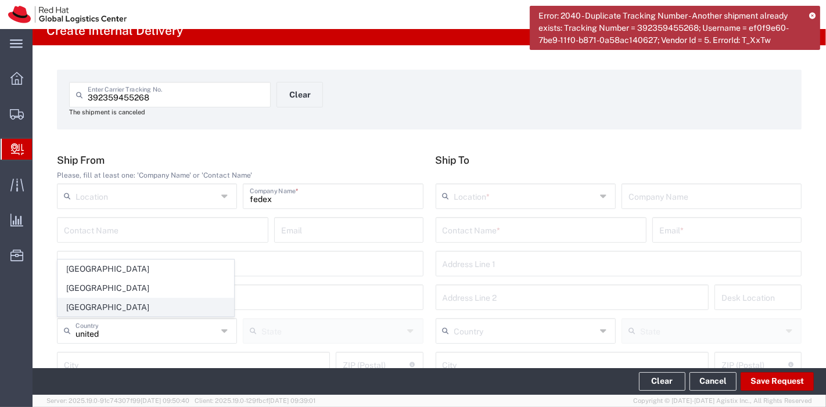
click at [119, 306] on span "[GEOGRAPHIC_DATA]" at bounding box center [145, 308] width 175 height 18
type input "[GEOGRAPHIC_DATA]"
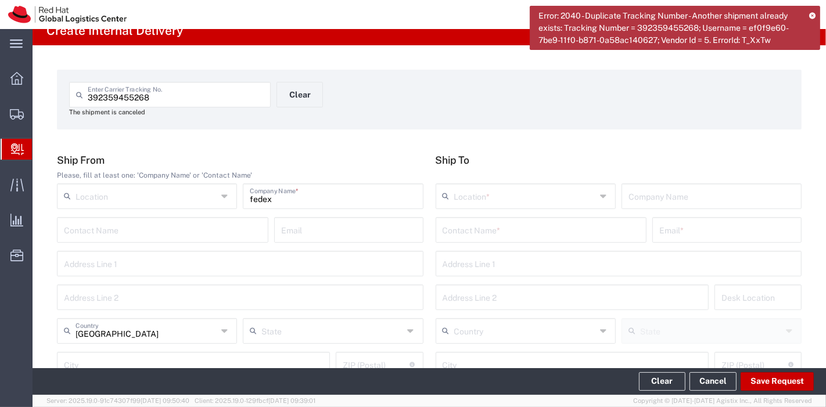
click at [527, 233] on input "text" at bounding box center [541, 229] width 197 height 20
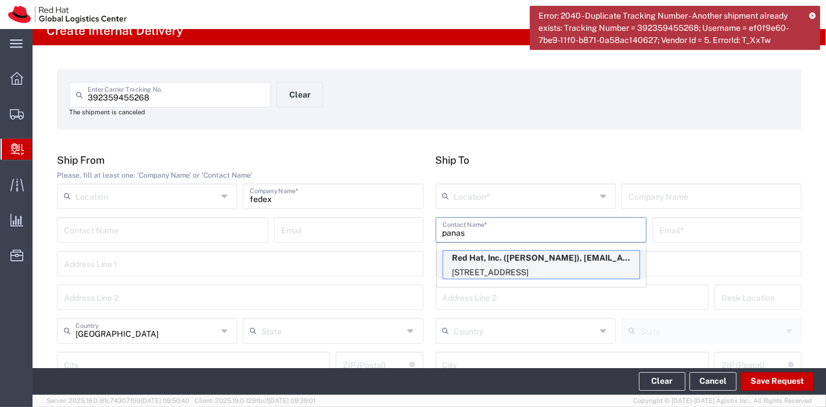
type input "panas"
click at [502, 257] on p "Red Hat, Inc. (Panashe GARAH), pgarah@redhat.com" at bounding box center [541, 258] width 196 height 15
type input "RH - [GEOGRAPHIC_DATA]"
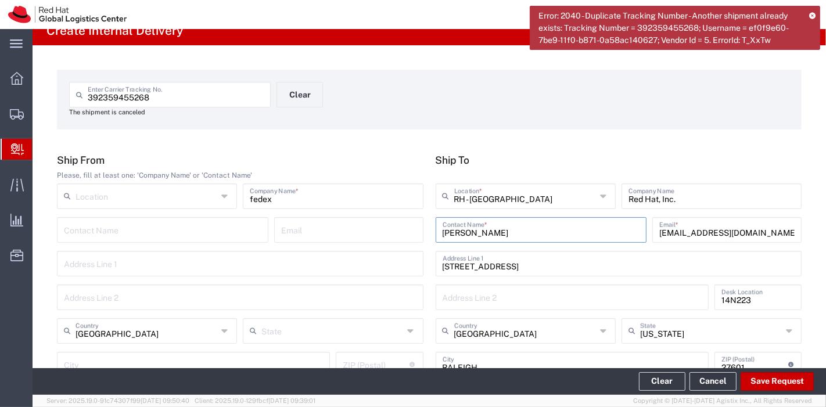
drag, startPoint x: 514, startPoint y: 232, endPoint x: 397, endPoint y: 232, distance: 117.3
click at [397, 232] on div "Ship From Please, fill at least one: 'Company Name' or 'Contact Name' Location …" at bounding box center [429, 286] width 757 height 265
drag, startPoint x: 737, startPoint y: 236, endPoint x: 620, endPoint y: 238, distance: 116.8
click at [620, 238] on div "IT HD Contact Name * pgarah@redhat.com Email *" at bounding box center [619, 234] width 372 height 34
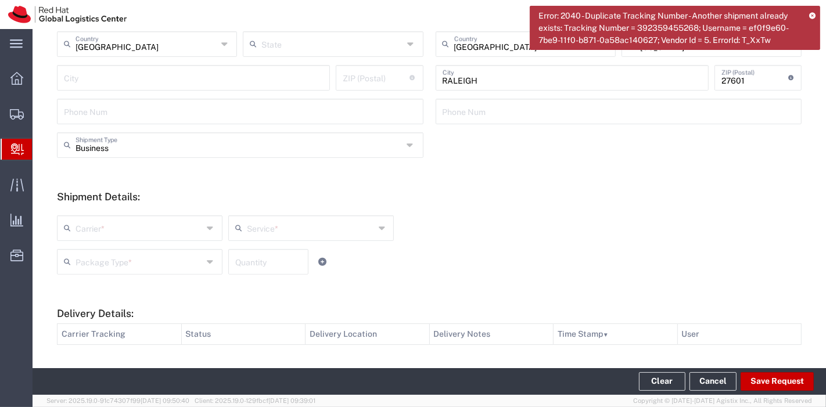
scroll to position [300, 0]
click at [154, 233] on input "text" at bounding box center [140, 227] width 128 height 20
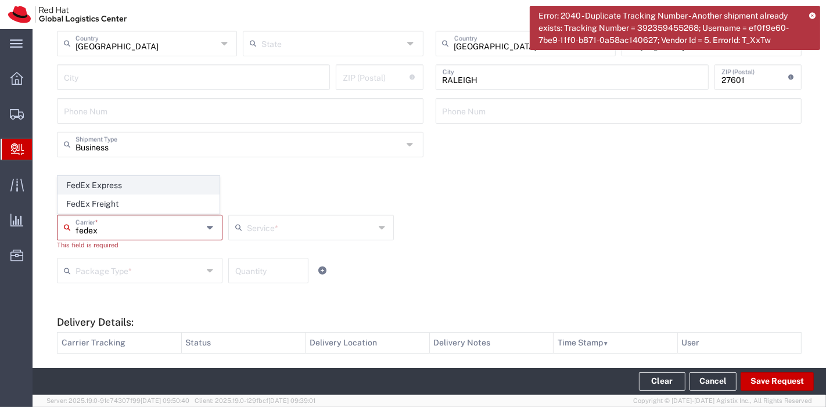
click at [136, 185] on span "FedEx Express" at bounding box center [138, 186] width 161 height 18
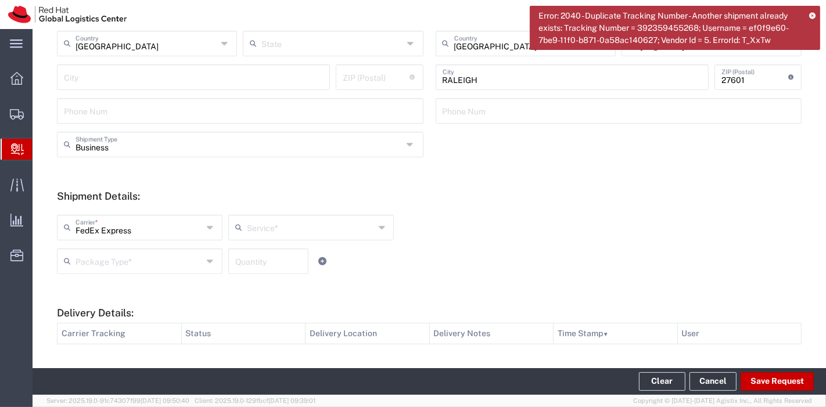
click at [262, 225] on input "text" at bounding box center [311, 227] width 128 height 20
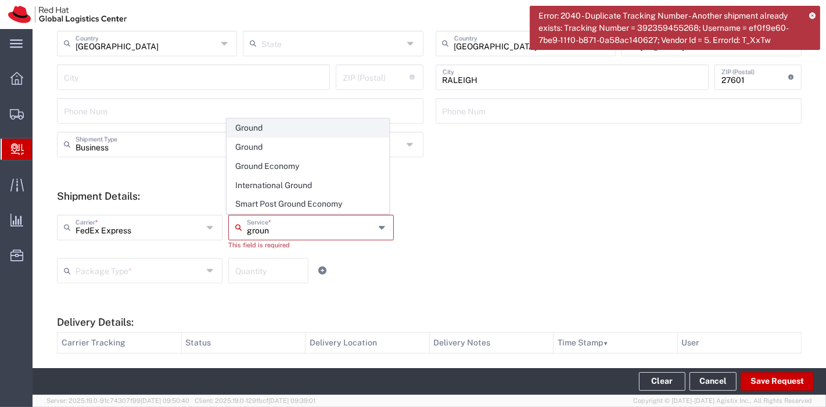
click at [258, 134] on span "Ground" at bounding box center [307, 128] width 161 height 18
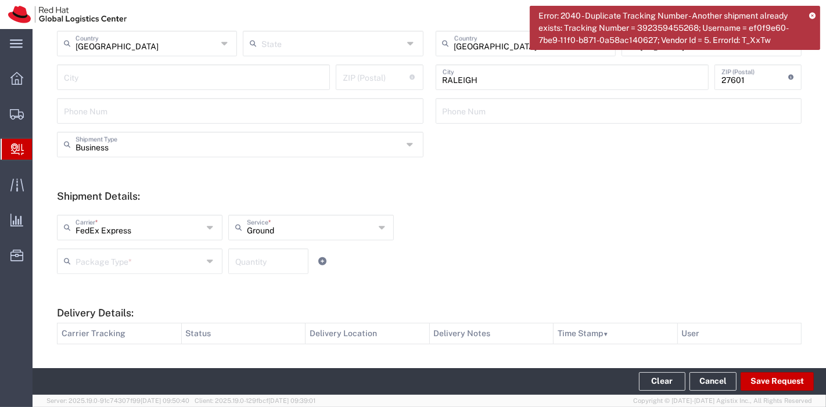
click at [137, 258] on input "text" at bounding box center [140, 260] width 128 height 20
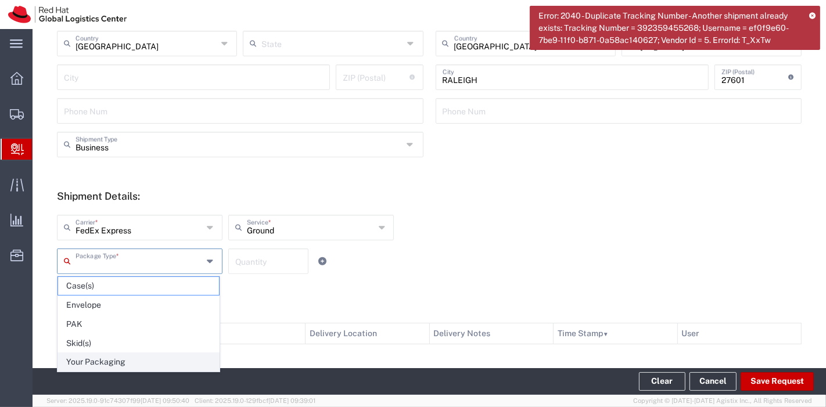
click at [117, 357] on span "Your Packaging" at bounding box center [138, 362] width 161 height 18
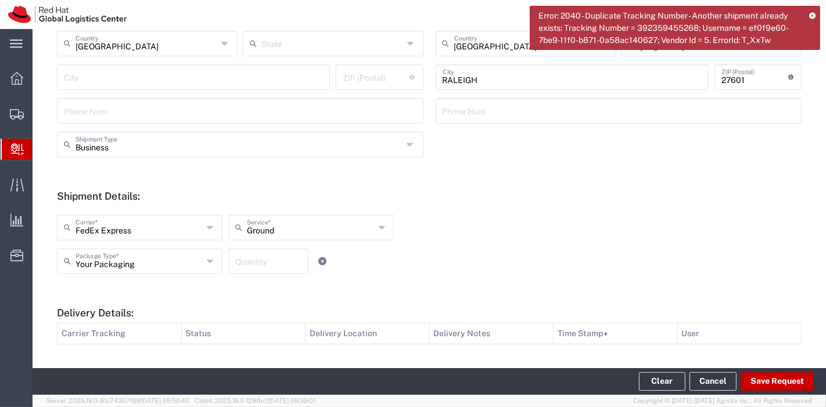
click at [250, 259] on input "number" at bounding box center [268, 260] width 66 height 20
click at [771, 380] on button "Save Request" at bounding box center [777, 381] width 73 height 19
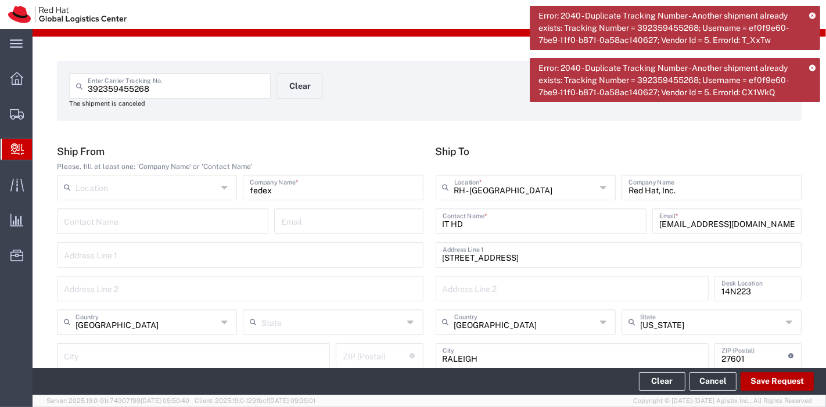
scroll to position [0, 0]
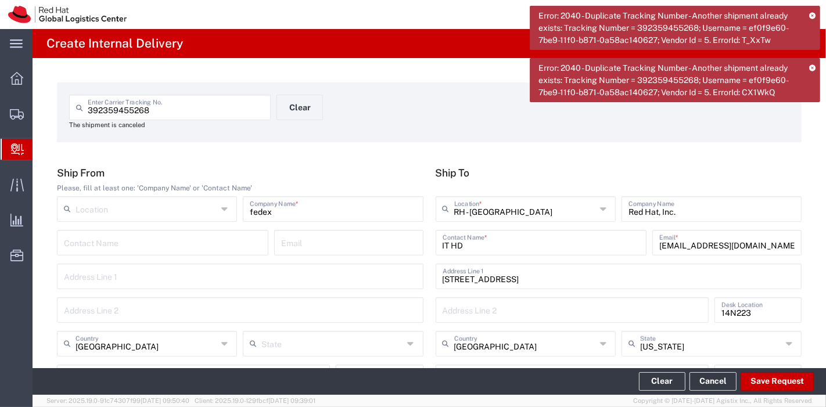
click at [88, 112] on input "392359455268" at bounding box center [176, 106] width 176 height 20
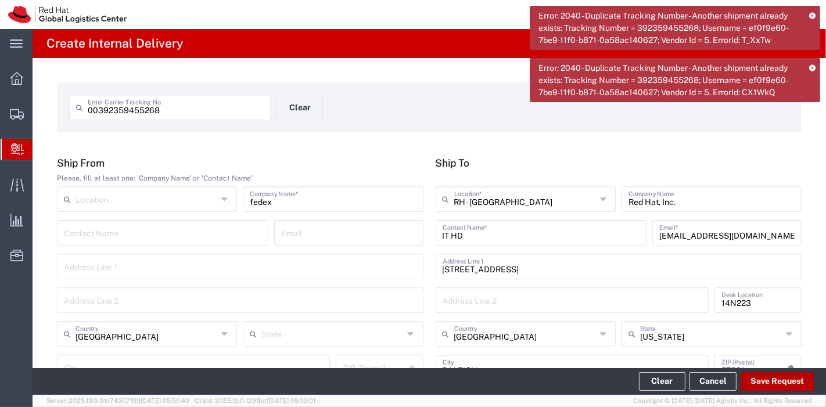
click at [756, 378] on button "Save Request" at bounding box center [777, 381] width 73 height 19
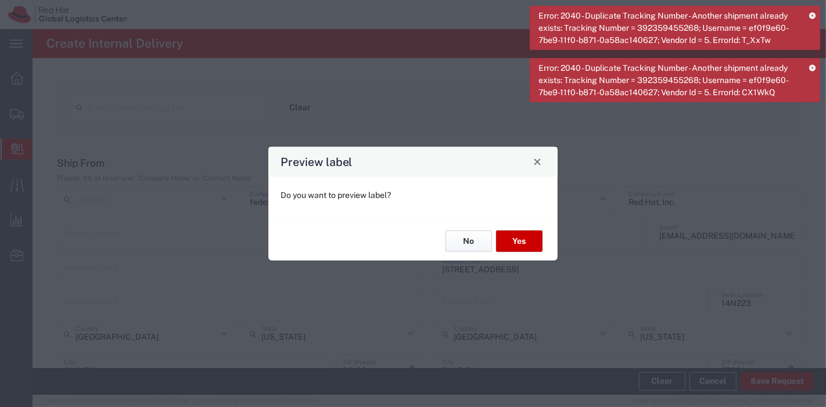
click at [454, 238] on button "No" at bounding box center [469, 241] width 46 height 21
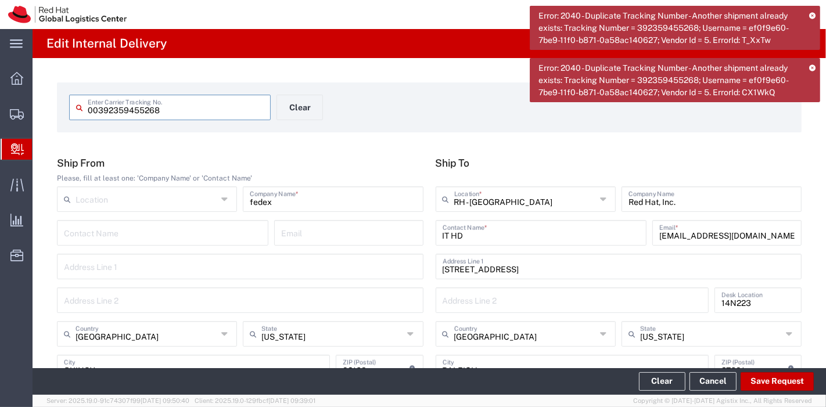
click at [814, 65] on icon at bounding box center [812, 67] width 6 height 6
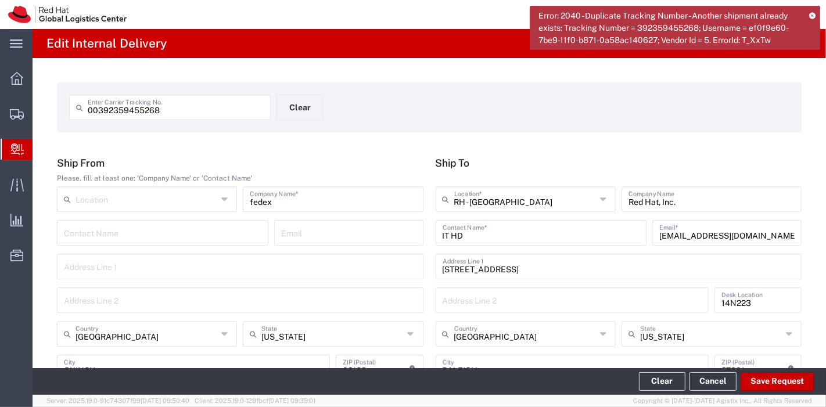
click at [813, 15] on icon at bounding box center [812, 15] width 6 height 6
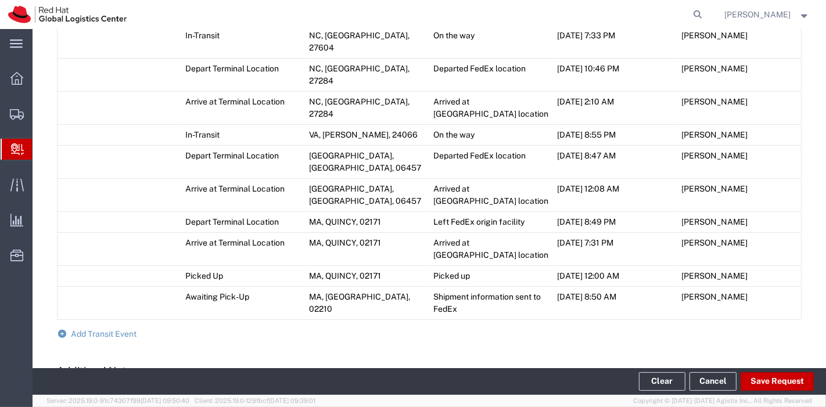
scroll to position [756, 0]
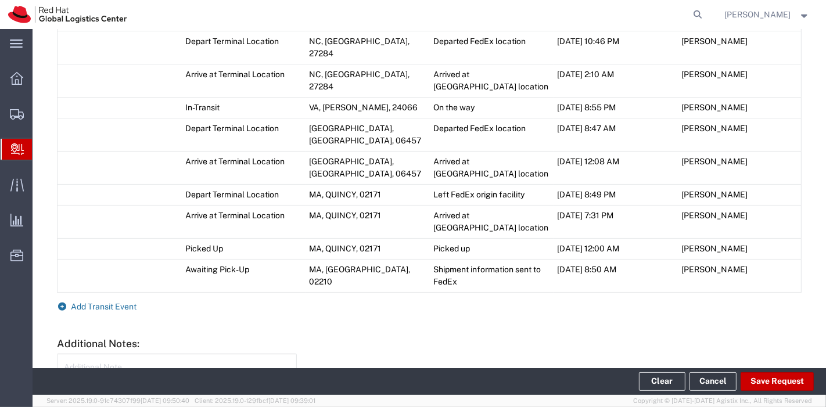
click at [101, 302] on span "Add Transit Event" at bounding box center [104, 306] width 66 height 9
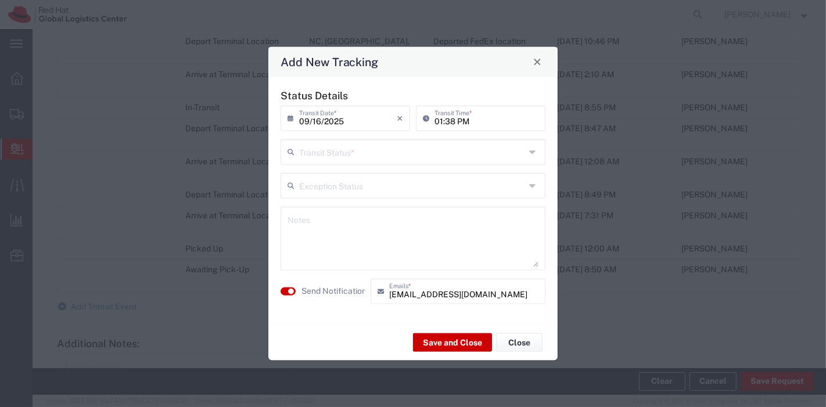
click at [367, 161] on input "text" at bounding box center [412, 151] width 226 height 20
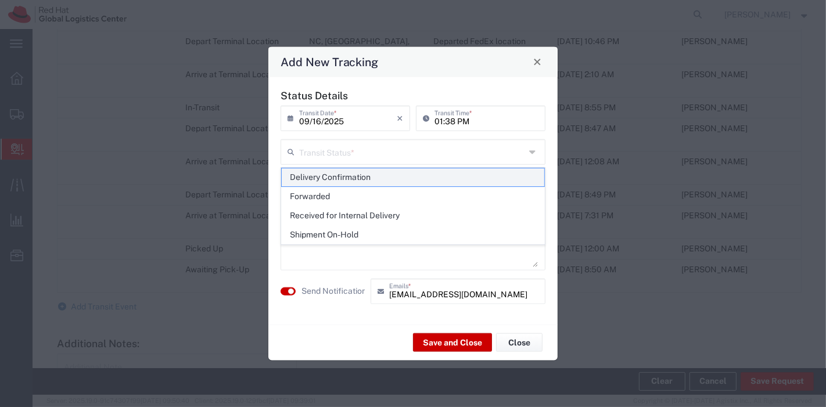
click at [358, 177] on span "Delivery Confirmation" at bounding box center [413, 177] width 263 height 18
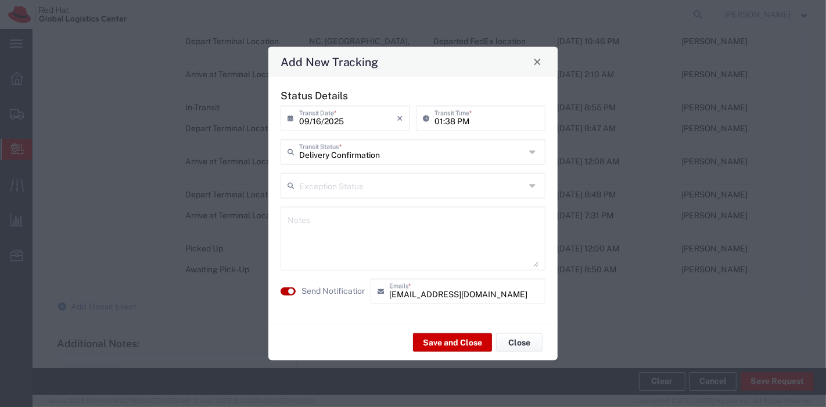
click at [293, 289] on small "button" at bounding box center [291, 291] width 6 height 6
click at [444, 347] on button "Save and Close" at bounding box center [452, 342] width 79 height 19
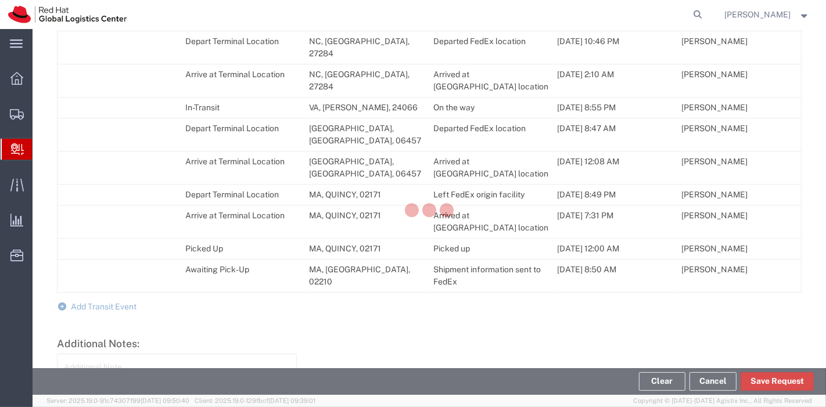
scroll to position [777, 0]
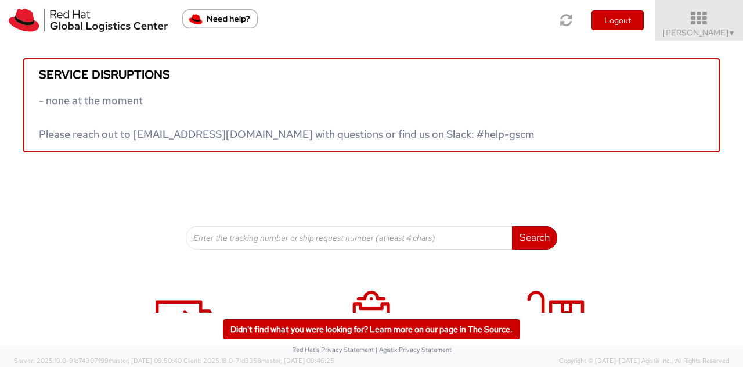
click at [692, 13] on icon at bounding box center [700, 18] width 102 height 16
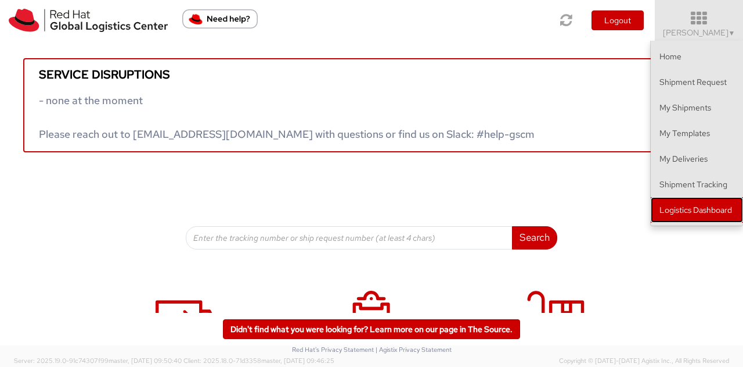
click at [696, 203] on link "Logistics Dashboard" at bounding box center [697, 210] width 92 height 26
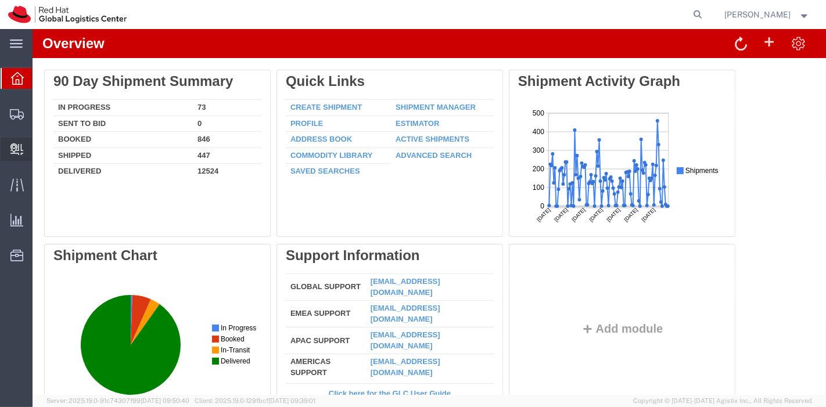
click at [0, 0] on span "Create Delivery" at bounding box center [0, 0] width 0 height 0
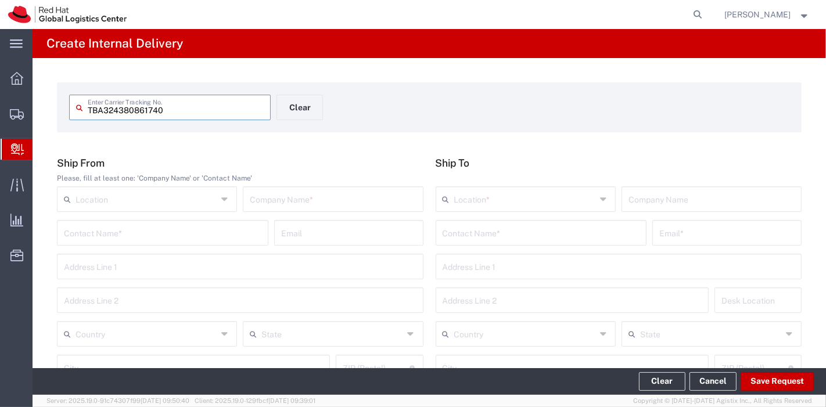
type input "TBA324380861740"
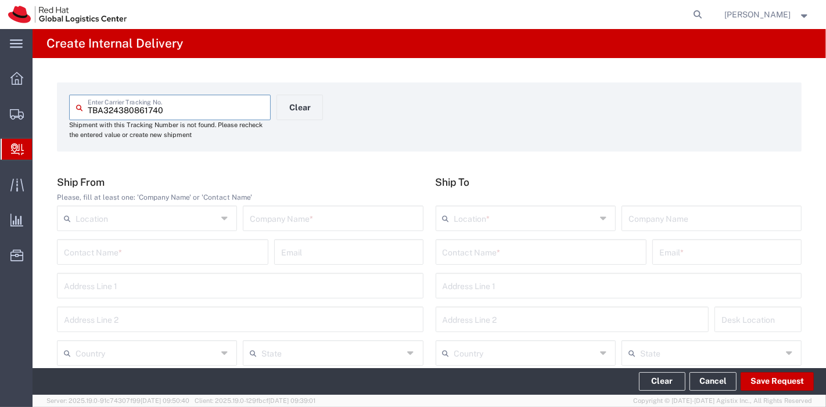
click at [277, 224] on input "text" at bounding box center [333, 217] width 166 height 20
type input "Amazon"
click at [173, 344] on input "text" at bounding box center [147, 352] width 142 height 20
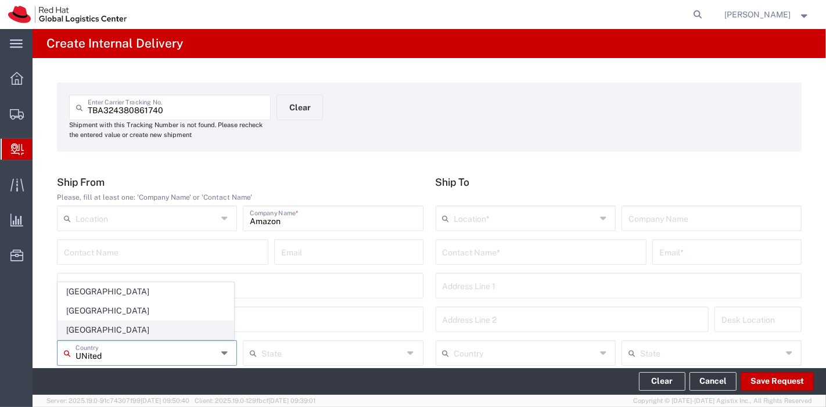
click at [122, 332] on span "[GEOGRAPHIC_DATA]" at bounding box center [145, 330] width 175 height 18
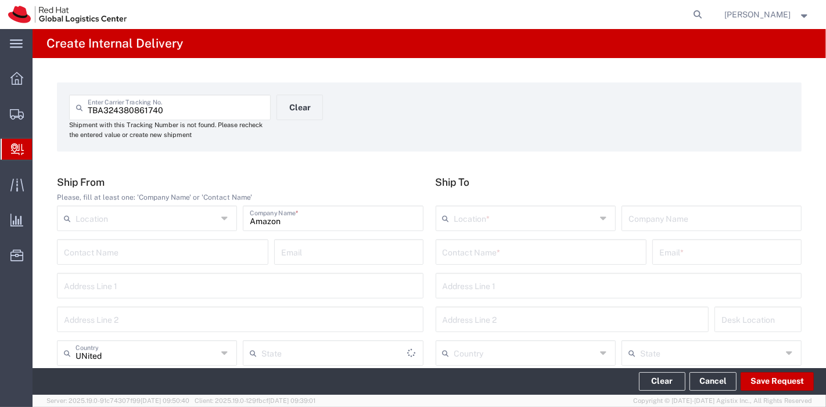
type input "[GEOGRAPHIC_DATA]"
click at [533, 251] on input "text" at bounding box center [541, 251] width 197 height 20
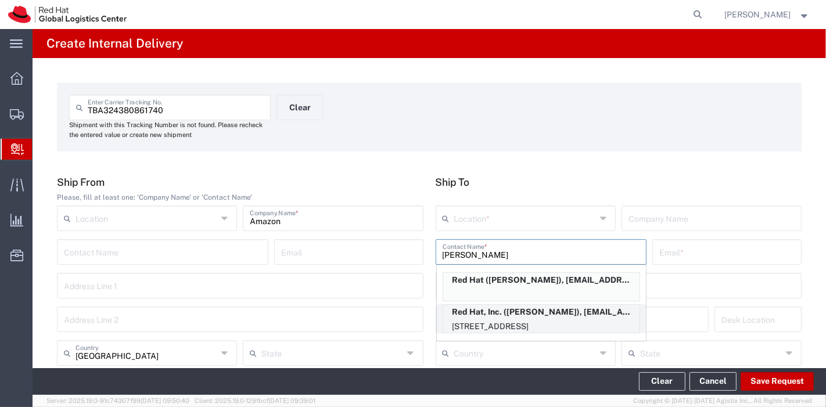
type input "[PERSON_NAME]"
click at [507, 307] on p "Red Hat, Inc. ([PERSON_NAME]), [EMAIL_ADDRESS][DOMAIN_NAME]" at bounding box center [541, 312] width 196 height 15
type input "RH - [GEOGRAPHIC_DATA]"
type input "Red Hat, Inc."
type input "[PERSON_NAME]"
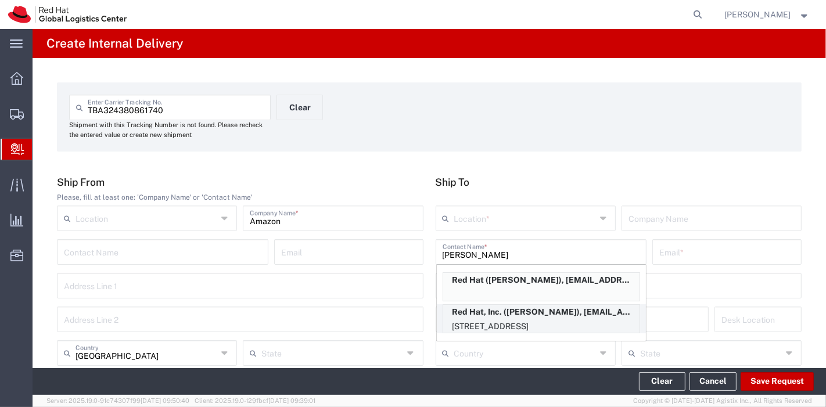
type input "[EMAIL_ADDRESS][DOMAIN_NAME]"
type input "[STREET_ADDRESS]"
type input "19S361"
type input "[GEOGRAPHIC_DATA]"
type input "RALEIGH"
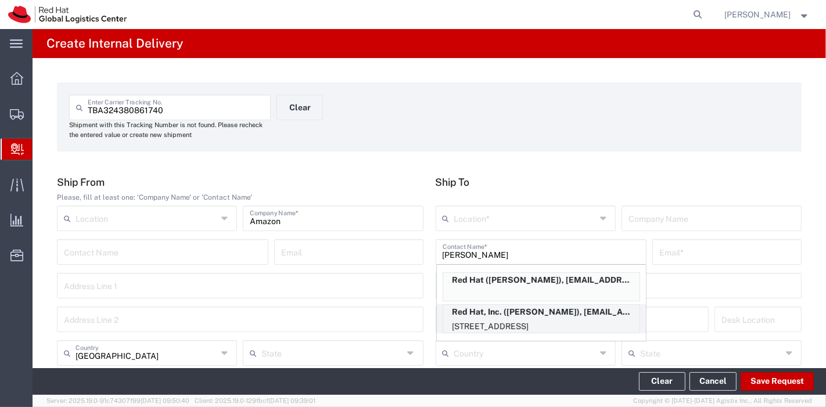
type input "27601"
type input "19196478534"
type input "[US_STATE]"
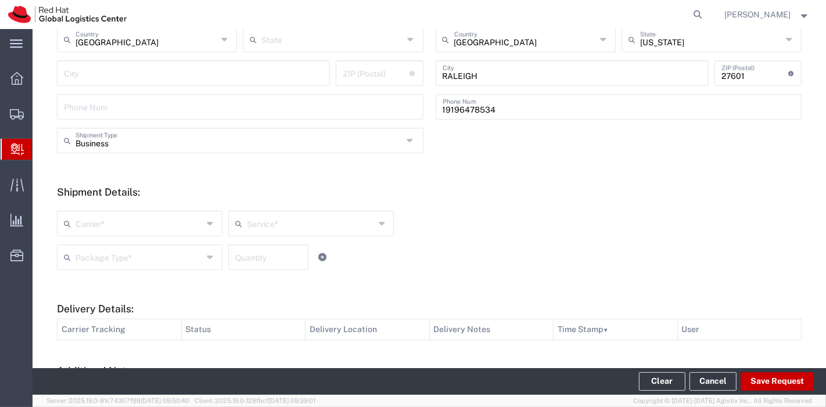
scroll to position [321, 0]
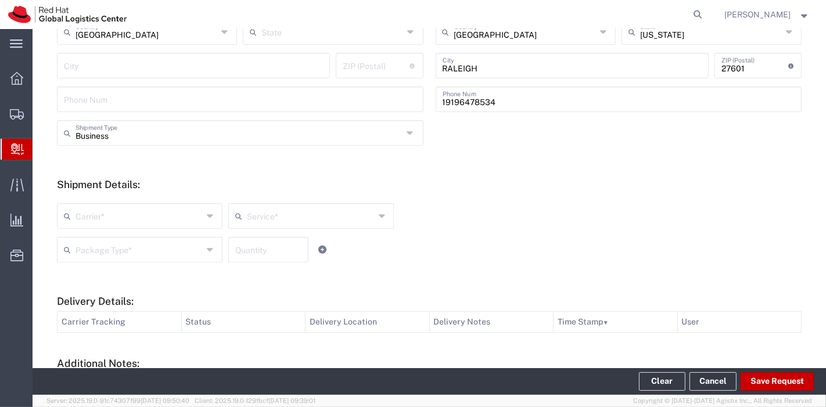
click at [143, 221] on input "text" at bounding box center [140, 215] width 128 height 20
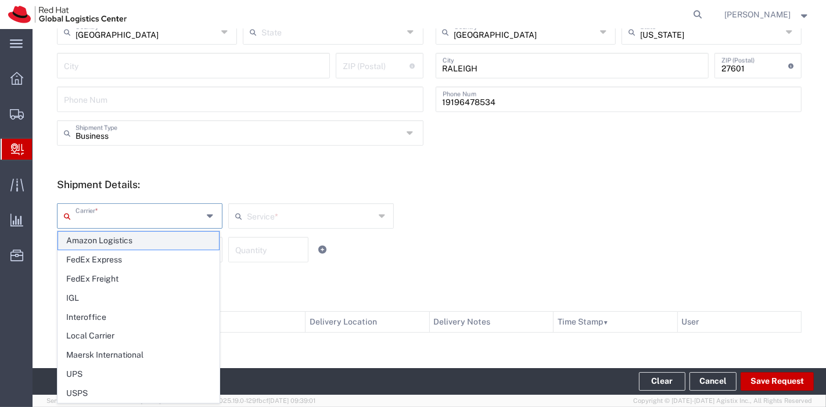
click at [106, 239] on span "Amazon Logistics" at bounding box center [138, 241] width 161 height 18
type input "Amazon Logistics"
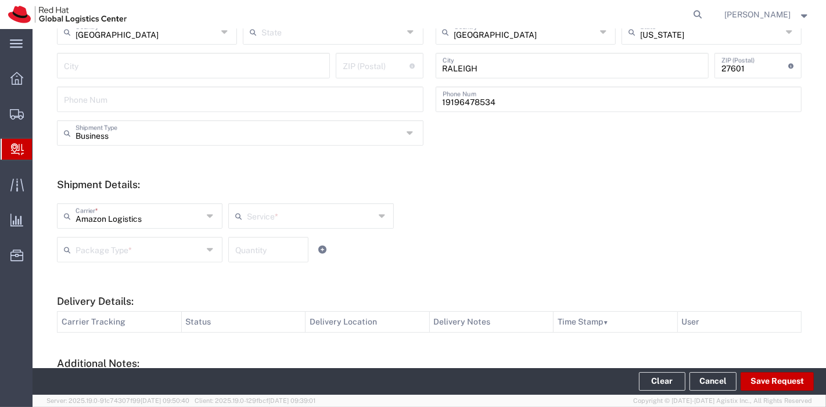
click at [253, 224] on input "text" at bounding box center [311, 215] width 128 height 20
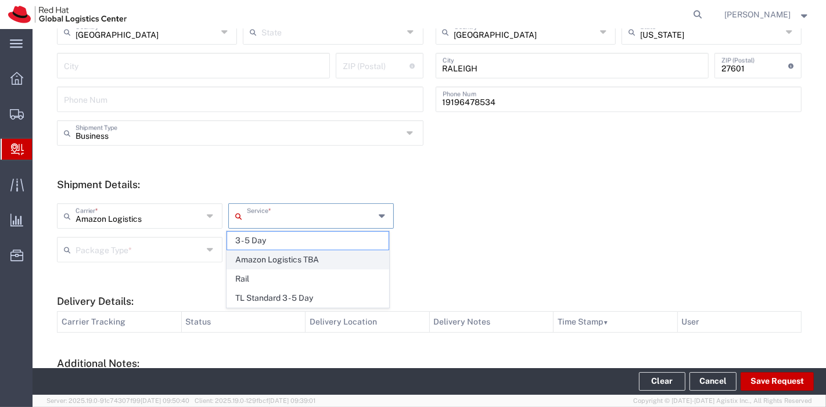
click at [262, 263] on span "Amazon Logistics TBA" at bounding box center [307, 260] width 161 height 18
type input "Amazon Logistics TBA"
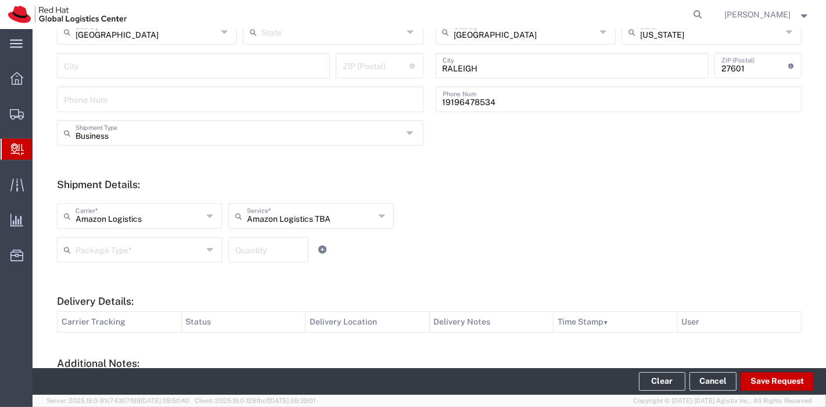
click at [151, 253] on input "text" at bounding box center [140, 249] width 128 height 20
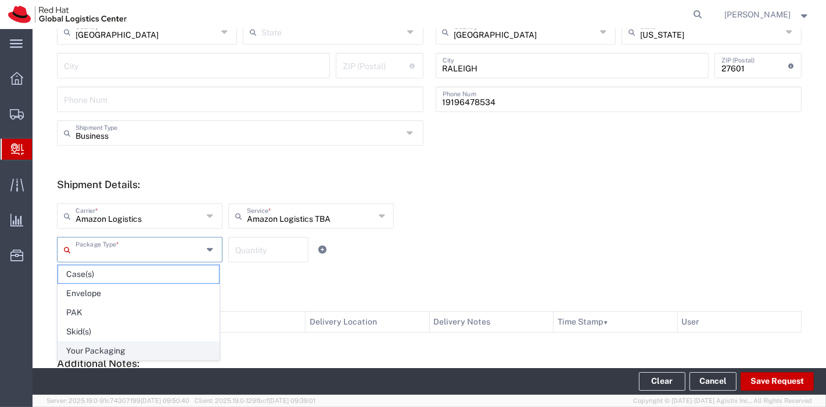
click at [105, 347] on span "Your Packaging" at bounding box center [138, 351] width 161 height 18
type input "Your Packaging"
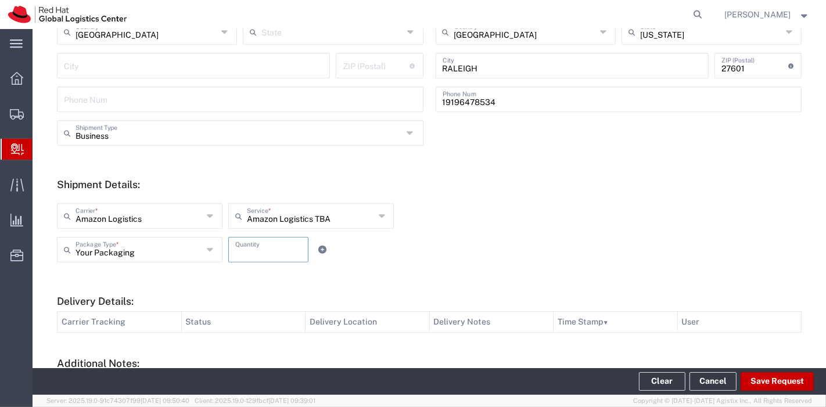
click at [264, 256] on input "number" at bounding box center [268, 249] width 66 height 20
type input "1"
click at [376, 278] on form "Ship From Please, fill at least one: 'Company Name' or 'Contact Name' Location …" at bounding box center [429, 161] width 745 height 612
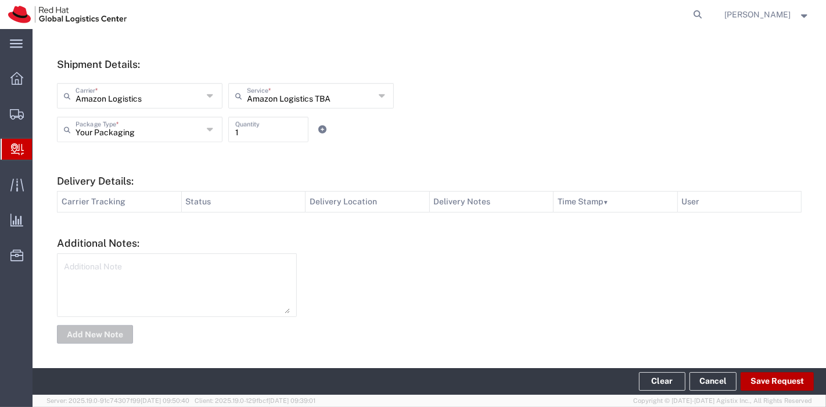
click at [760, 379] on button "Save Request" at bounding box center [777, 381] width 73 height 19
type input "[GEOGRAPHIC_DATA]"
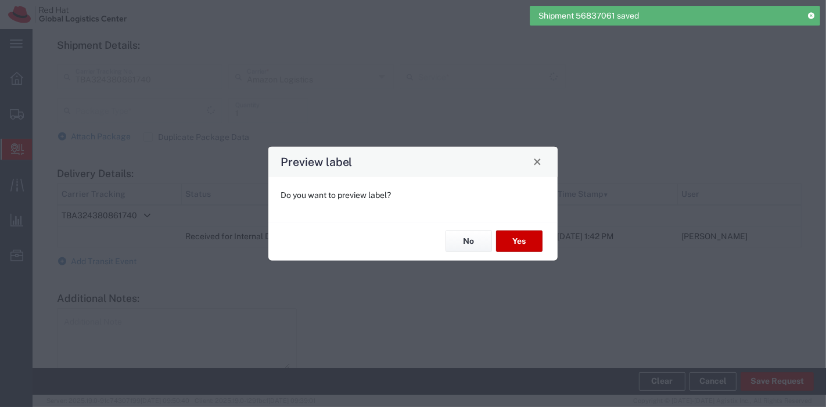
type input "Your Packaging"
type input "Amazon Logistics TBA"
click at [456, 249] on button "No" at bounding box center [469, 241] width 46 height 21
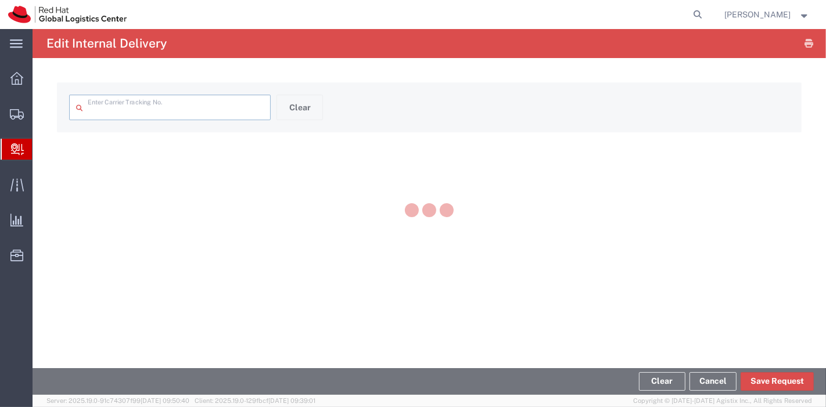
type input "TBA324380861740"
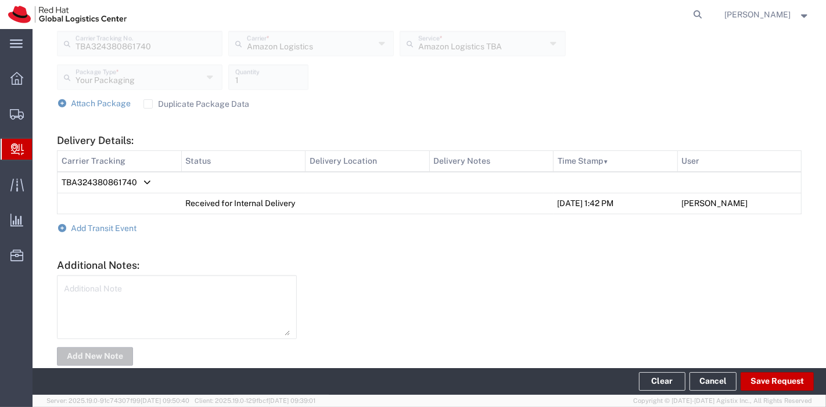
scroll to position [475, 0]
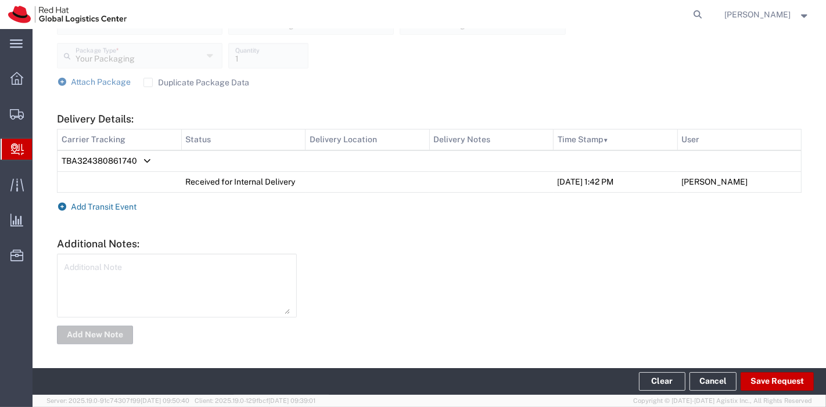
click at [82, 209] on span "Add Transit Event" at bounding box center [104, 206] width 66 height 9
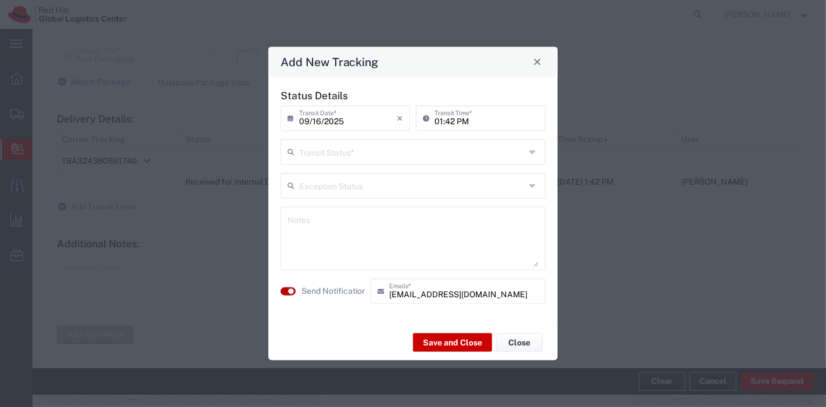
click at [292, 291] on small "button" at bounding box center [291, 291] width 6 height 6
click at [360, 153] on input "text" at bounding box center [412, 151] width 226 height 20
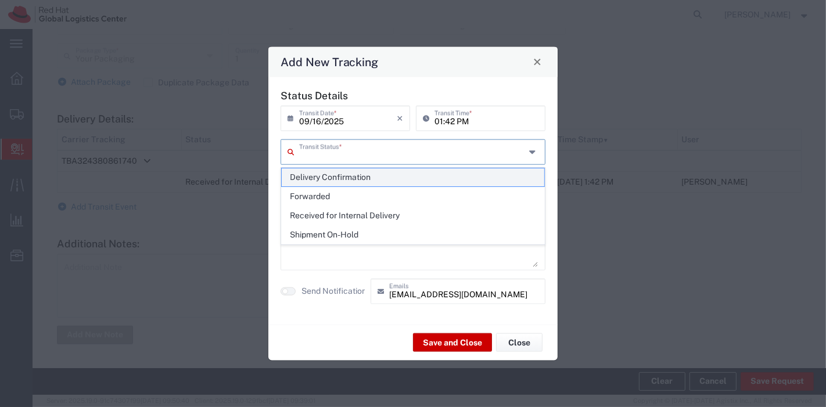
click at [350, 173] on span "Delivery Confirmation" at bounding box center [413, 177] width 263 height 18
type input "Delivery Confirmation"
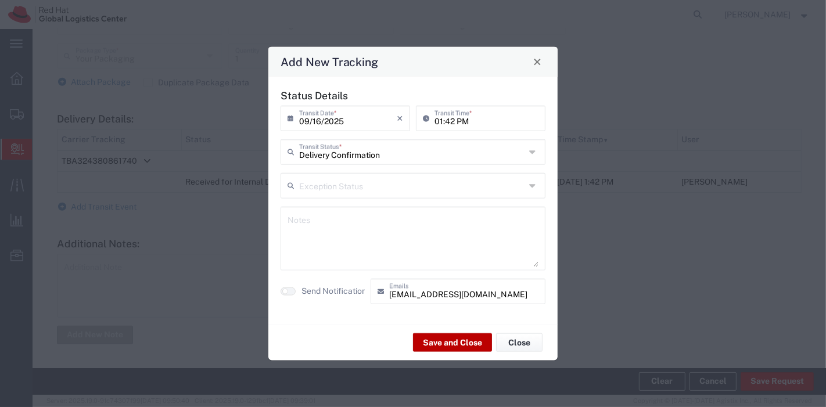
click at [439, 337] on button "Save and Close" at bounding box center [452, 342] width 79 height 19
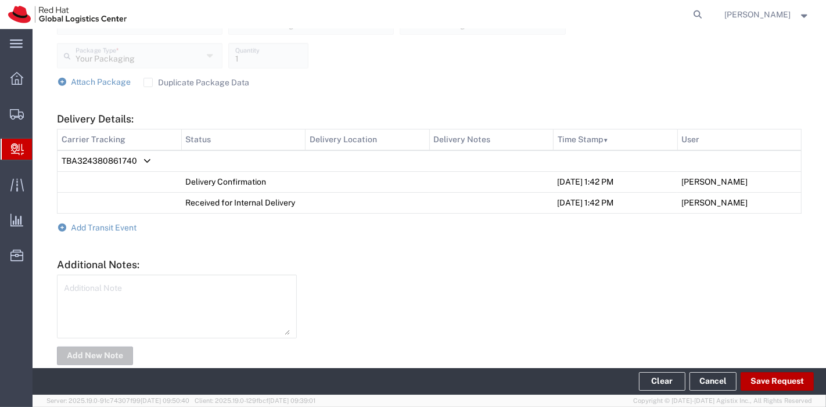
click at [764, 378] on button "Save Request" at bounding box center [777, 381] width 73 height 19
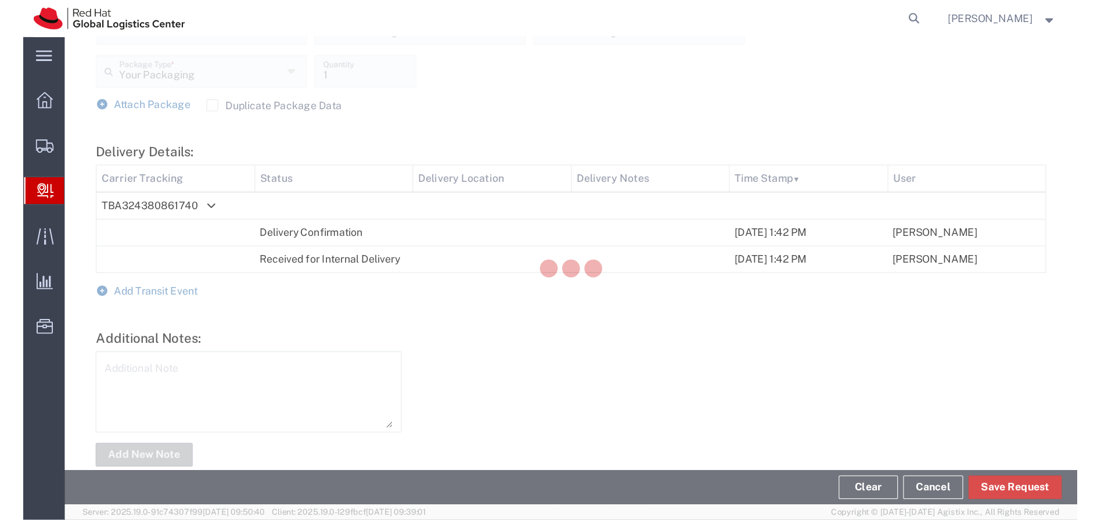
scroll to position [496, 0]
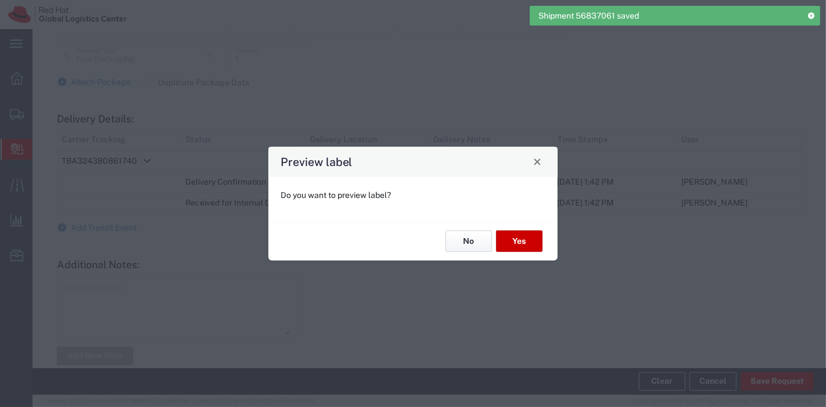
click at [476, 233] on button "No" at bounding box center [469, 241] width 46 height 21
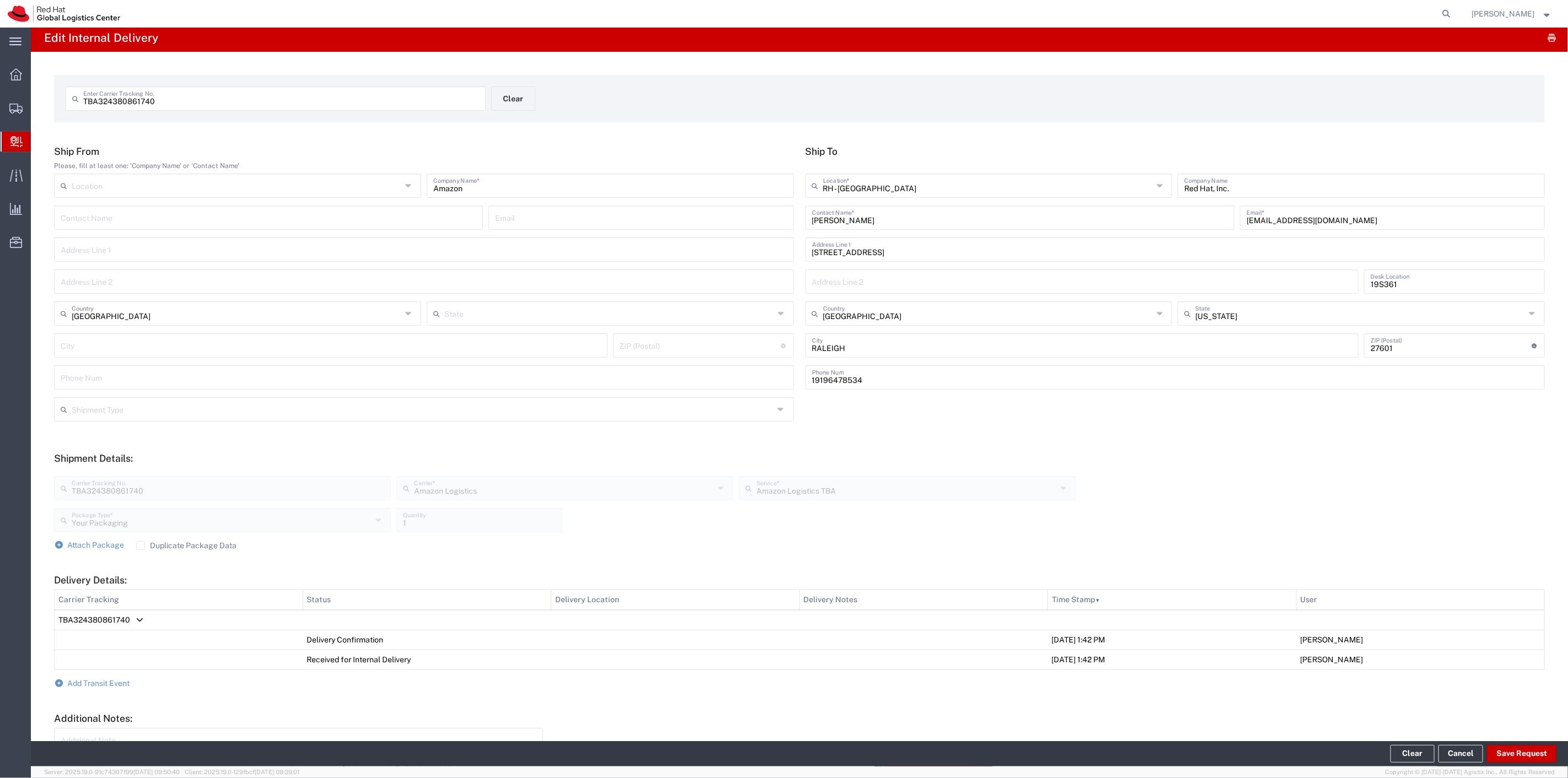
scroll to position [0, 0]
